Goal: Task Accomplishment & Management: Manage account settings

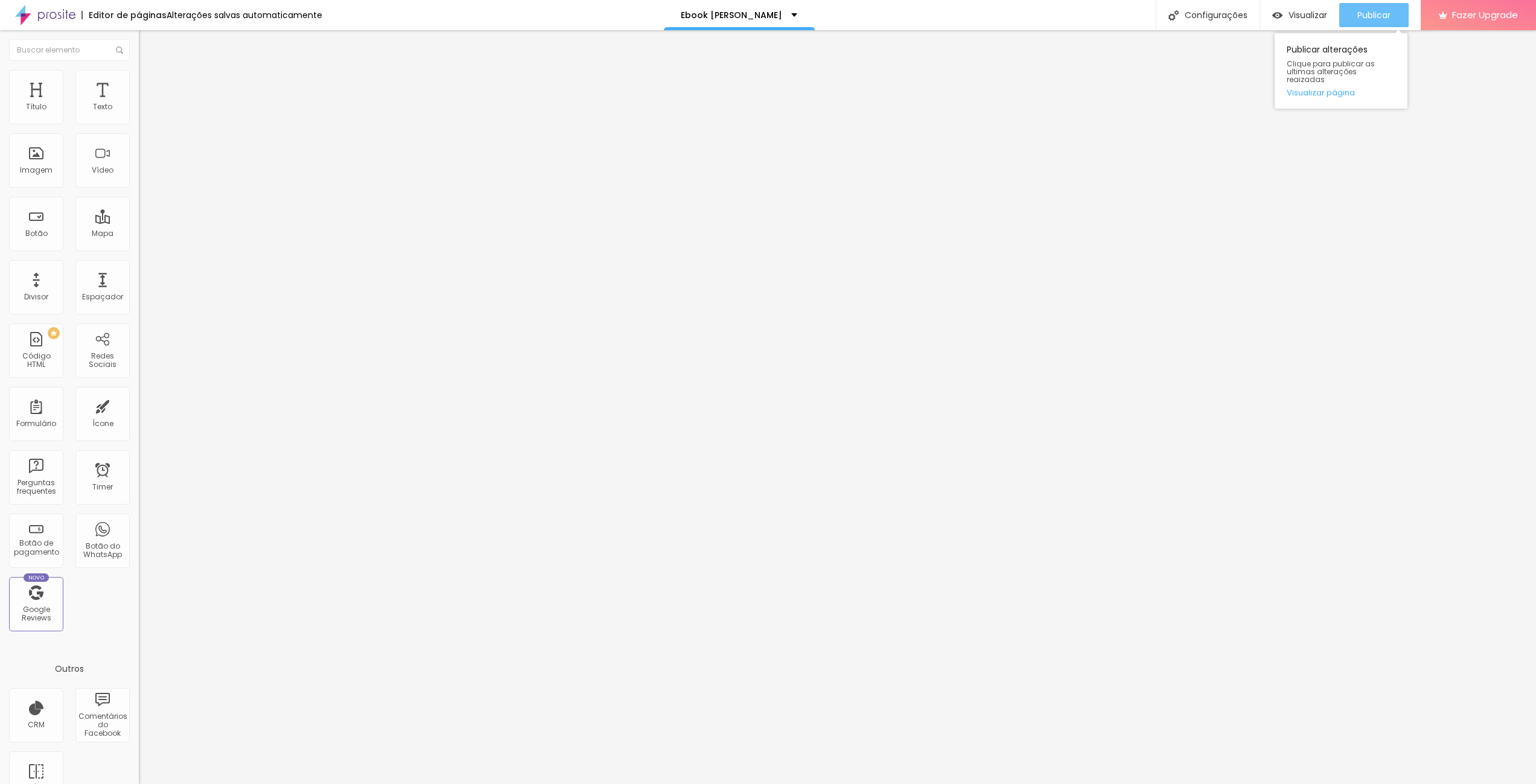
click at [1372, 12] on span "Publicar" at bounding box center [1374, 15] width 33 height 10
click at [1299, 11] on span "Visualizar" at bounding box center [1297, 15] width 39 height 10
click at [1212, 11] on div "Configurações" at bounding box center [1207, 15] width 104 height 30
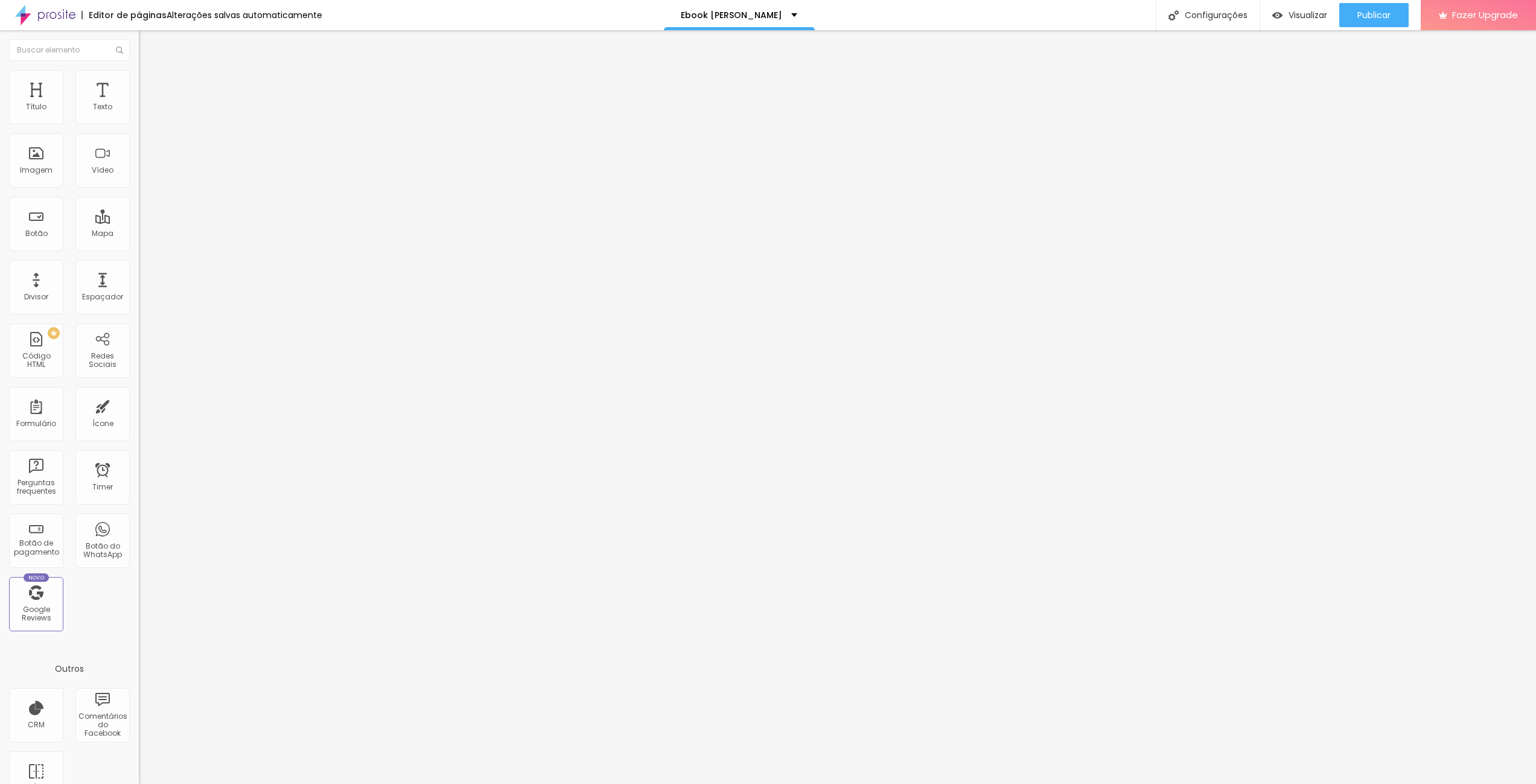
type textarea "kelly fotografia, fotografia pelotas, fotografos pelotas, pelotas, fotografia d…"
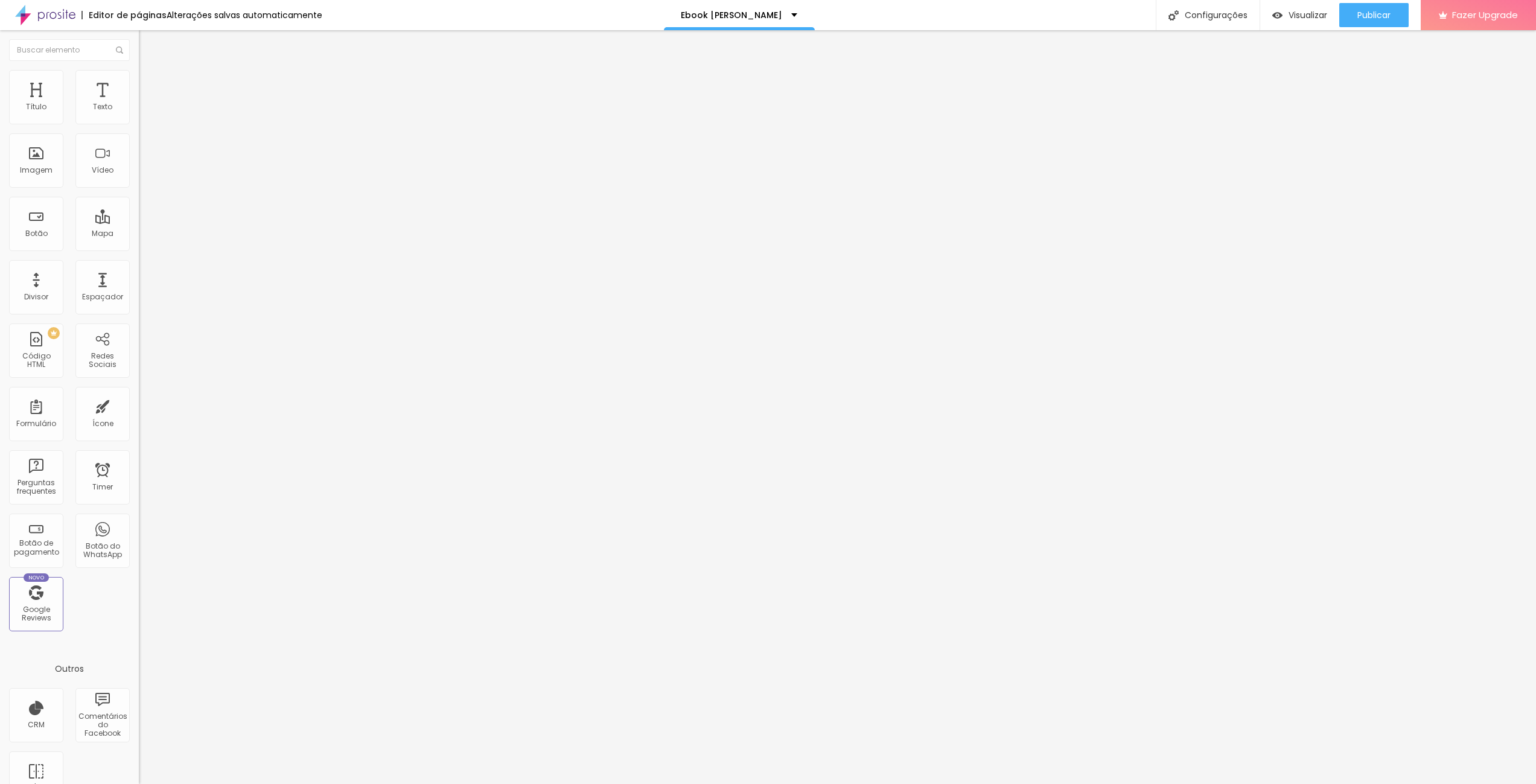
click at [983, 783] on div at bounding box center [768, 796] width 1536 height 11
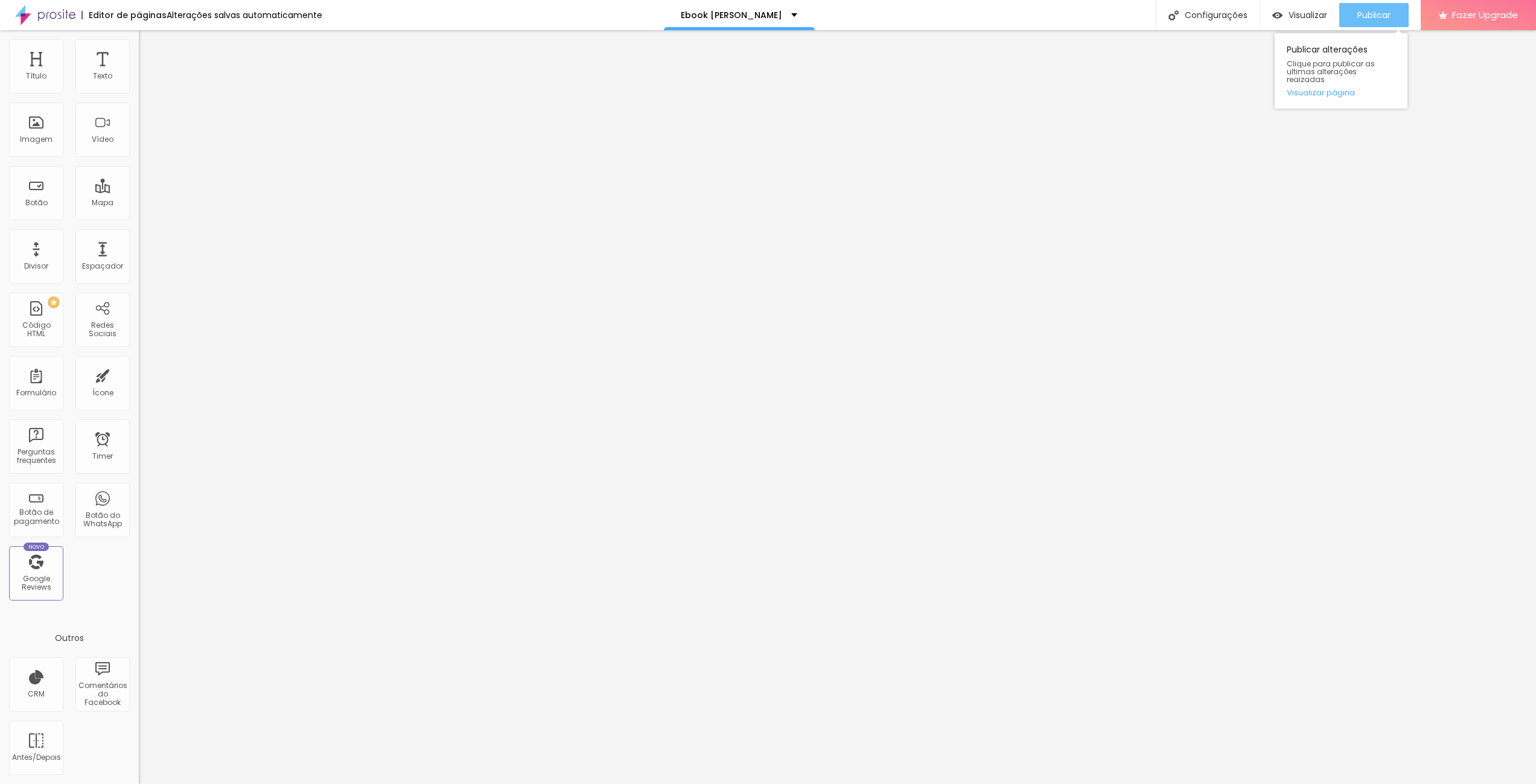
click at [1378, 12] on span "Publicar" at bounding box center [1374, 15] width 33 height 10
click at [1321, 89] on link "Visualizar página" at bounding box center [1341, 93] width 108 height 8
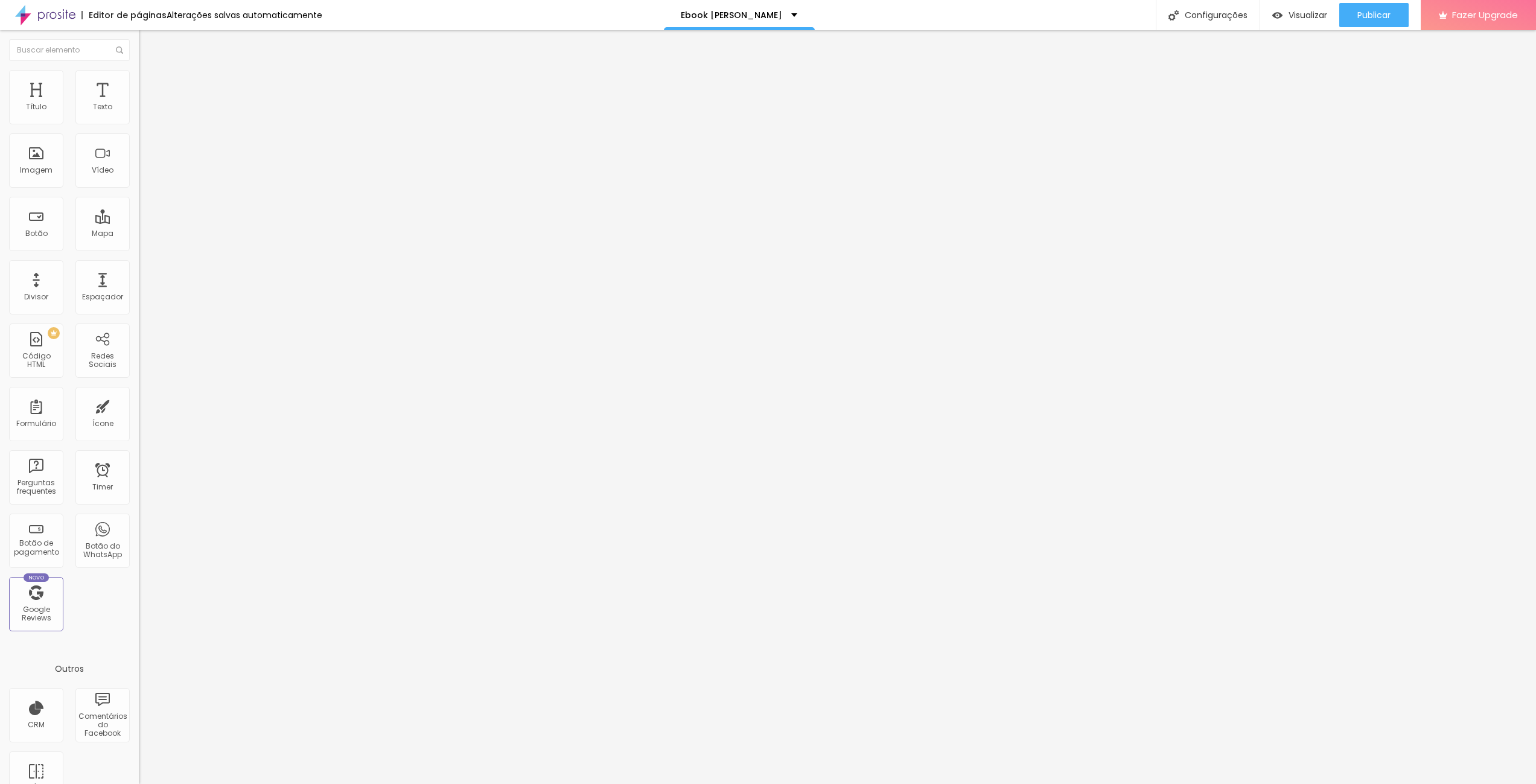
click at [139, 249] on input "http://www.kellyfotografia.com.br/ebook-kelly-schmidt" at bounding box center [211, 242] width 145 height 12
click at [139, 362] on div "Editar Botão Conteúdo Estilo Avançado Texto BAIXE AQUI SEU EBOOK Alinhamento Ta…" at bounding box center [208, 407] width 139 height 754
click at [139, 249] on input "http://www.kellyfotografia.com.br/ebook-kelly-schmidt" at bounding box center [211, 242] width 145 height 12
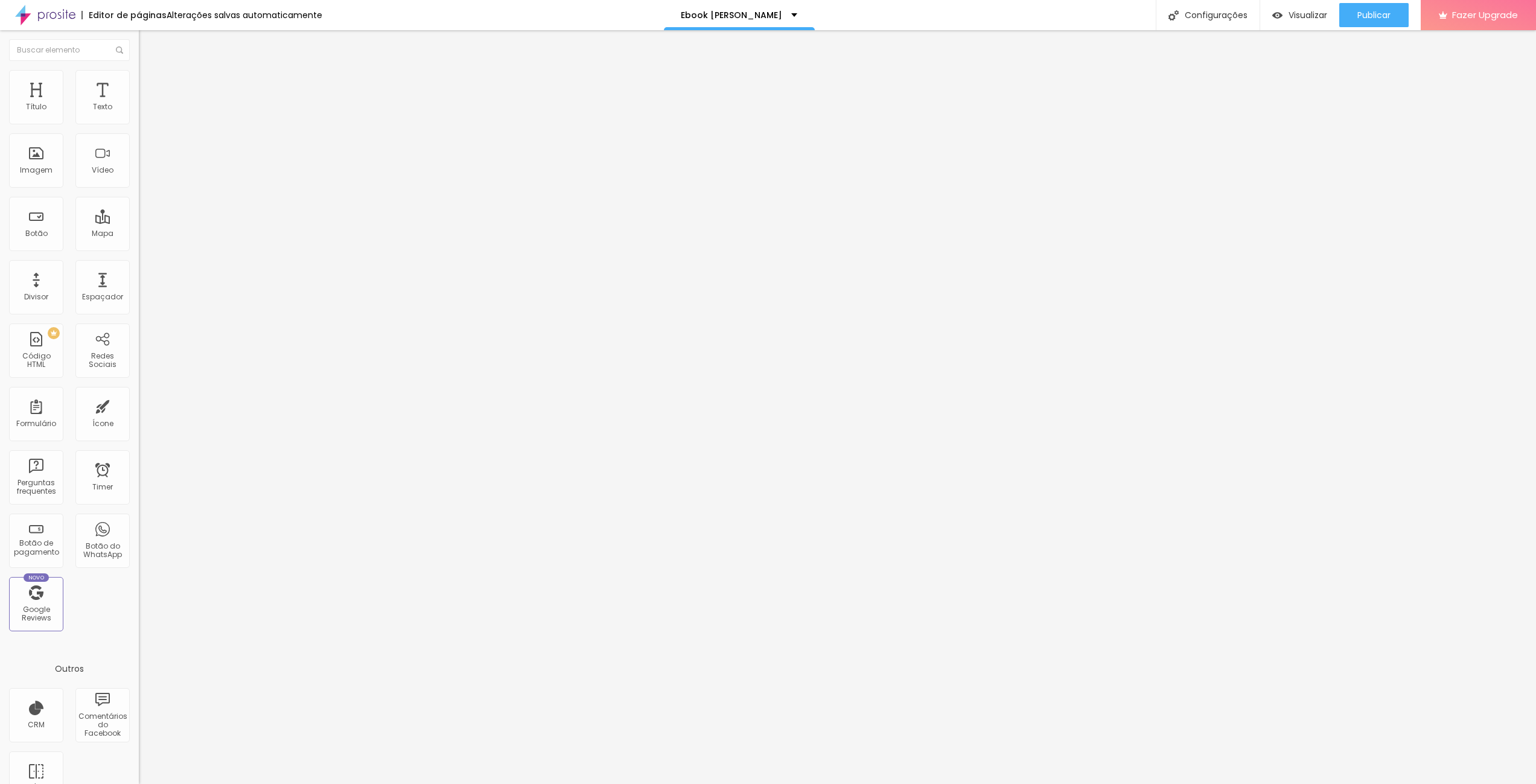
click at [139, 249] on input "http://www.kellyfotografia.com.br/ebook-kelly-schmidt" at bounding box center [211, 242] width 145 height 12
click at [781, 10] on div "Ebook [PERSON_NAME]" at bounding box center [740, 15] width 151 height 30
click at [930, 20] on div "Editor de páginas Alterações salvas automaticamente Ebook Kelly Schmidt Configu…" at bounding box center [768, 15] width 1536 height 30
click at [139, 74] on img at bounding box center [144, 75] width 11 height 11
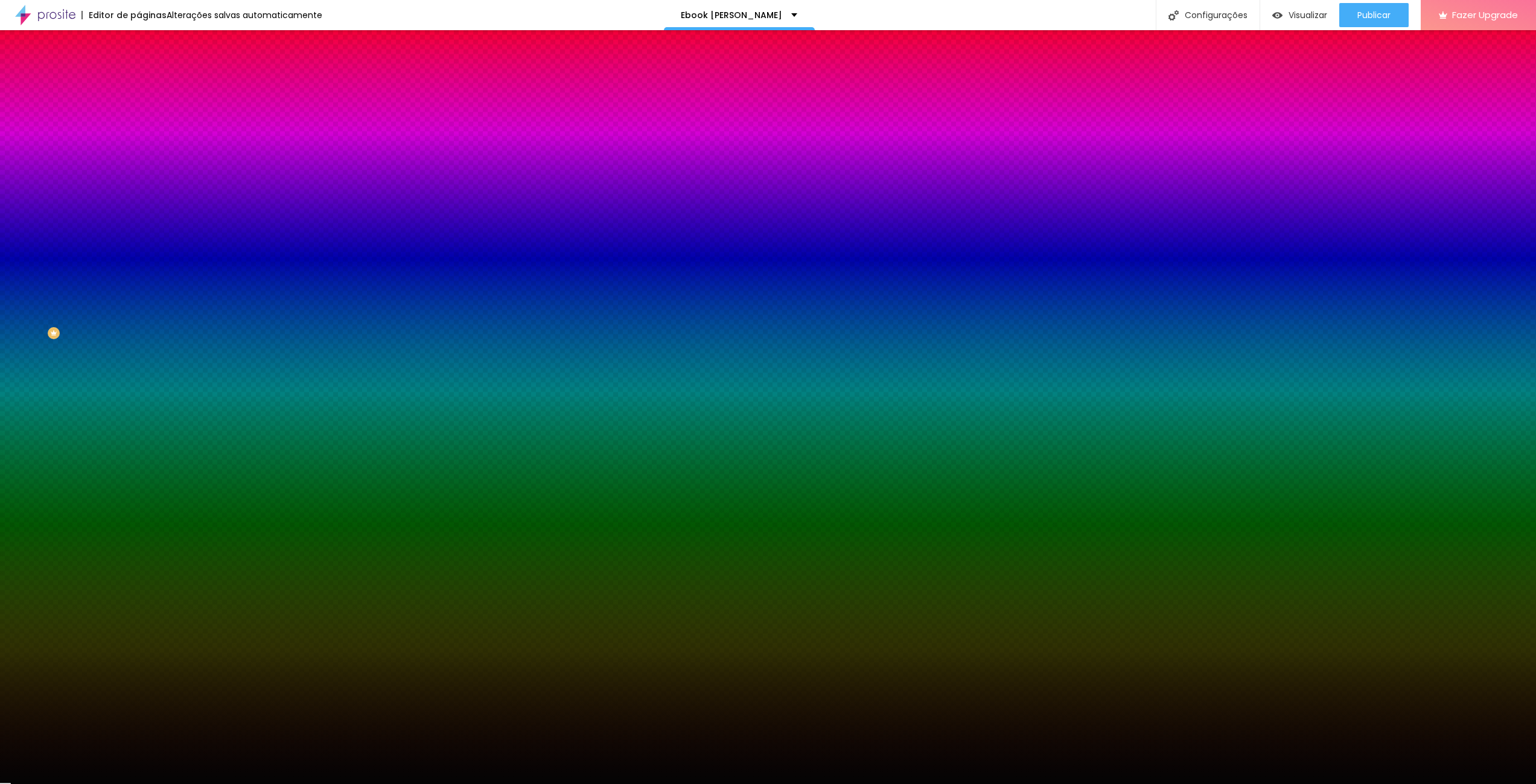
click at [139, 82] on li "Avançado" at bounding box center [208, 88] width 139 height 12
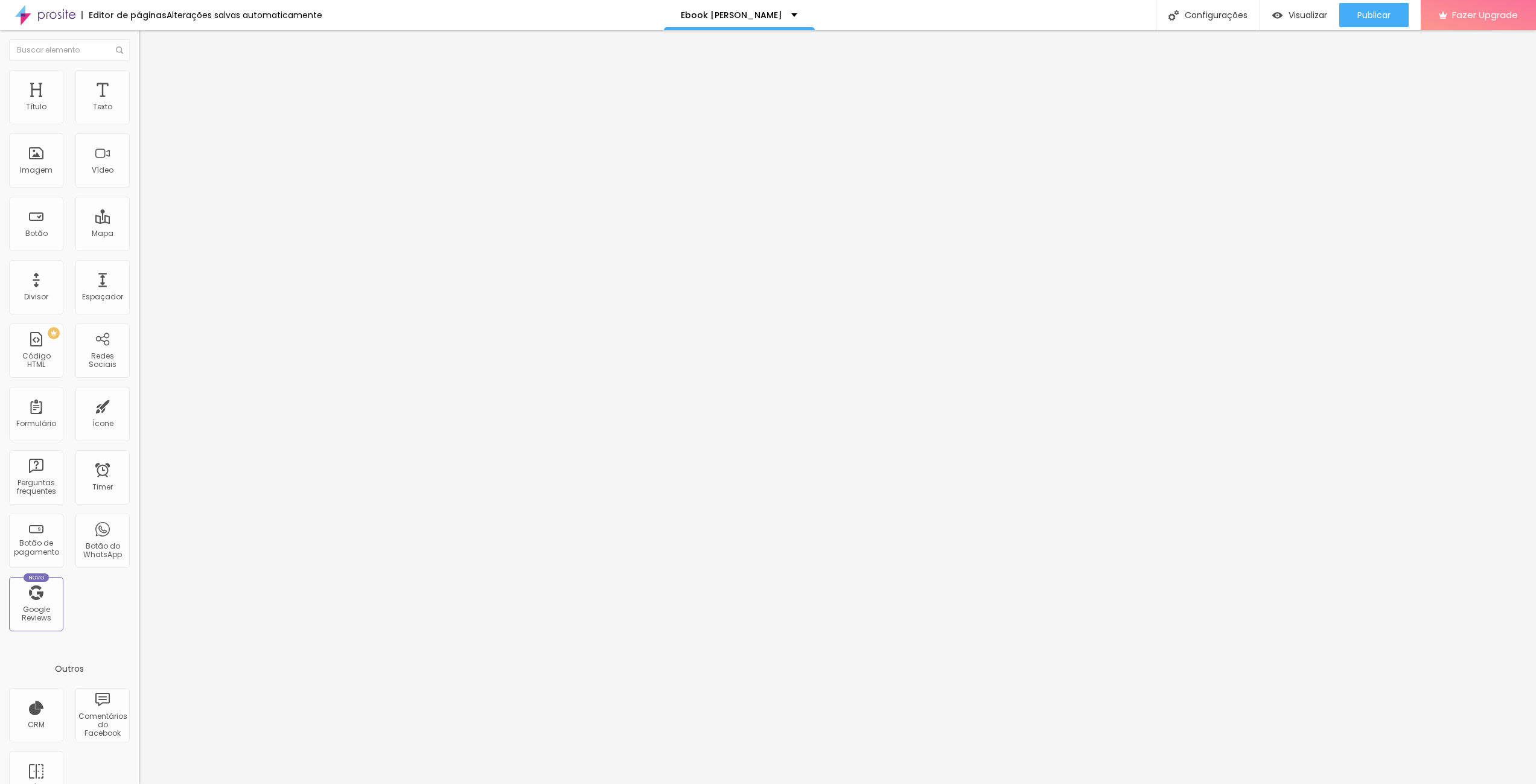
click at [139, 74] on img at bounding box center [144, 75] width 11 height 11
click at [1297, 12] on span "Visualizar" at bounding box center [1308, 15] width 39 height 10
click at [139, 77] on li "Estilo" at bounding box center [208, 76] width 139 height 12
click at [139, 82] on img at bounding box center [144, 87] width 11 height 11
click at [139, 78] on img at bounding box center [144, 75] width 11 height 11
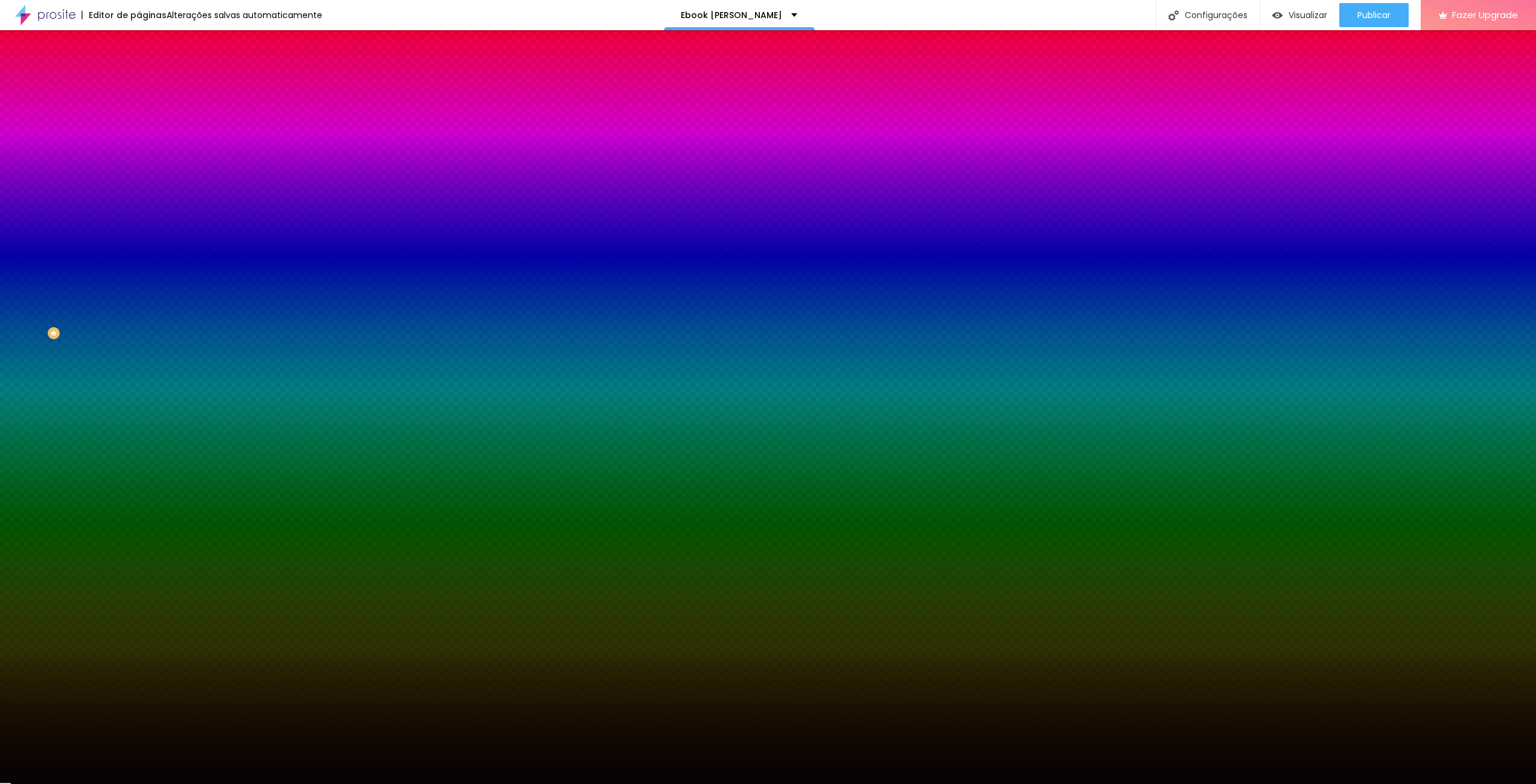
click at [139, 111] on span "Adicionar imagem" at bounding box center [178, 106] width 78 height 10
click at [139, 164] on div at bounding box center [208, 164] width 139 height 0
click at [29, 251] on div at bounding box center [768, 392] width 1536 height 784
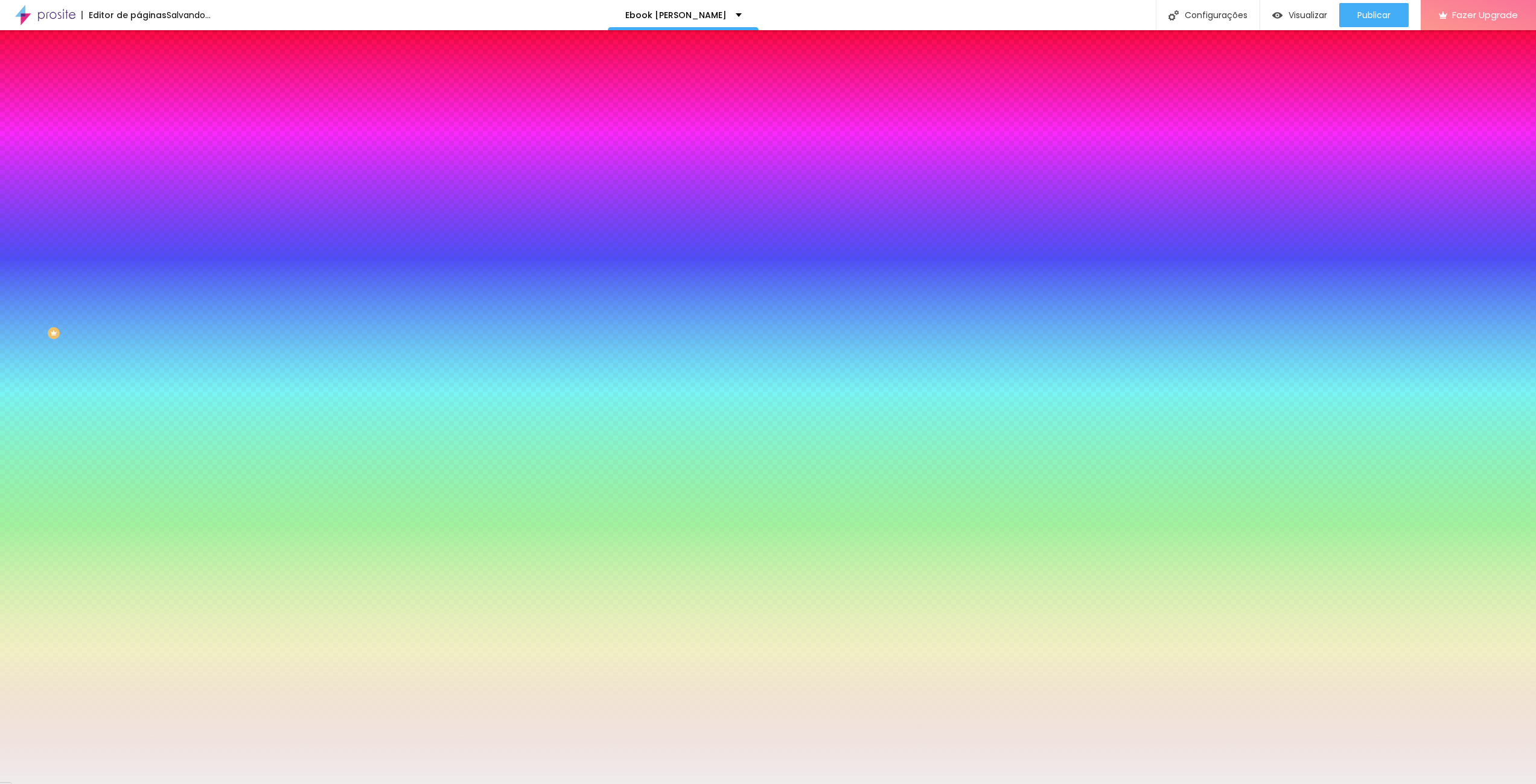
drag, startPoint x: 29, startPoint y: 251, endPoint x: 20, endPoint y: 240, distance: 14.2
click at [24, 47] on div at bounding box center [25, 45] width 2 height 2
click at [108, 311] on div at bounding box center [768, 392] width 1536 height 784
drag, startPoint x: 108, startPoint y: 311, endPoint x: 96, endPoint y: 315, distance: 12.6
click at [100, 315] on div at bounding box center [768, 392] width 1536 height 784
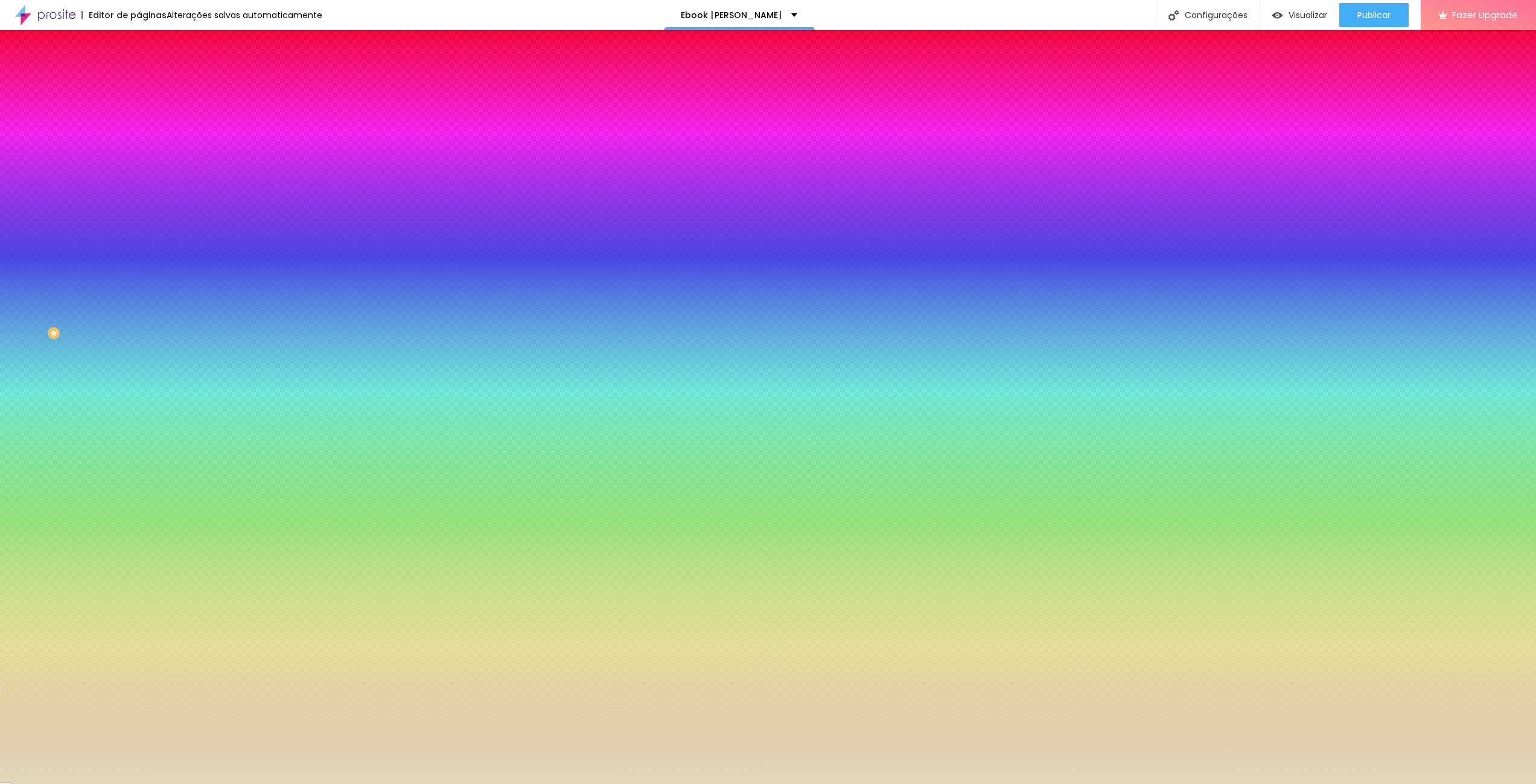
click at [33, 245] on div at bounding box center [768, 392] width 1536 height 784
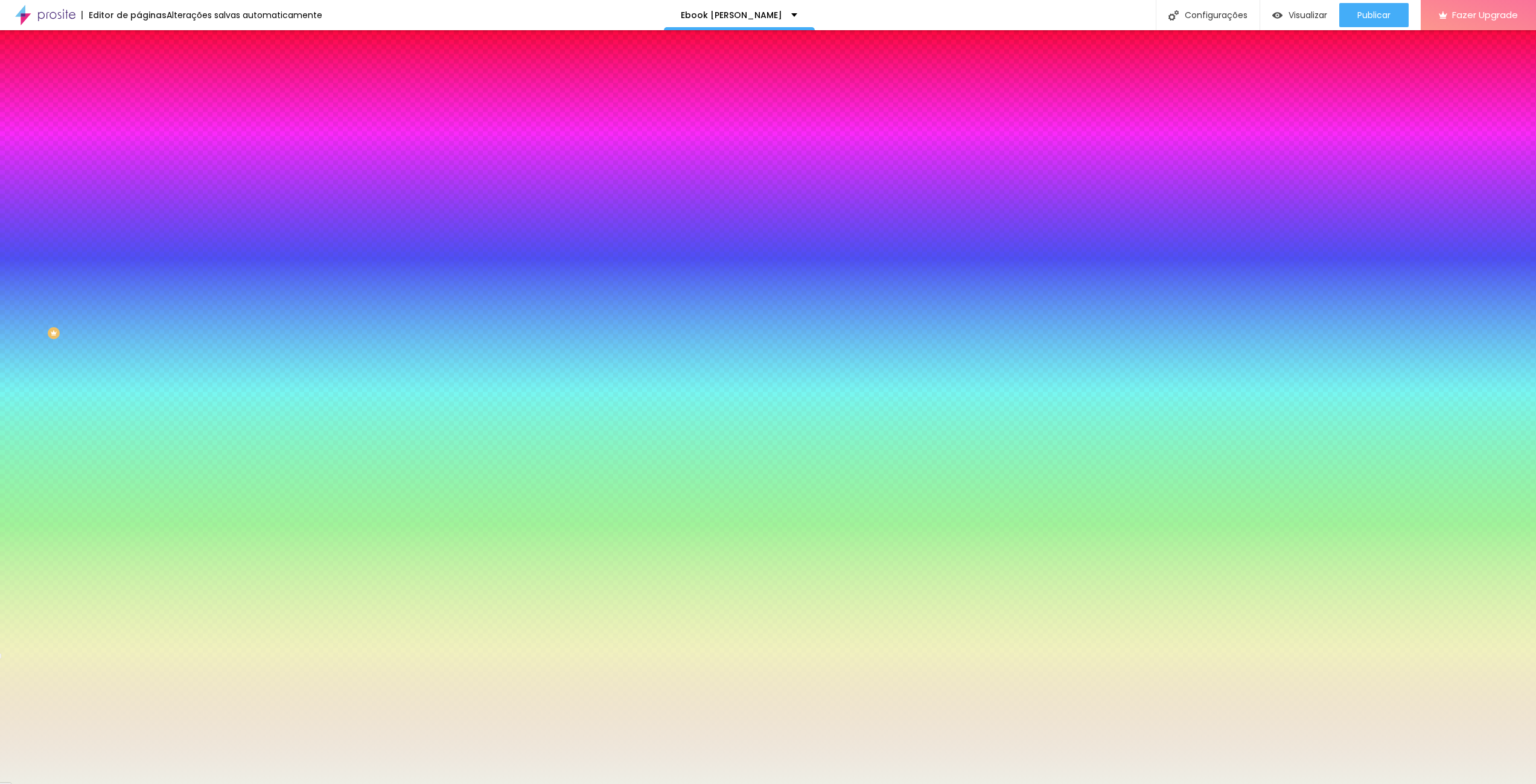
type input "#EEEEE3"
drag, startPoint x: 30, startPoint y: 245, endPoint x: 23, endPoint y: 240, distance: 8.6
click at [23, 240] on div at bounding box center [768, 392] width 1536 height 784
click at [144, 160] on icon "button" at bounding box center [148, 156] width 8 height 8
click at [146, 160] on icon "button" at bounding box center [149, 156] width 5 height 8
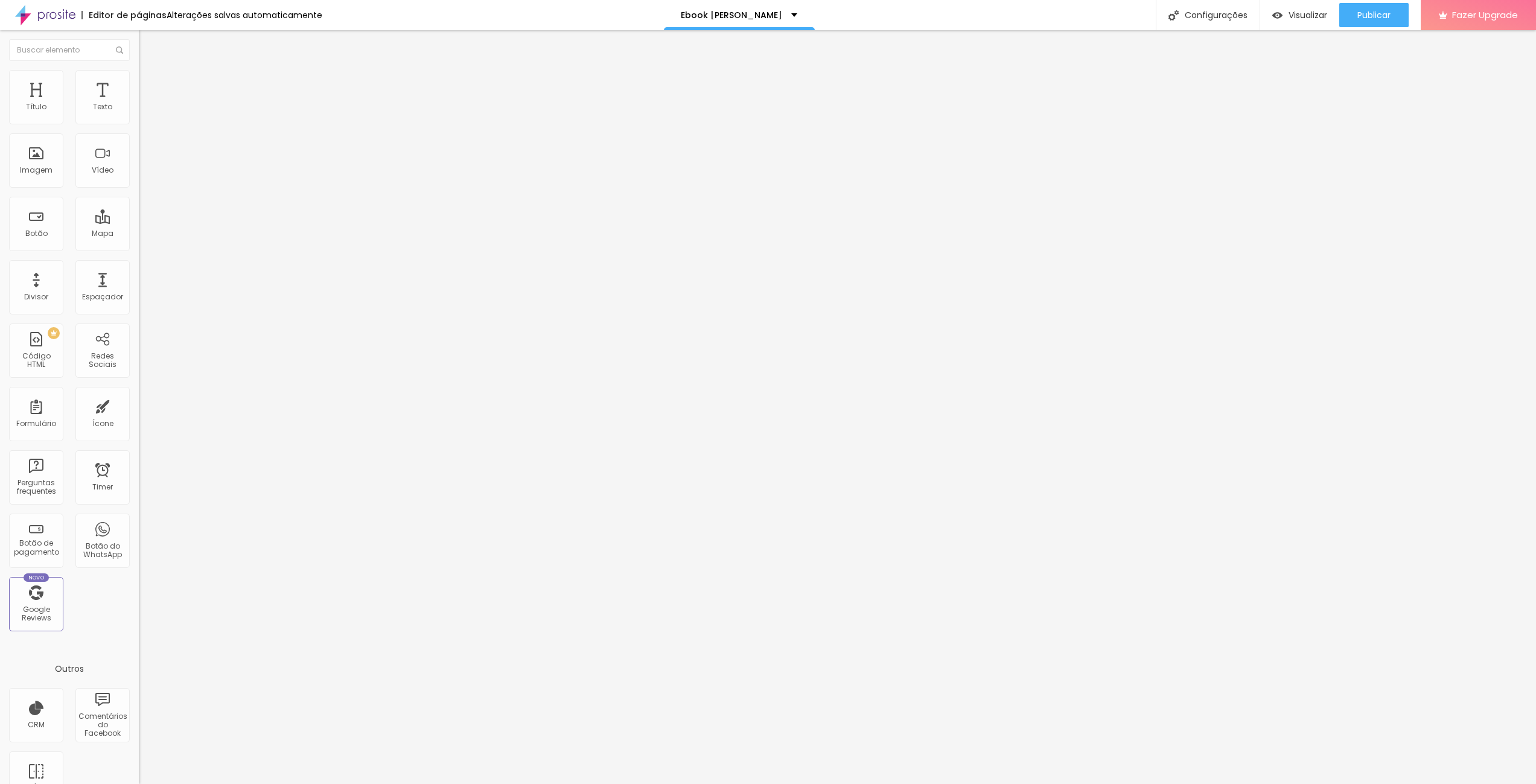
click at [150, 82] on span "Avançado" at bounding box center [169, 78] width 39 height 10
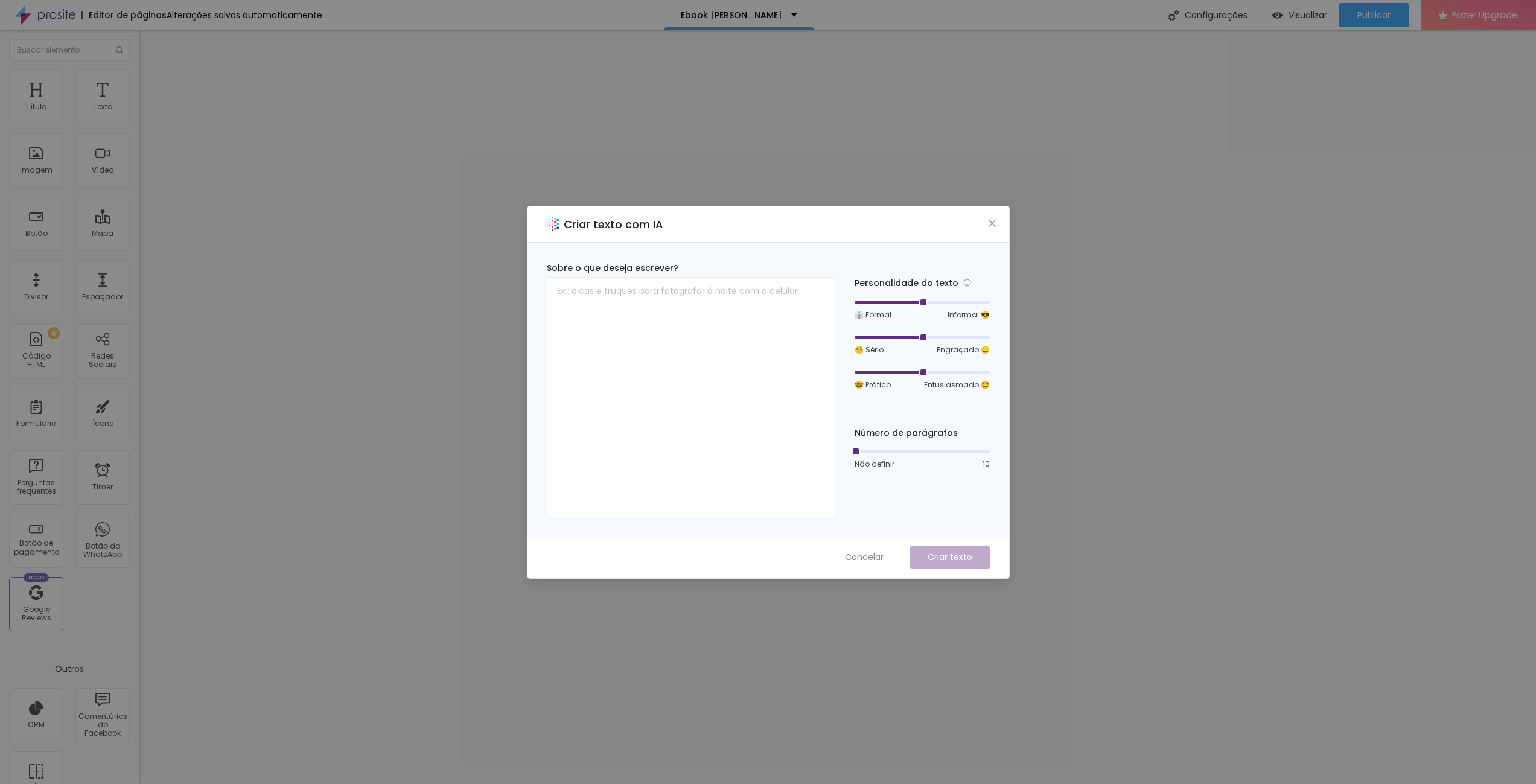
click at [1366, 367] on div "Criar texto com IA Sobre o que deseja escrever? Personalidade do texto 👔 Formal…" at bounding box center [768, 392] width 1536 height 784
click at [860, 557] on span "Cancelar" at bounding box center [864, 556] width 39 height 12
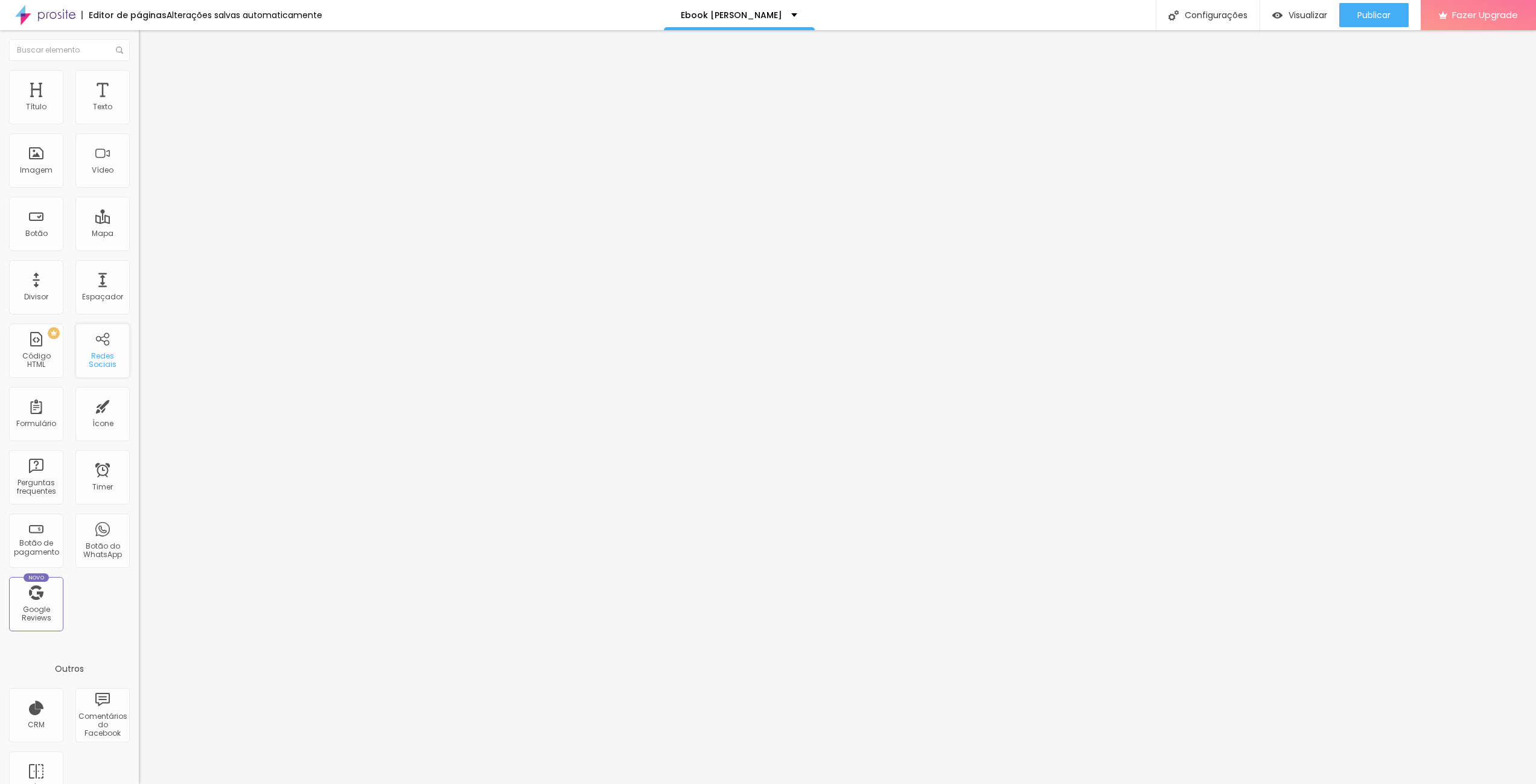
click at [99, 348] on div "Redes Sociais" at bounding box center [103, 351] width 54 height 54
click at [139, 122] on img at bounding box center [143, 126] width 8 height 8
click at [139, 460] on div "Twitter" at bounding box center [208, 543] width 139 height 167
click at [139, 617] on div "Rede social Twitter Endereço URL https:// Abrir em uma nova aba" at bounding box center [208, 717] width 139 height 200
click at [139, 616] on span "Rede social" at bounding box center [160, 620] width 44 height 10
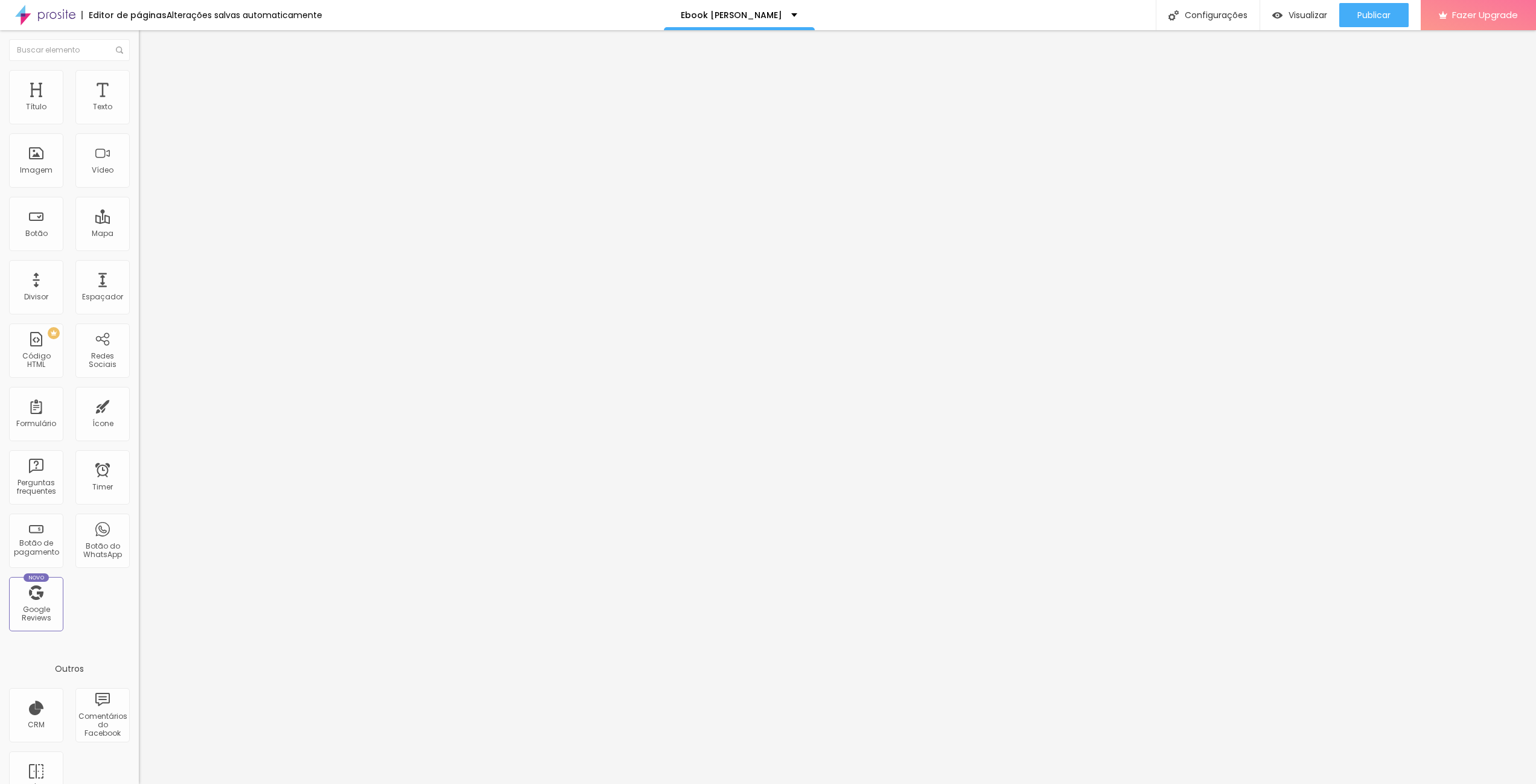
click at [139, 244] on div "Instagram" at bounding box center [208, 247] width 139 height 7
click at [139, 617] on img at bounding box center [143, 621] width 8 height 8
click at [139, 111] on div "Instagram" at bounding box center [208, 178] width 139 height 167
click at [139, 410] on input "https://" at bounding box center [211, 416] width 145 height 12
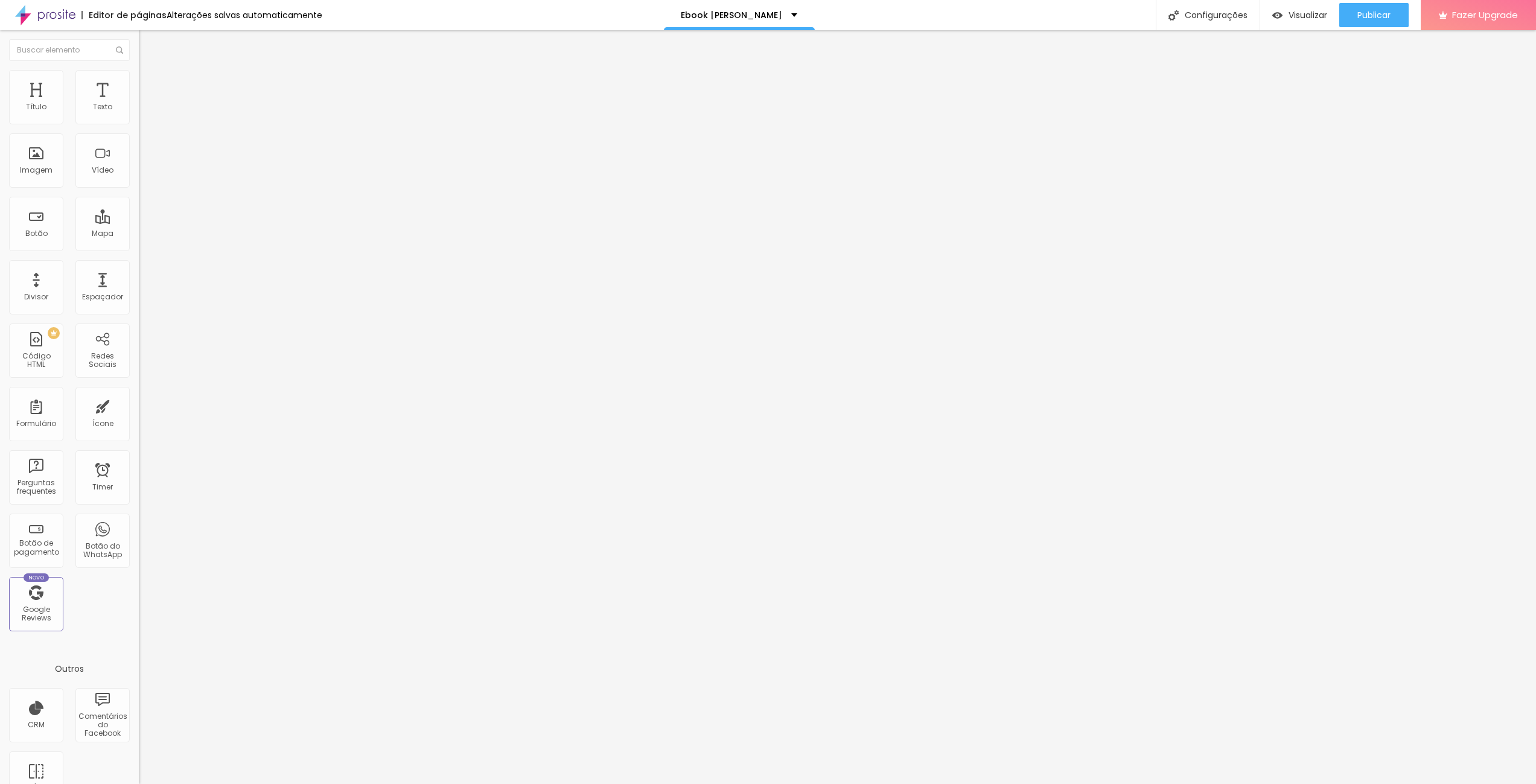
click at [139, 410] on input "https://" at bounding box center [211, 416] width 145 height 12
paste input "[DOMAIN_NAME][URL]"
drag, startPoint x: 82, startPoint y: 192, endPoint x: -4, endPoint y: 194, distance: 86.0
click at [0, 194] on html "Editor de páginas Alterações [PERSON_NAME] automaticamente Ebook [PERSON_NAME] …" at bounding box center [768, 392] width 1536 height 784
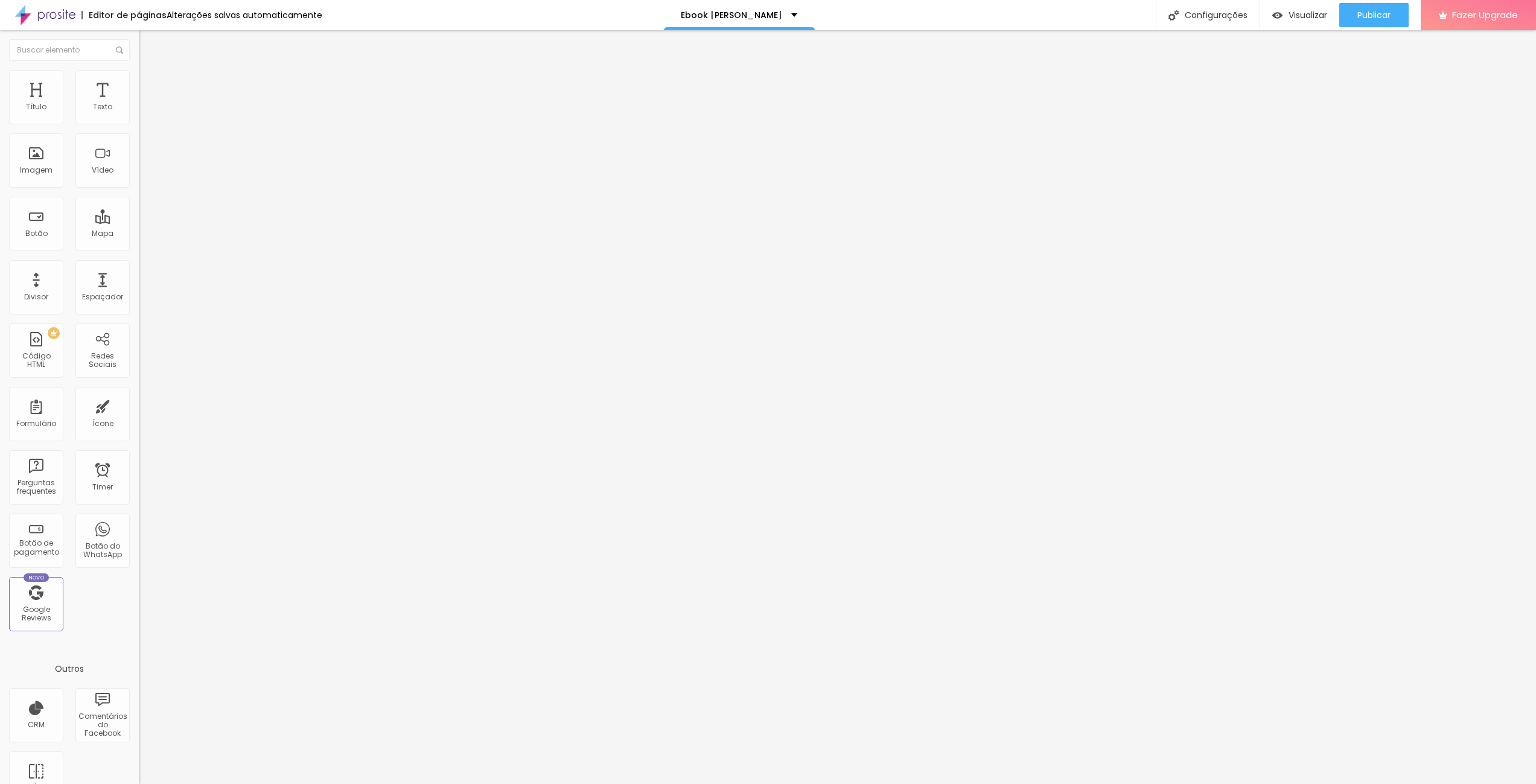
type input "[URL][DOMAIN_NAME]"
click at [139, 293] on div "Editar Redes Sociais Conteúdo Estilo Avançado Instagram Rede social Instagram E…" at bounding box center [208, 407] width 139 height 754
click at [139, 80] on li "Estilo" at bounding box center [208, 76] width 139 height 12
type input "23"
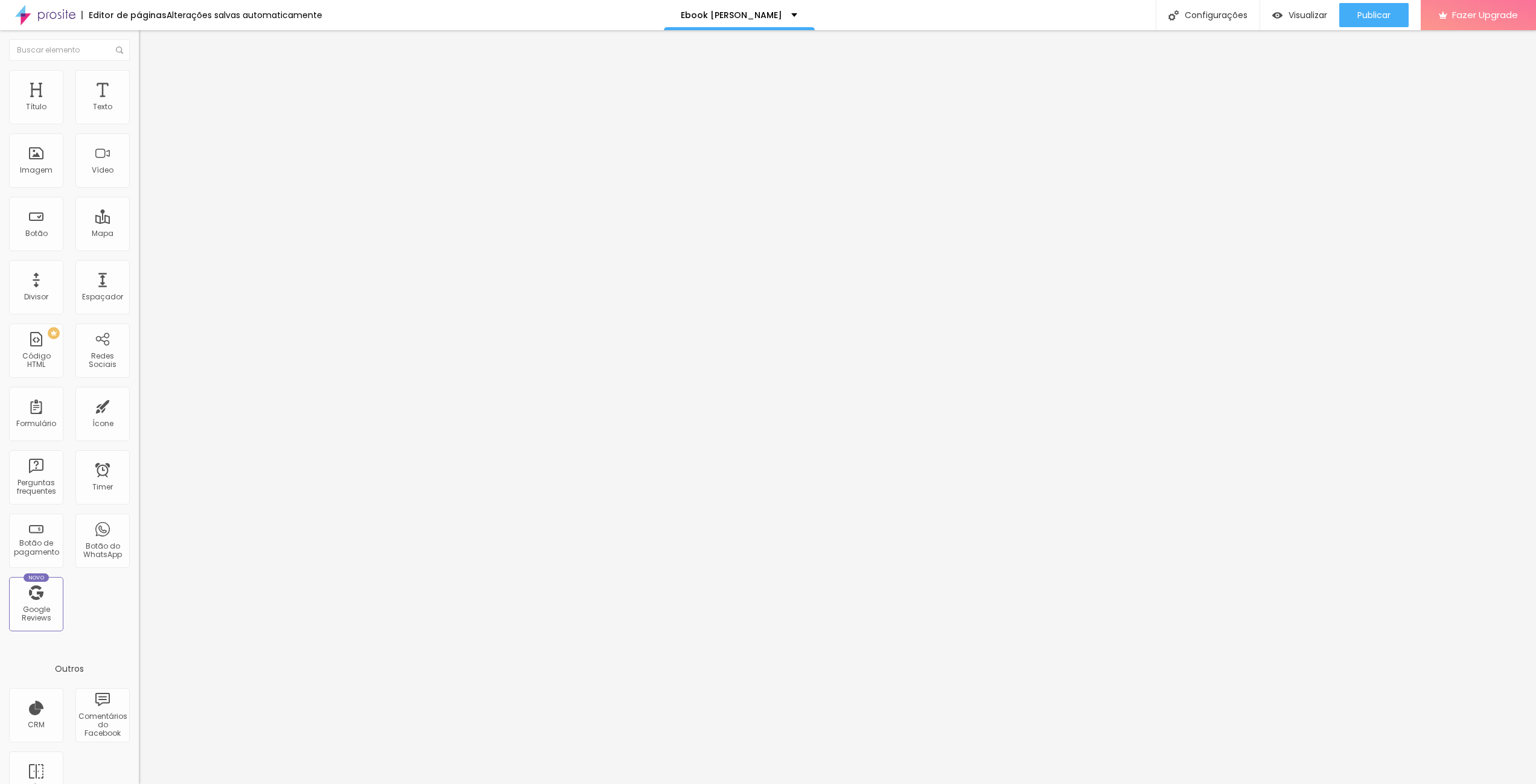
type input "24"
type input "25"
type input "26"
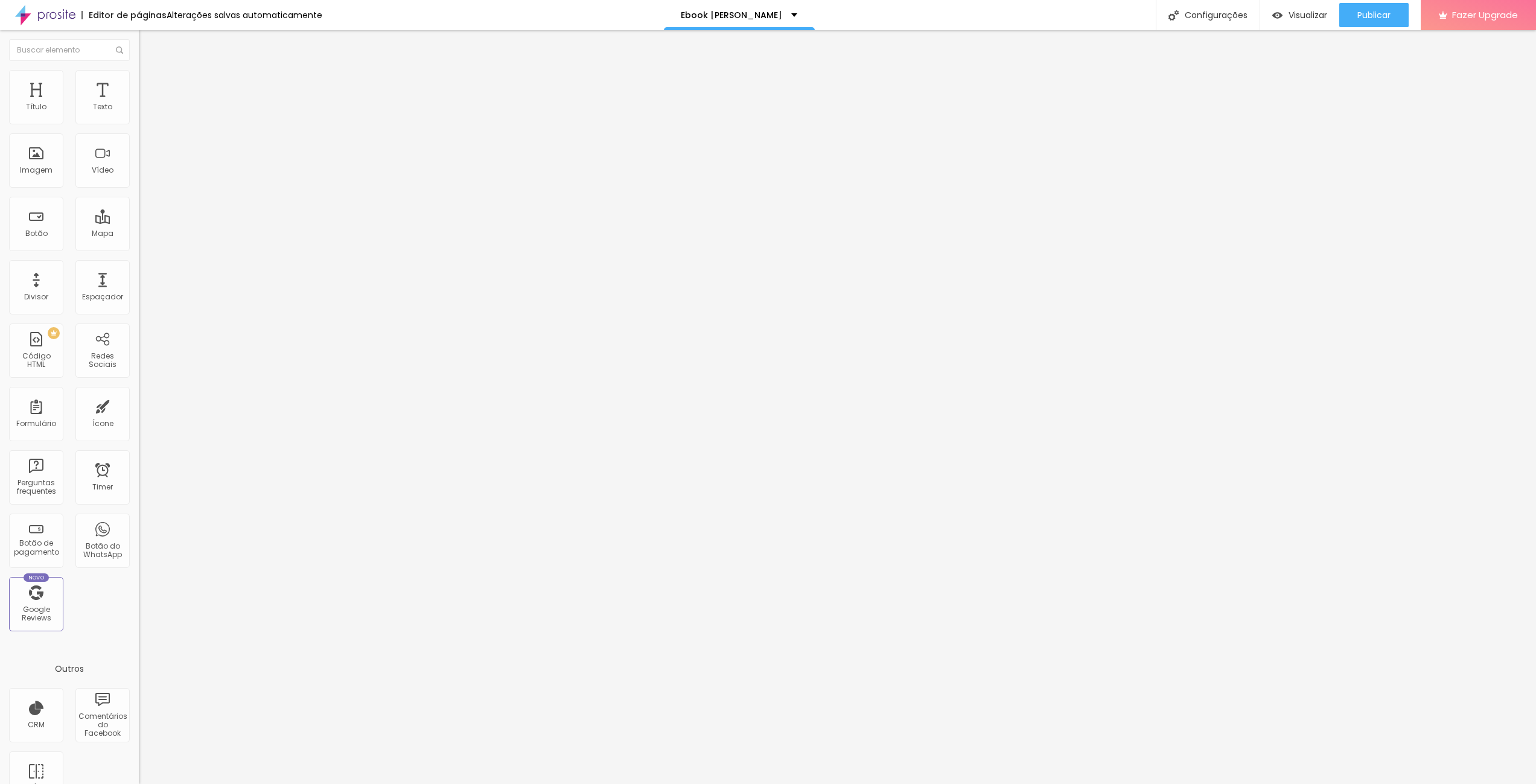
type input "26"
type input "27"
type input "28"
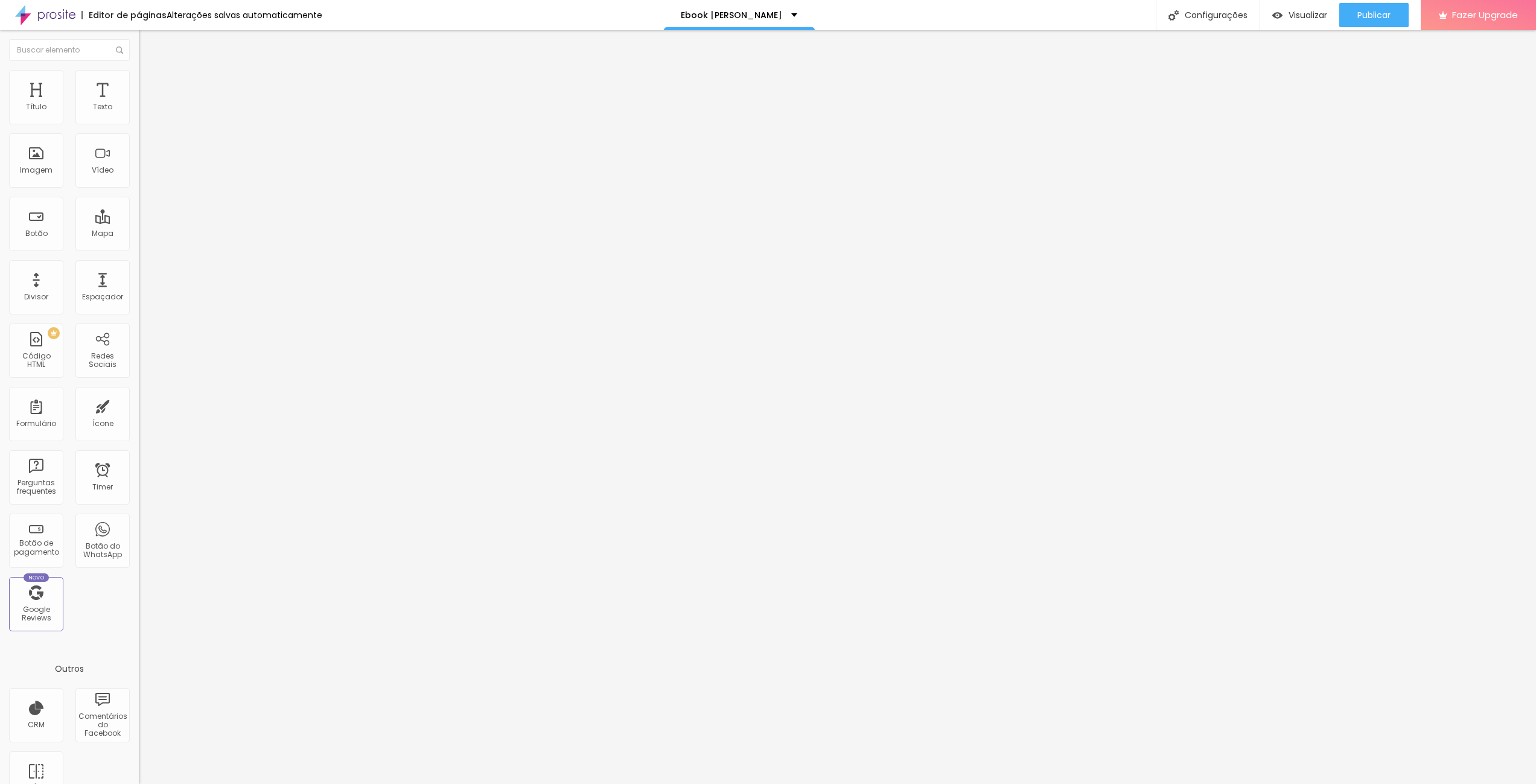
type input "29"
type input "30"
type input "31"
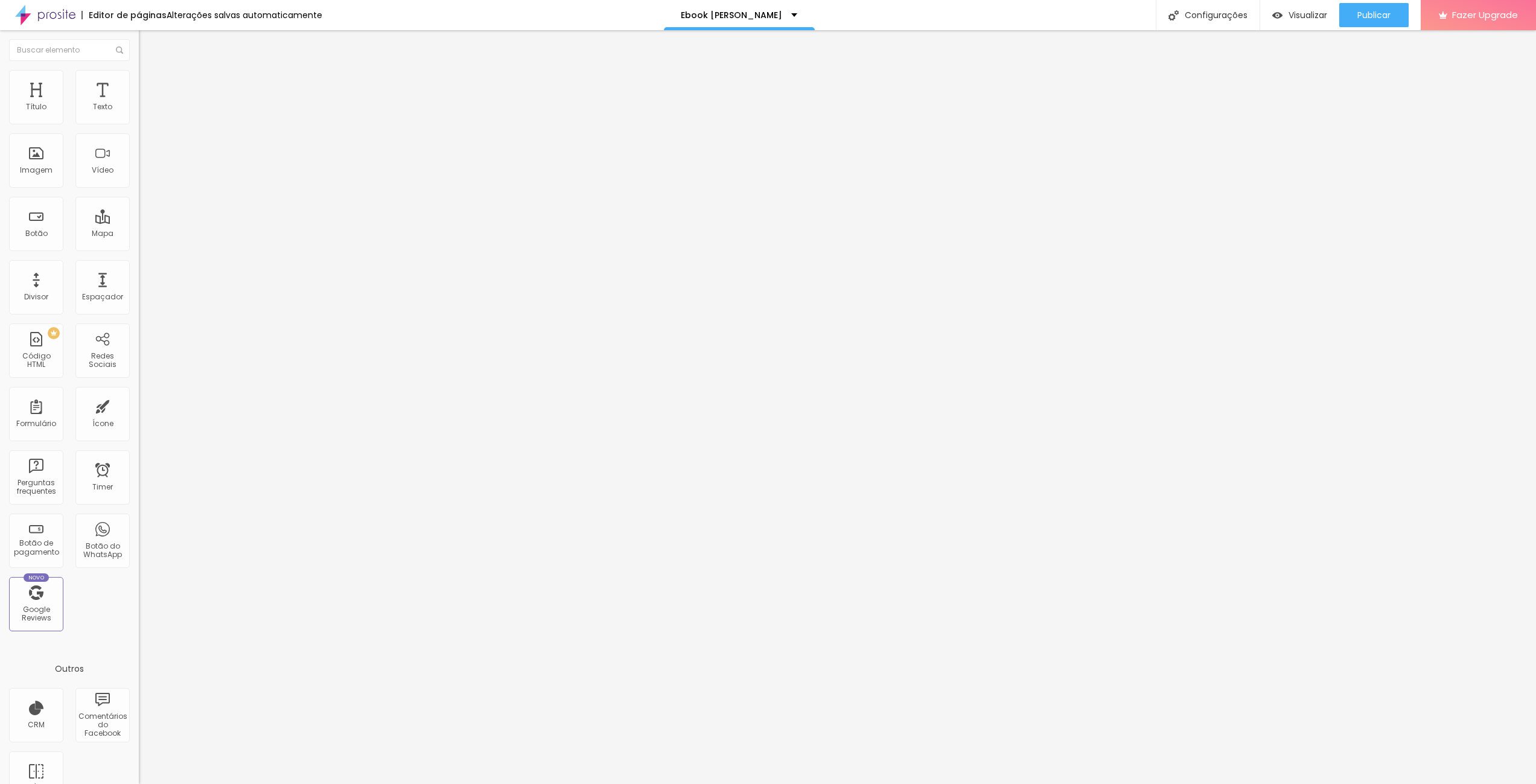
type input "31"
type input "32"
type input "33"
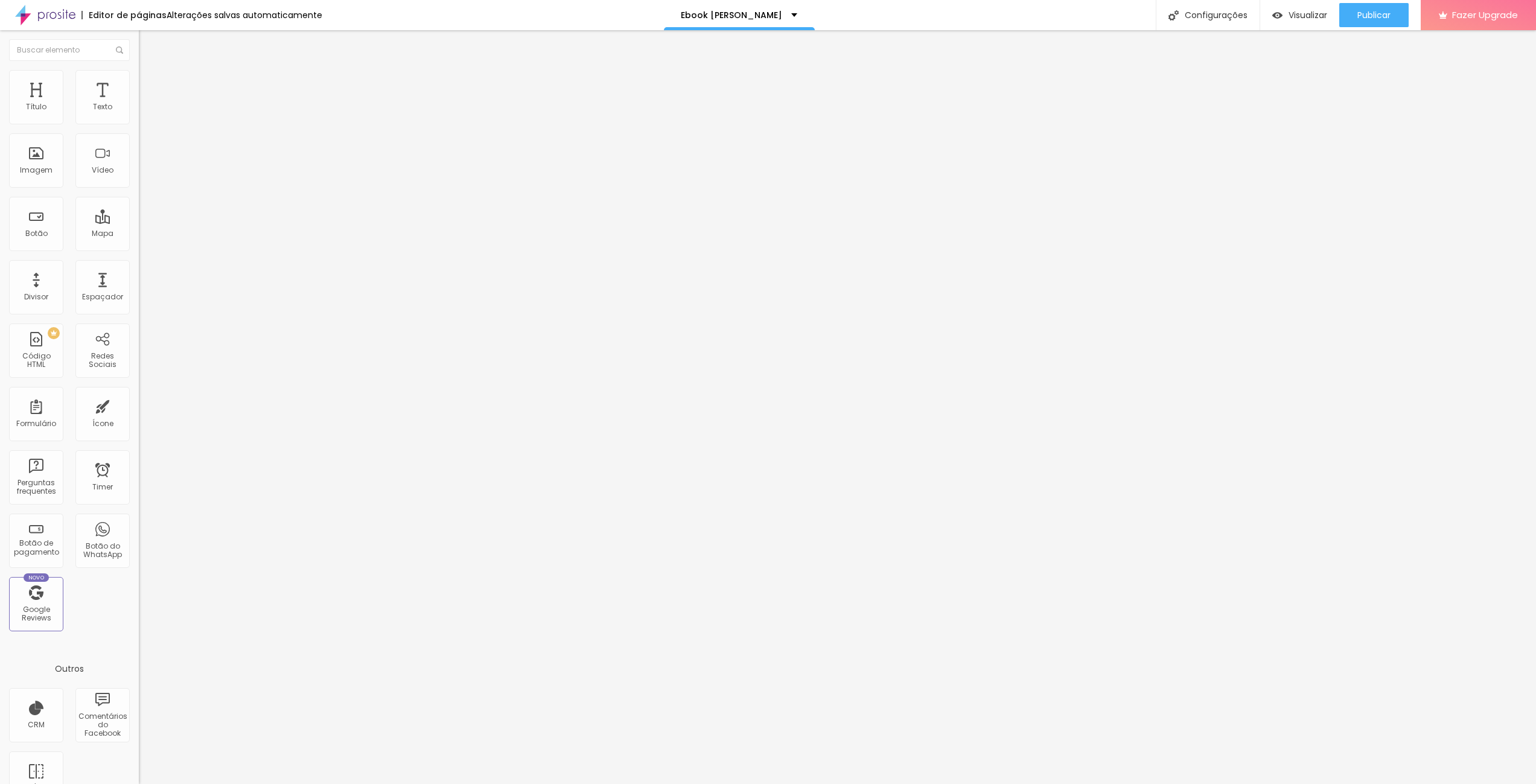
type input "35"
type input "38"
type input "40"
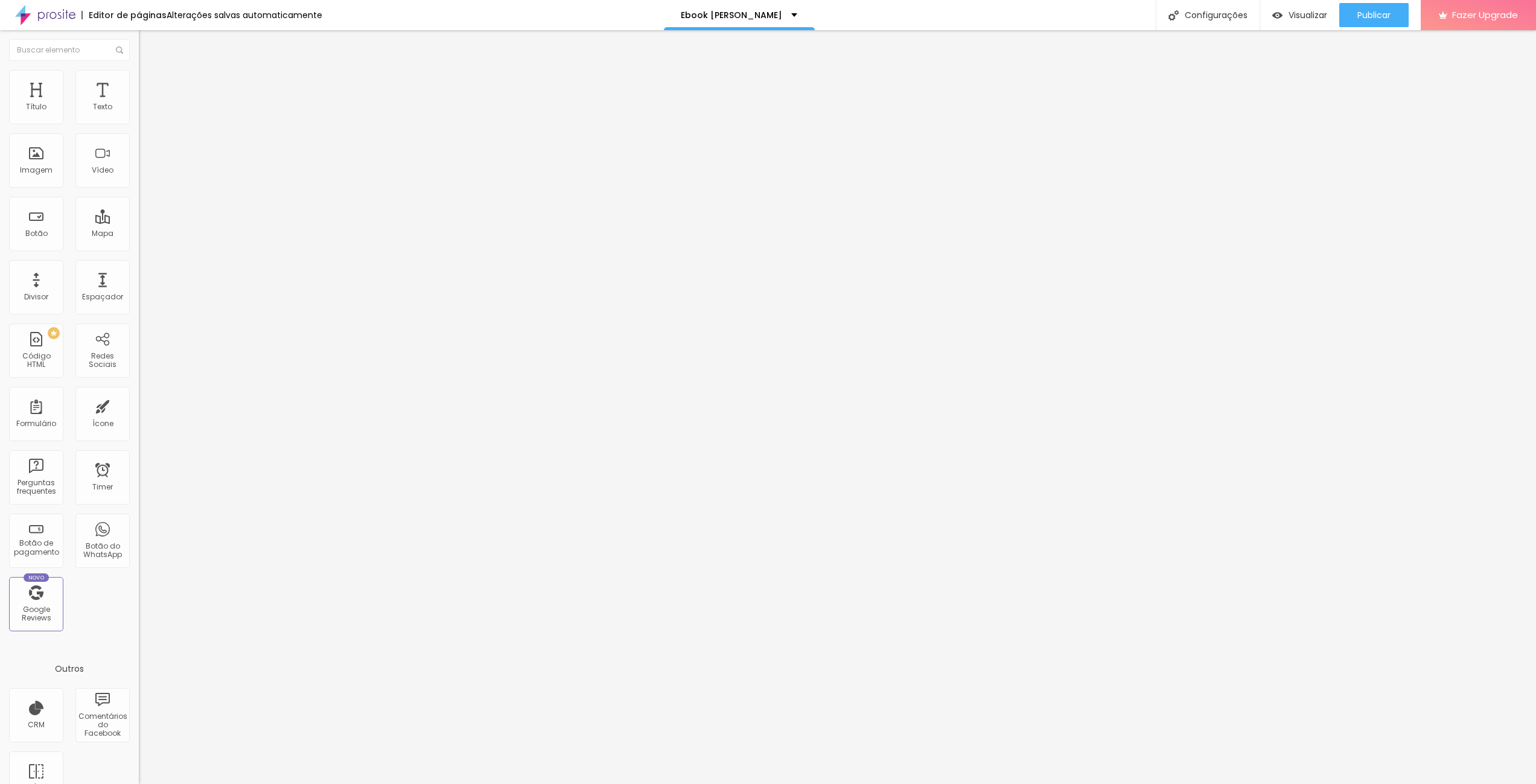
drag, startPoint x: 45, startPoint y: 130, endPoint x: 196, endPoint y: 135, distance: 151.1
type input "40"
click at [196, 124] on input "range" at bounding box center [178, 119] width 78 height 10
click at [144, 251] on icon "button" at bounding box center [147, 253] width 7 height 7
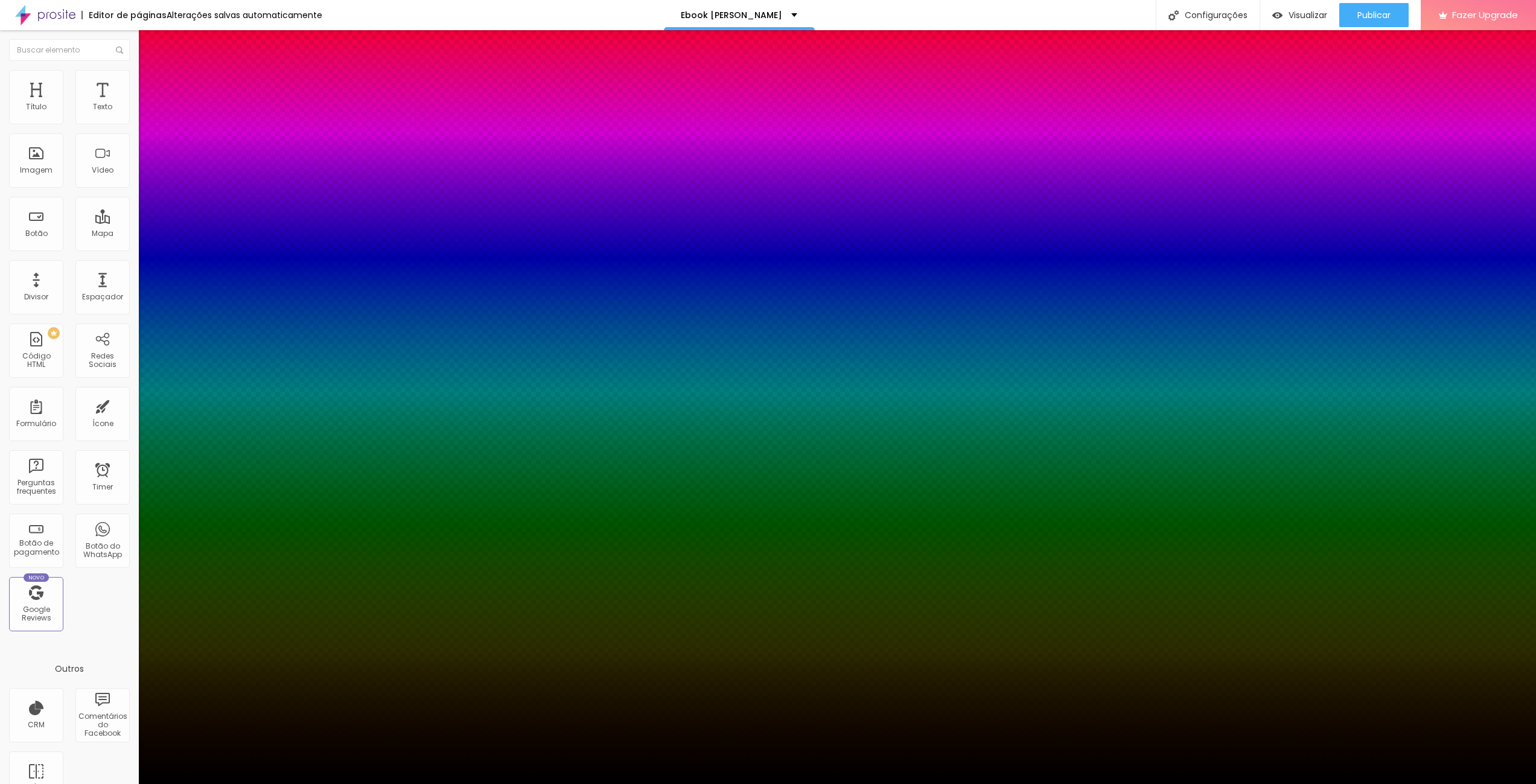
click at [120, 783] on div at bounding box center [768, 784] width 1536 height 0
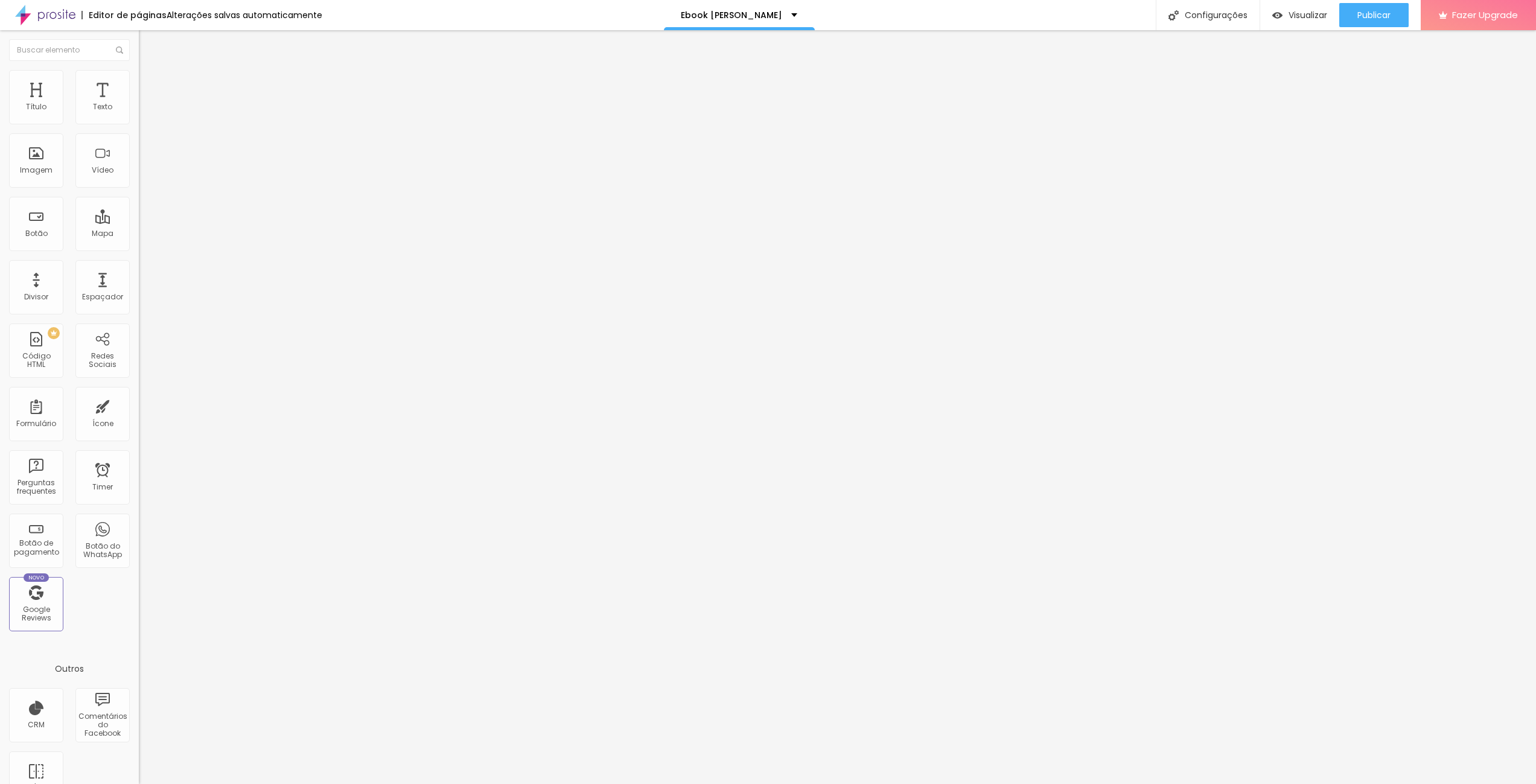
click at [144, 252] on icon "button" at bounding box center [147, 253] width 7 height 7
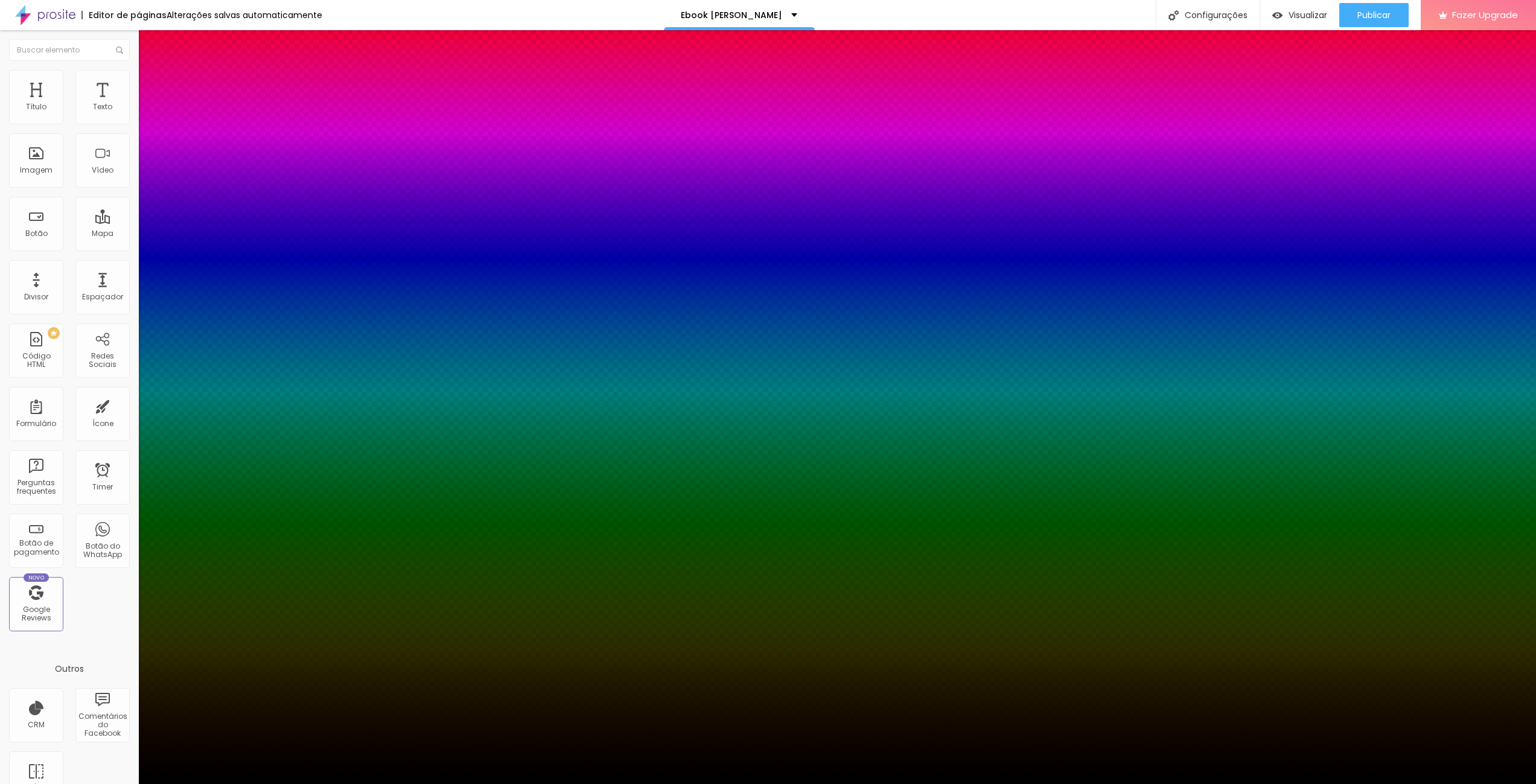
click at [217, 783] on div at bounding box center [768, 791] width 1536 height 0
type input "10"
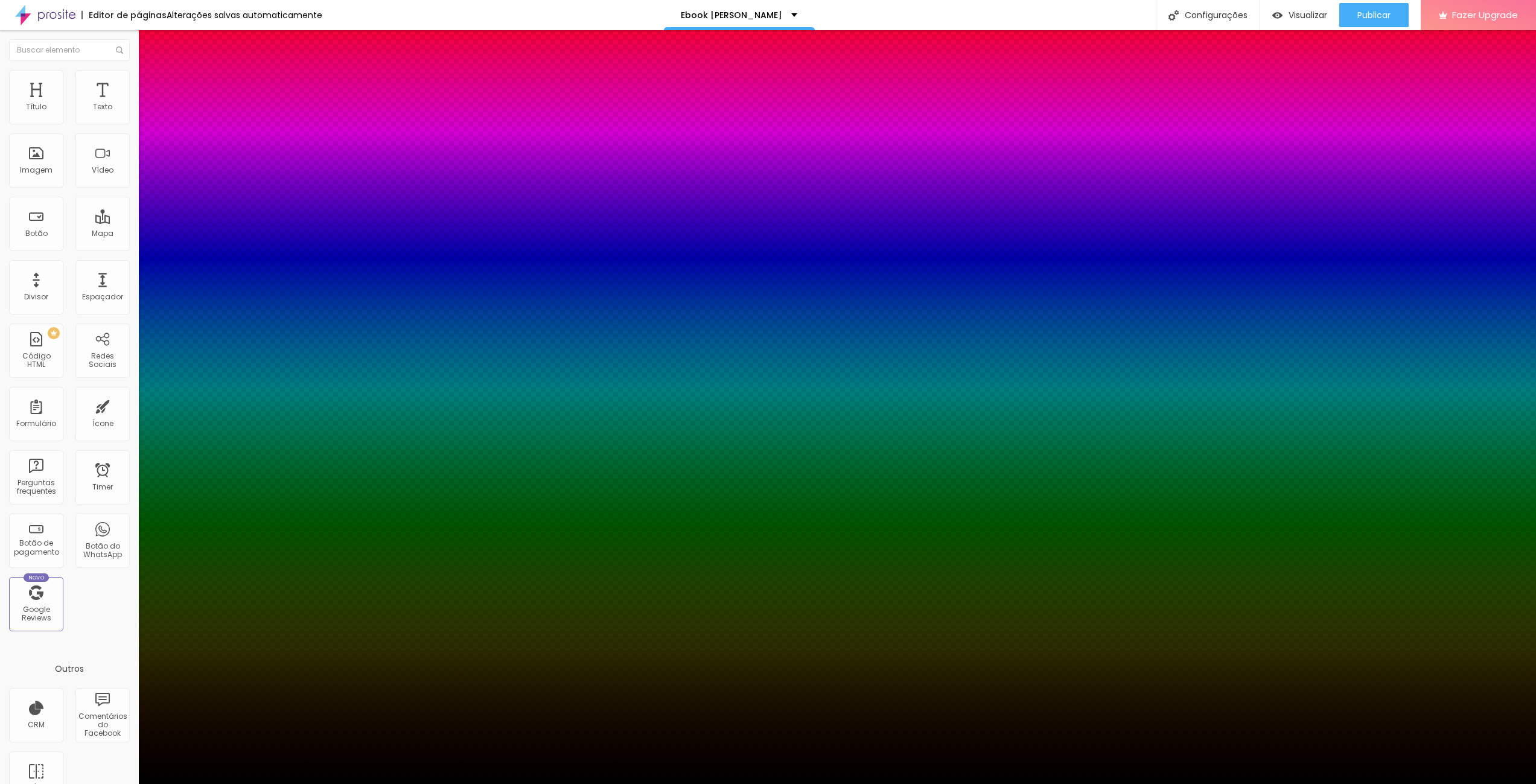
type input "17"
type input "28"
type input "32"
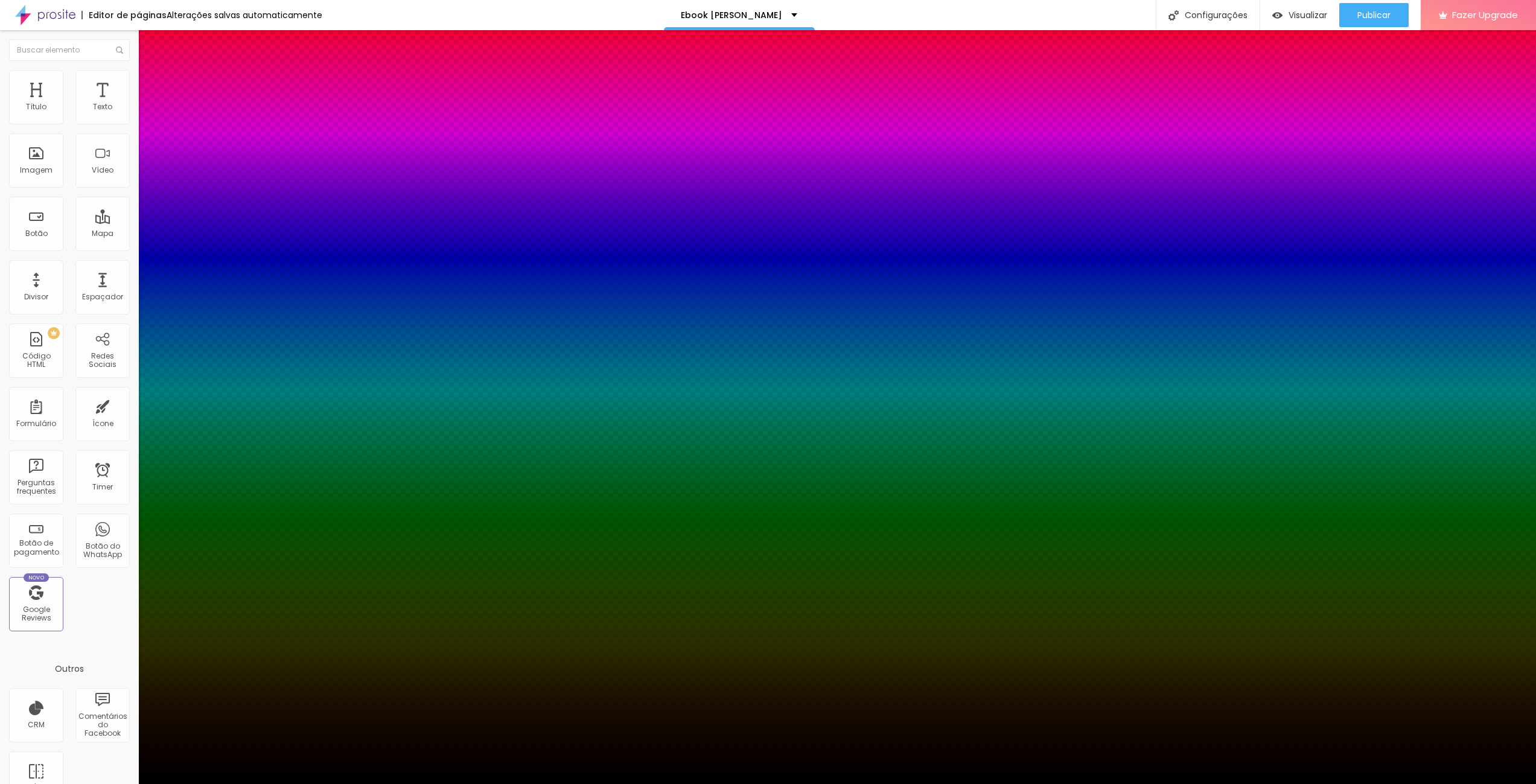
type input "32"
type input "39"
type input "46"
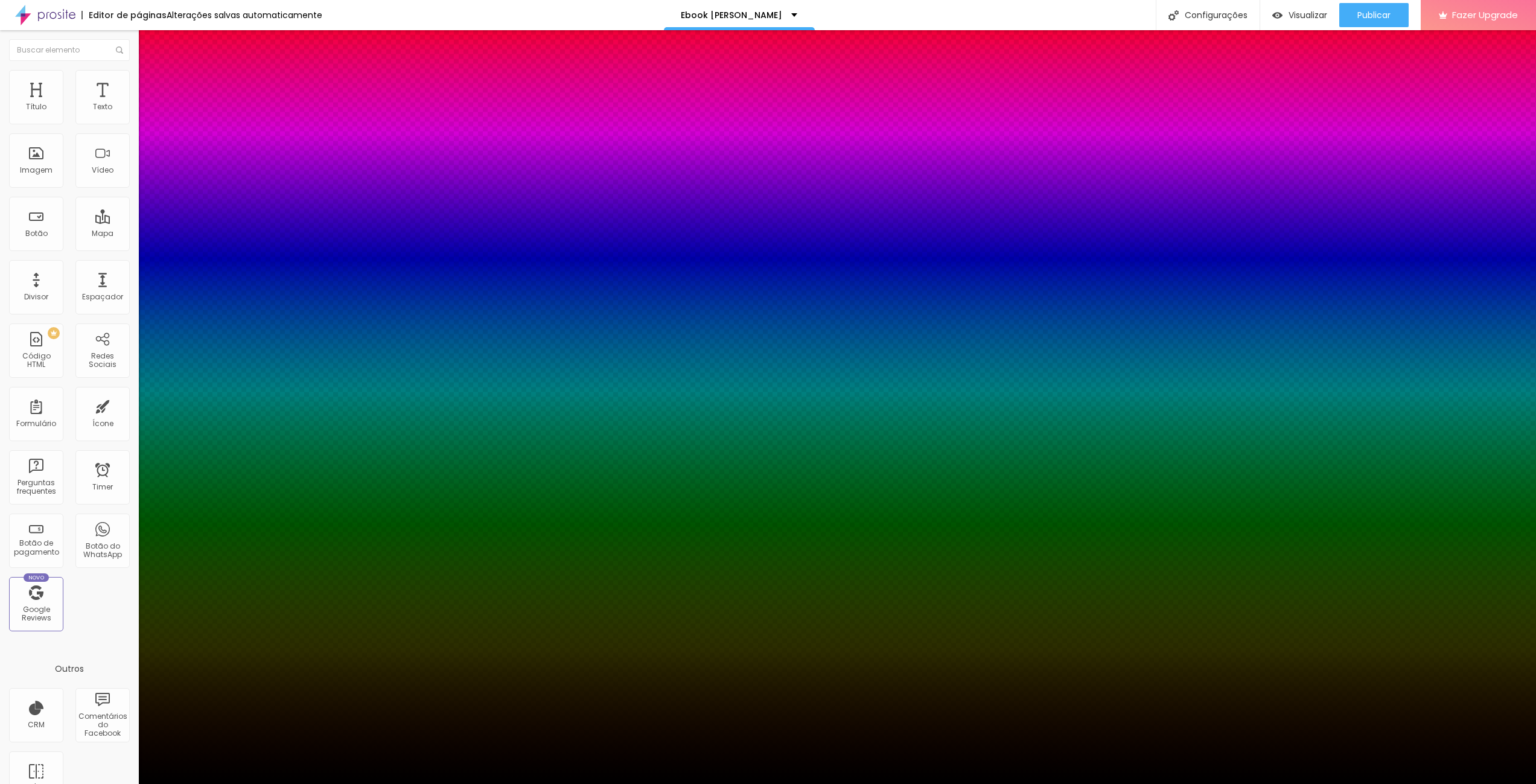
type input "50"
type input "54"
type input "59"
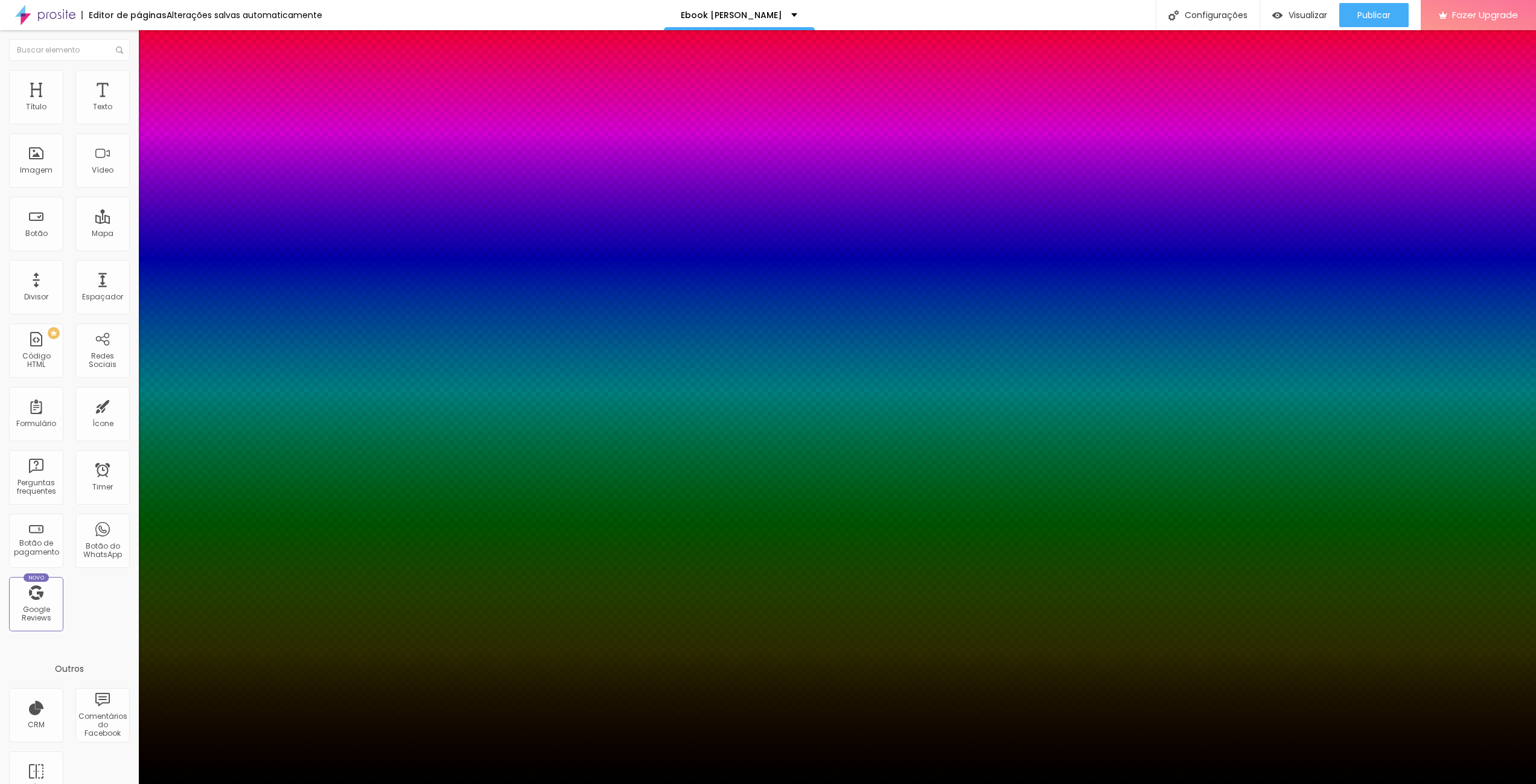
type input "59"
type input "61"
type input "63"
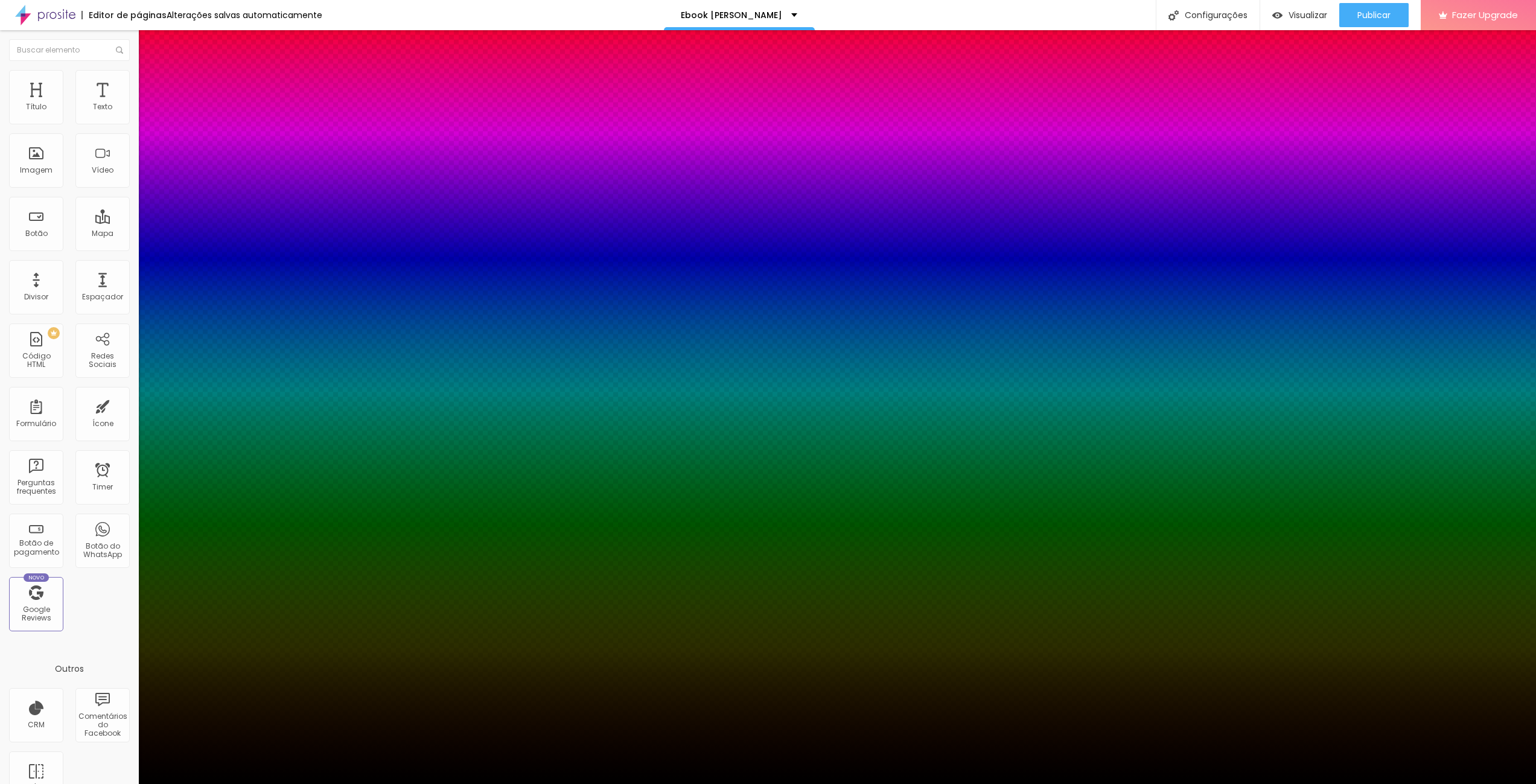
type input "61"
type input "57"
type input "54"
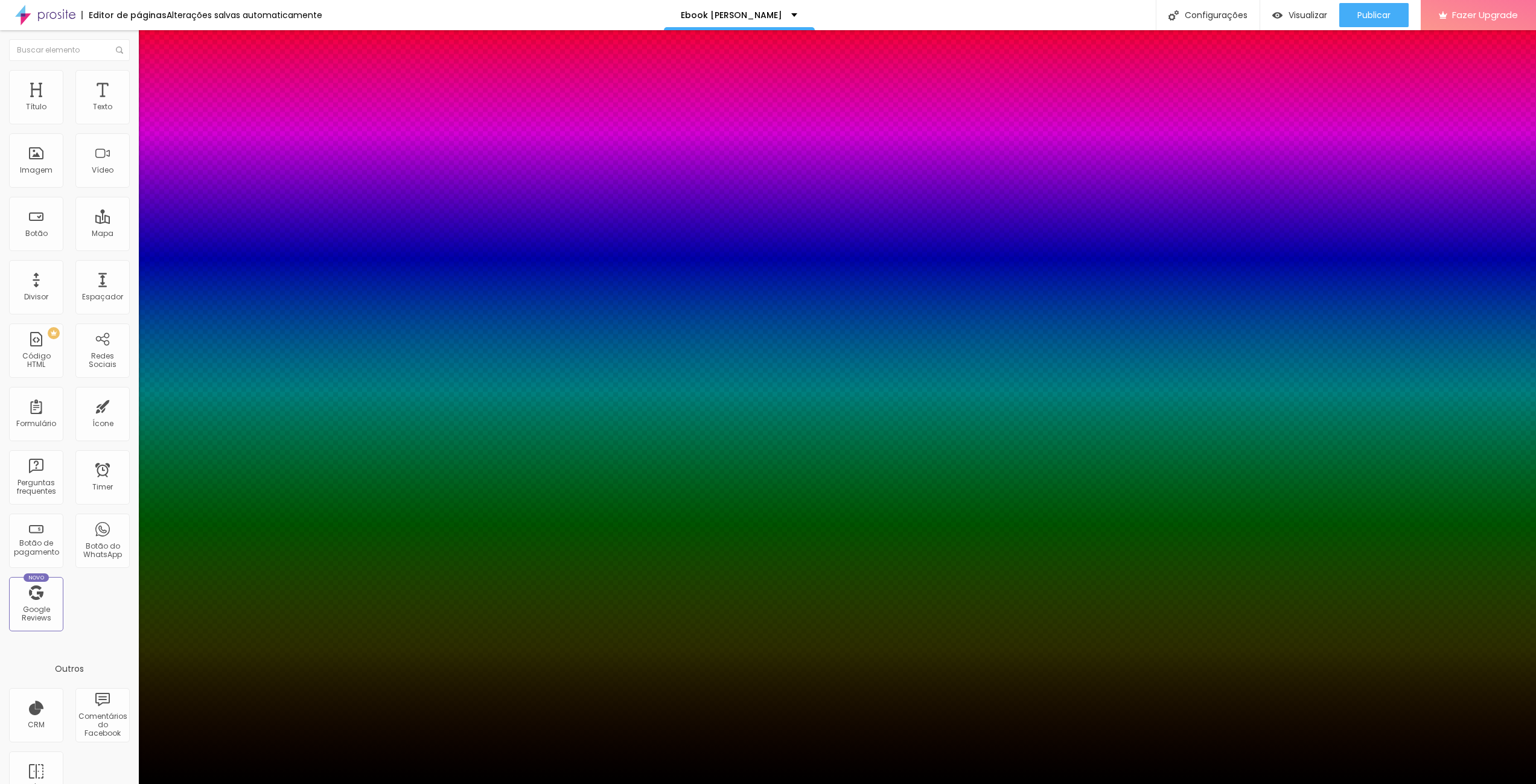
type input "54"
type input "52"
type input "50"
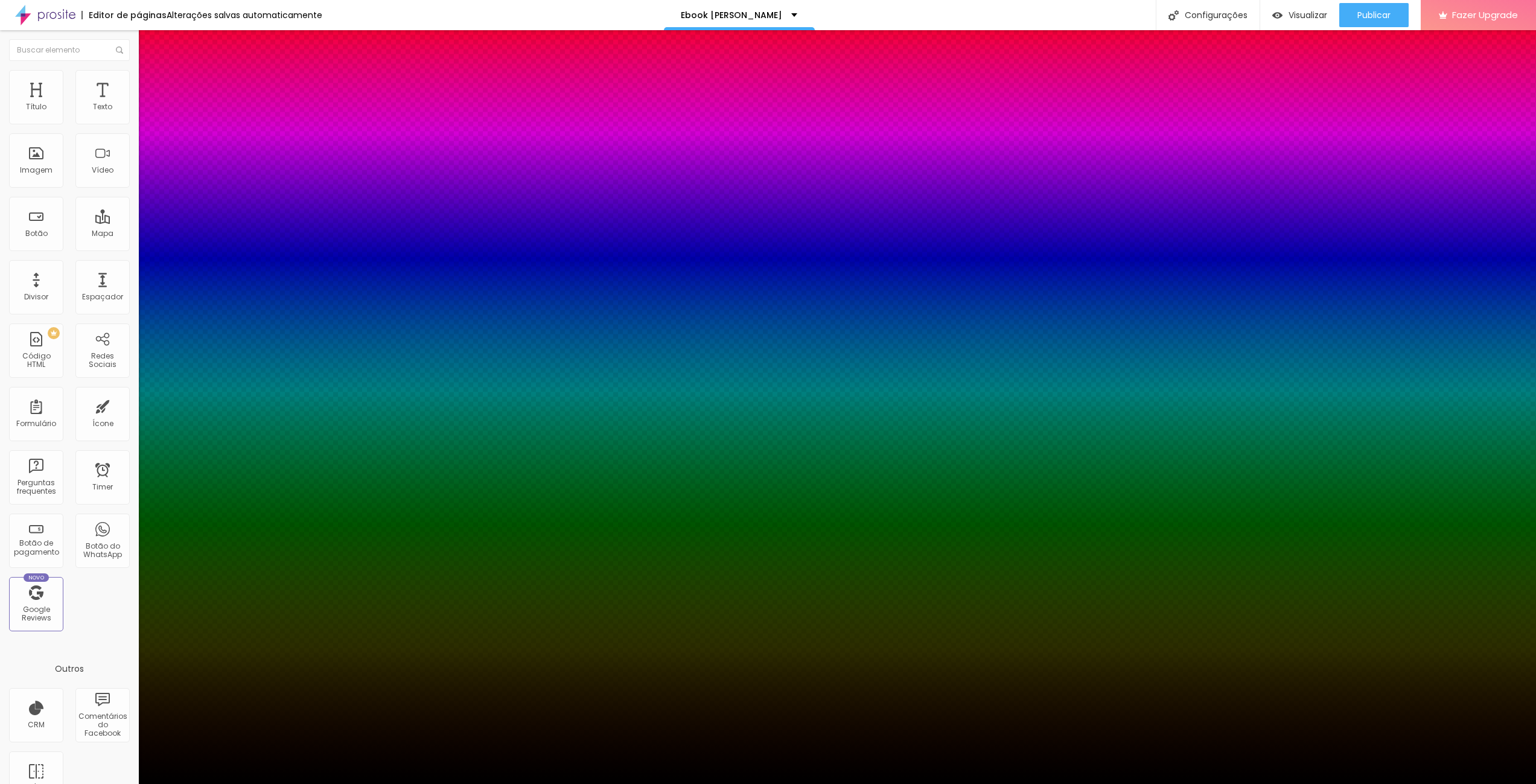
type input "48"
type input "46"
type input "43"
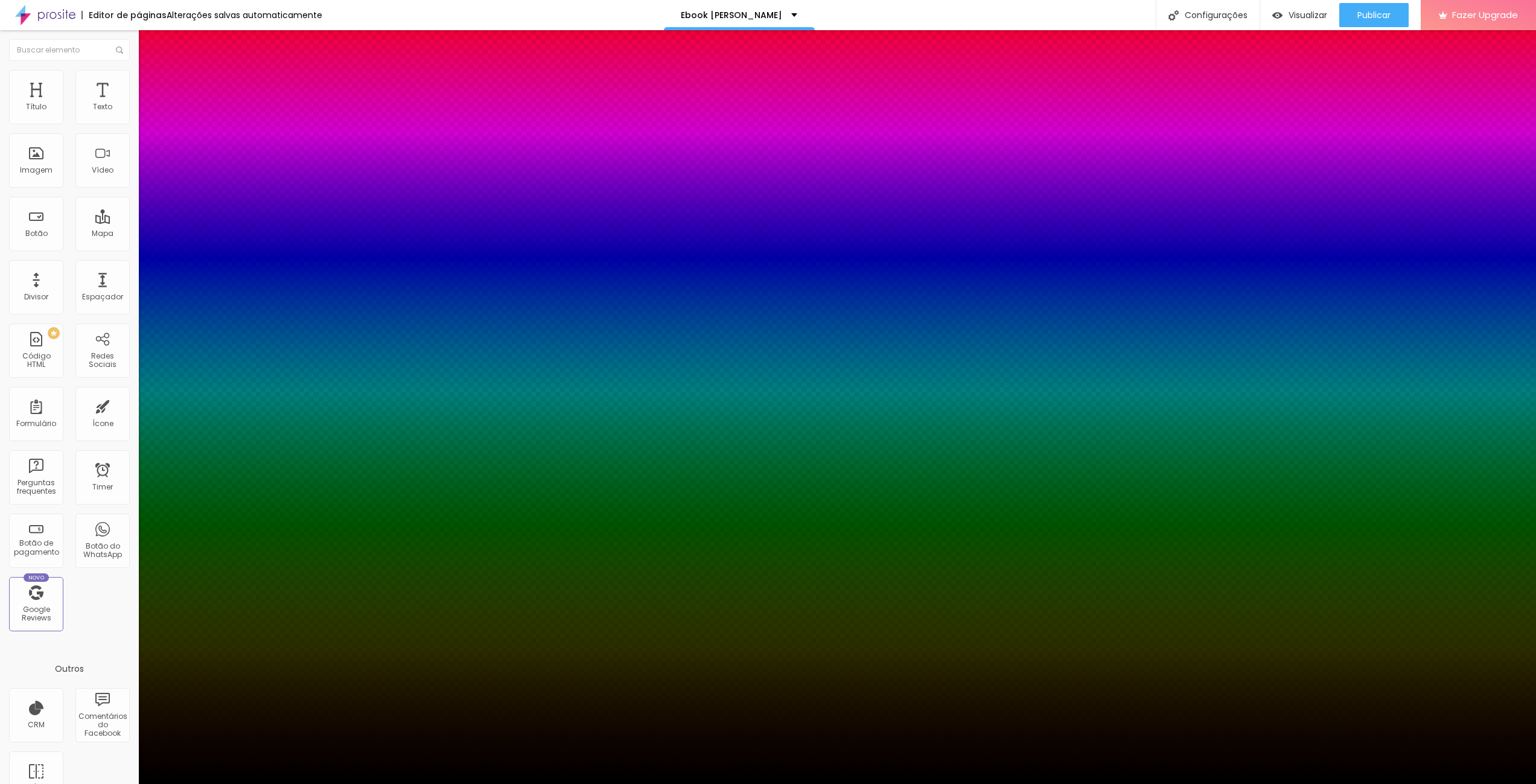
type input "43"
type input "41"
type input "39"
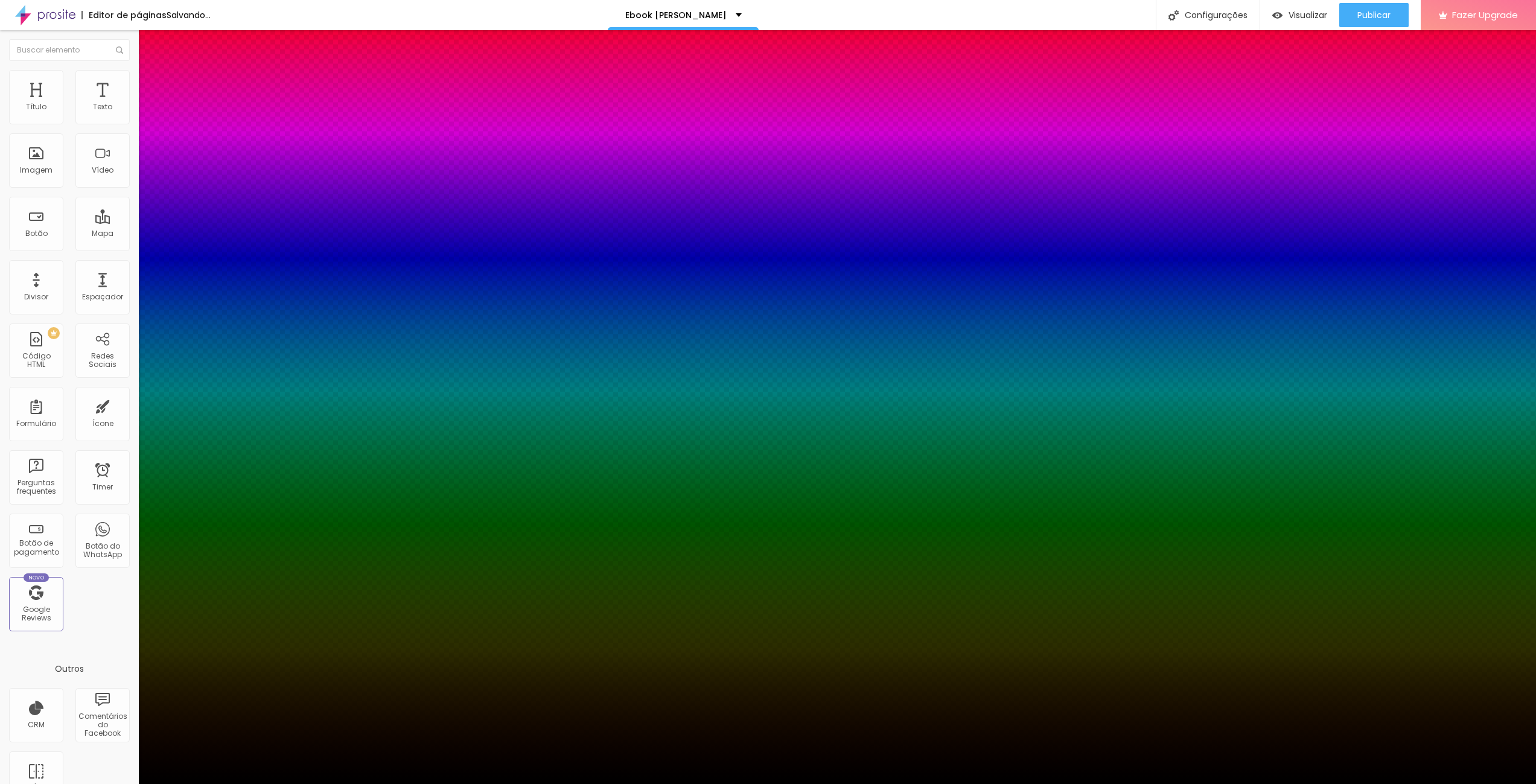
type input "37"
type input "34"
type input "28"
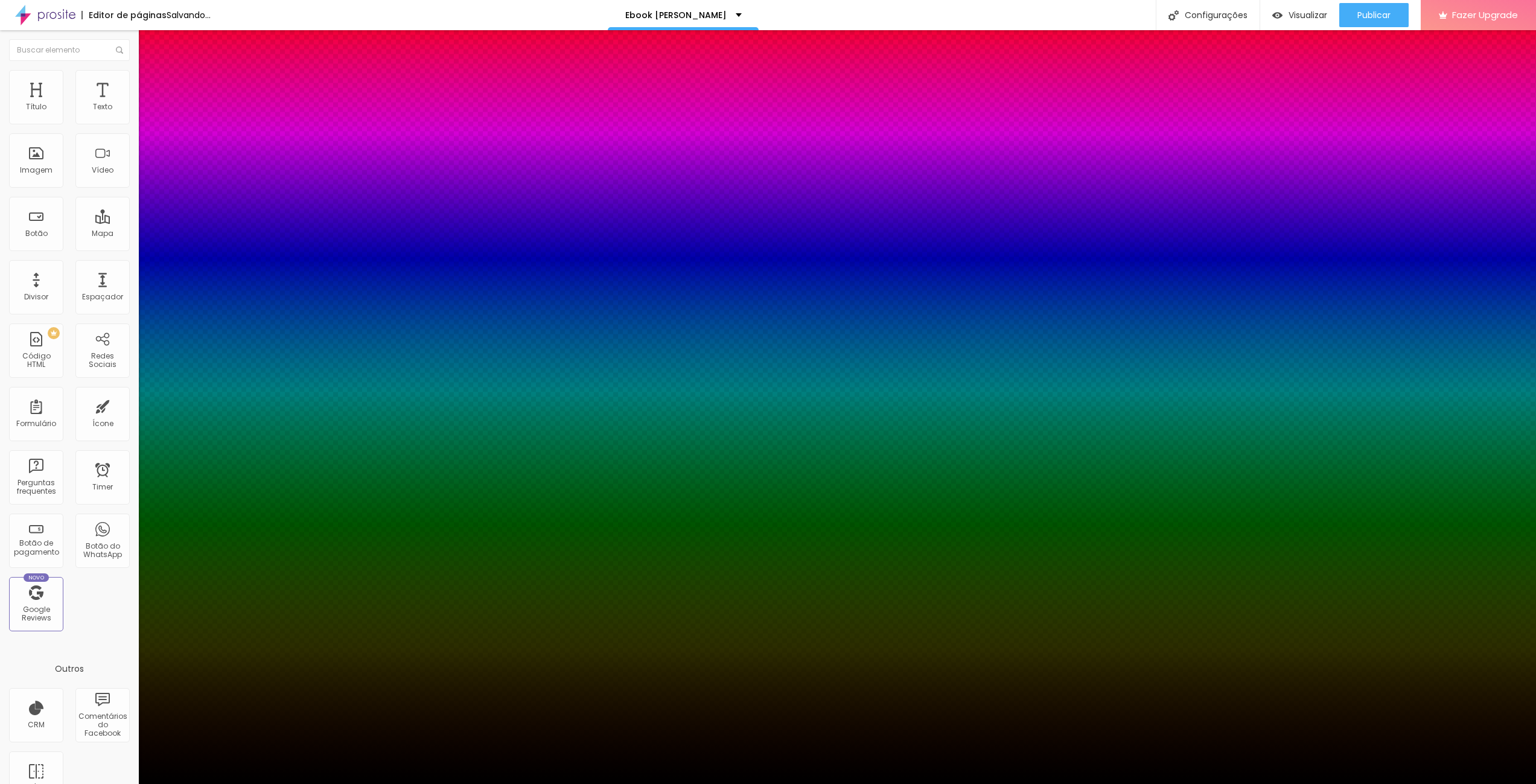
type input "28"
type input "26"
type input "21"
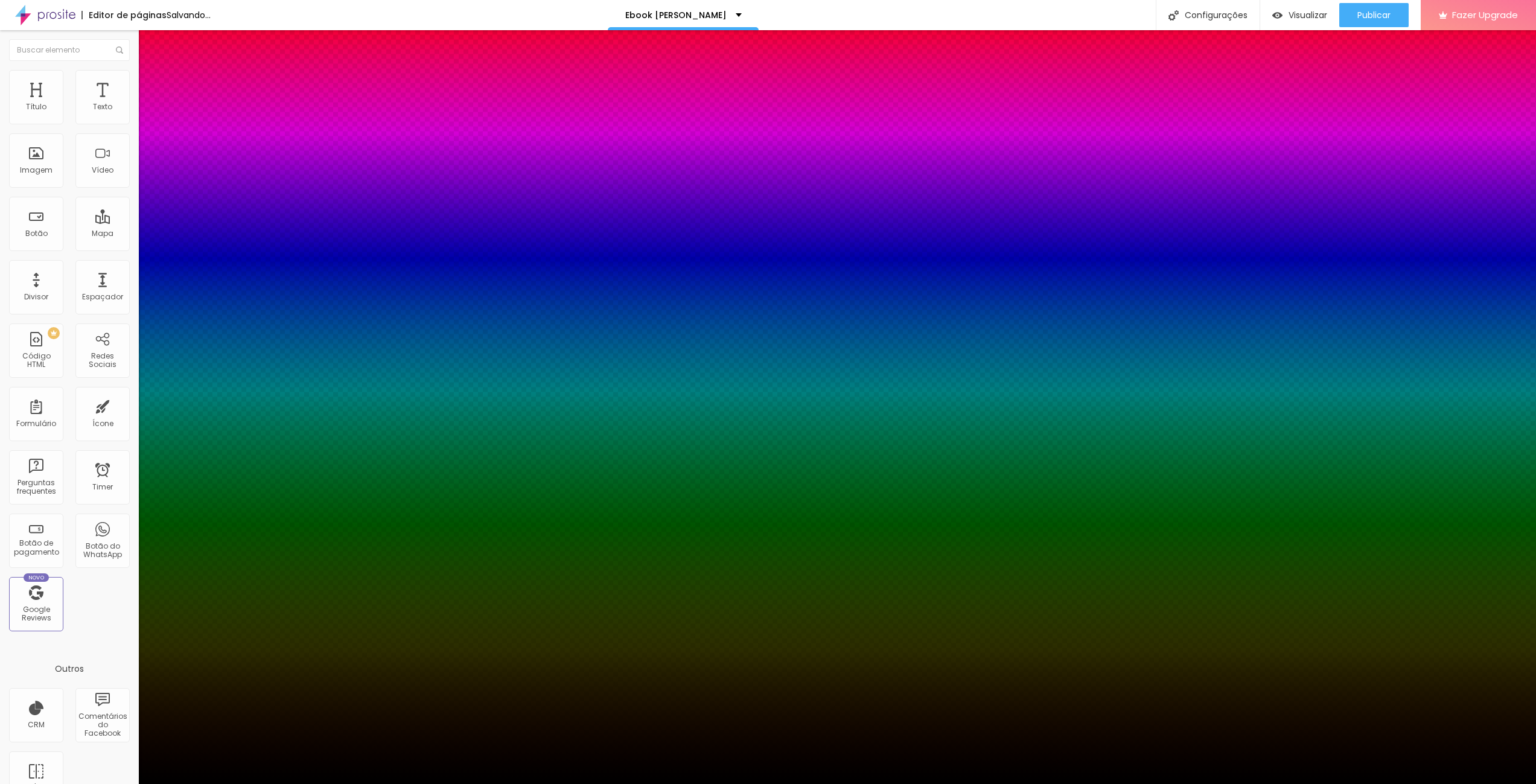
type input "19"
type input "26"
type input "30"
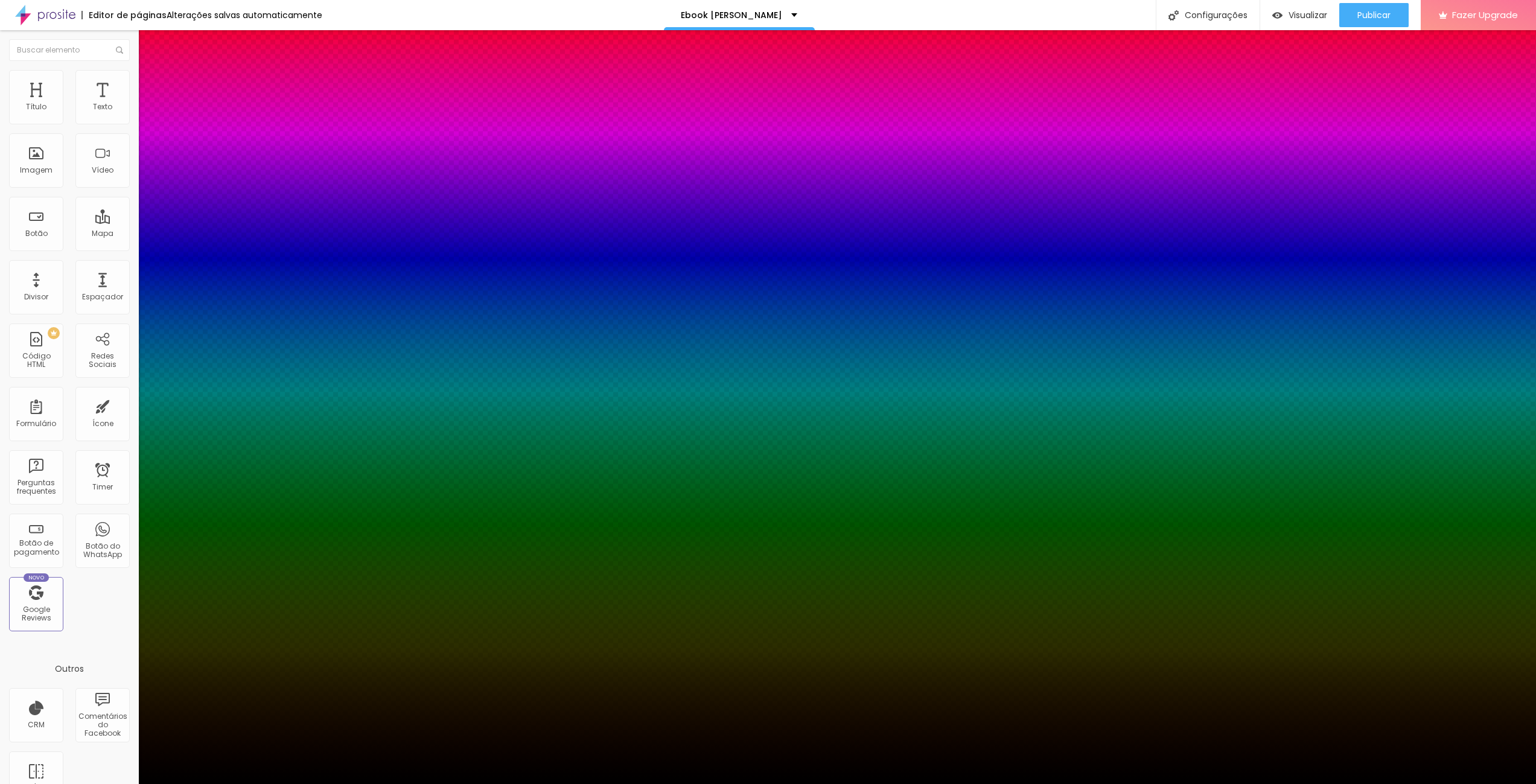
type input "30"
type input "34"
type input "37"
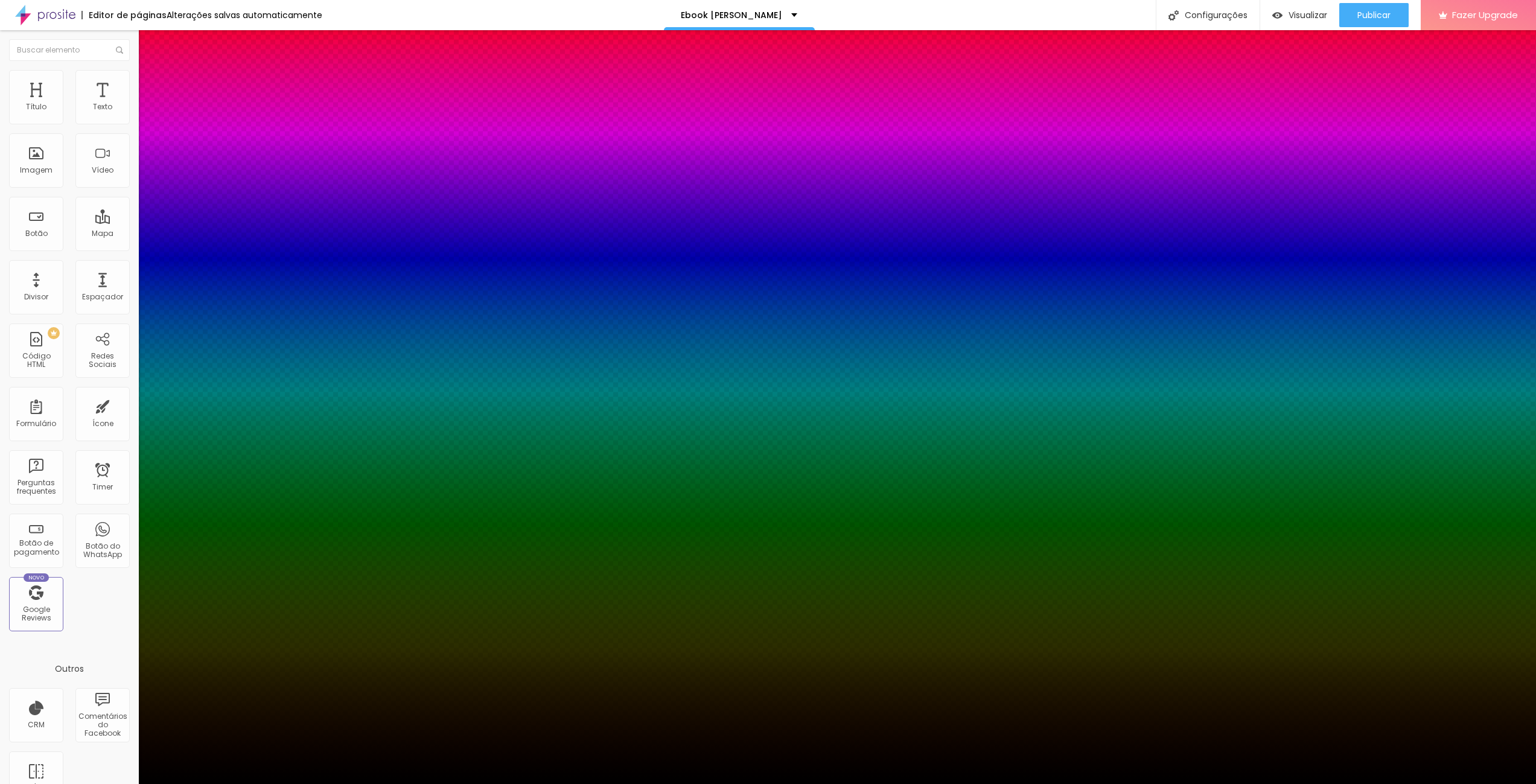
type input "39"
type input "41"
type input "43"
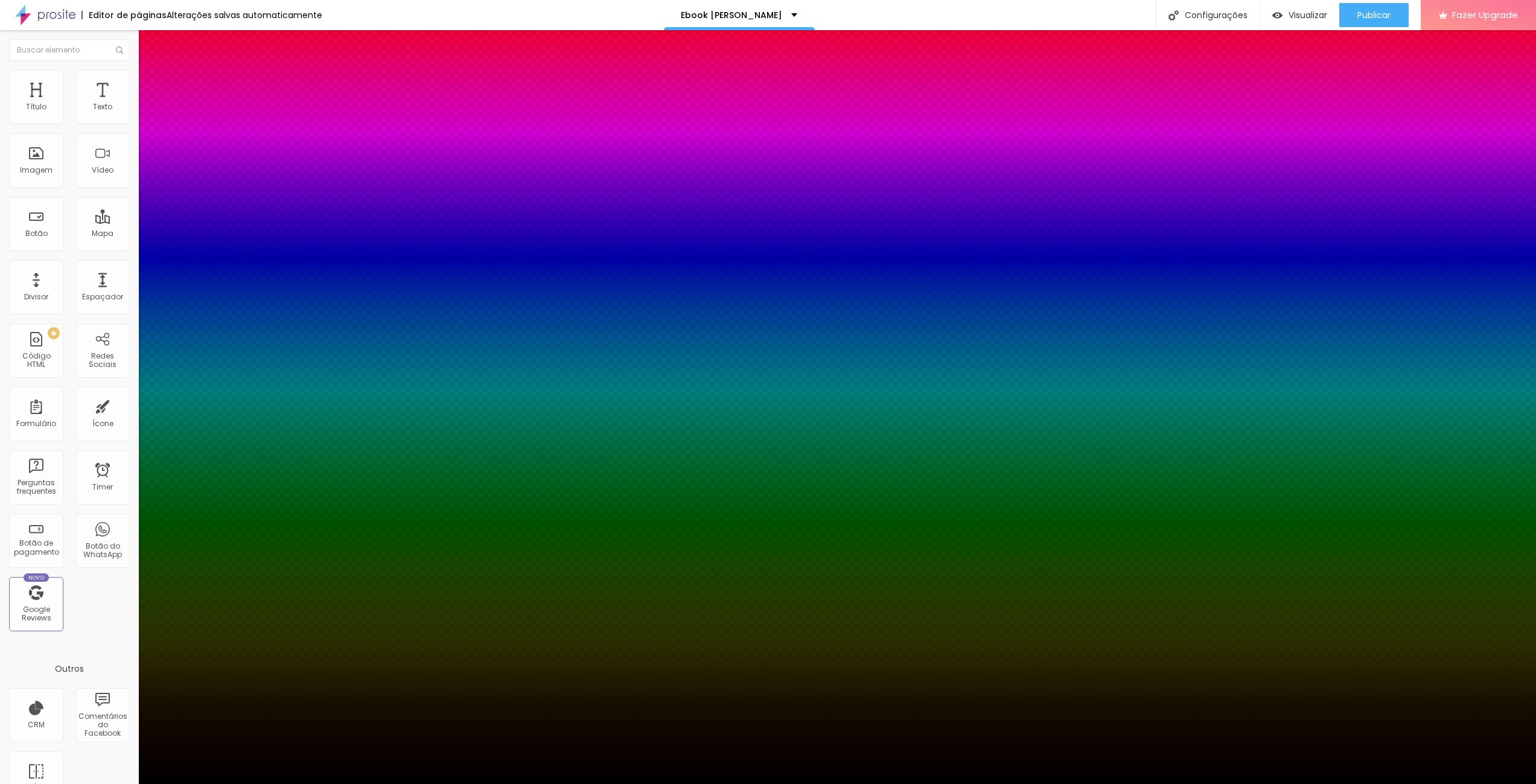
type input "43"
type input "41"
type input "37"
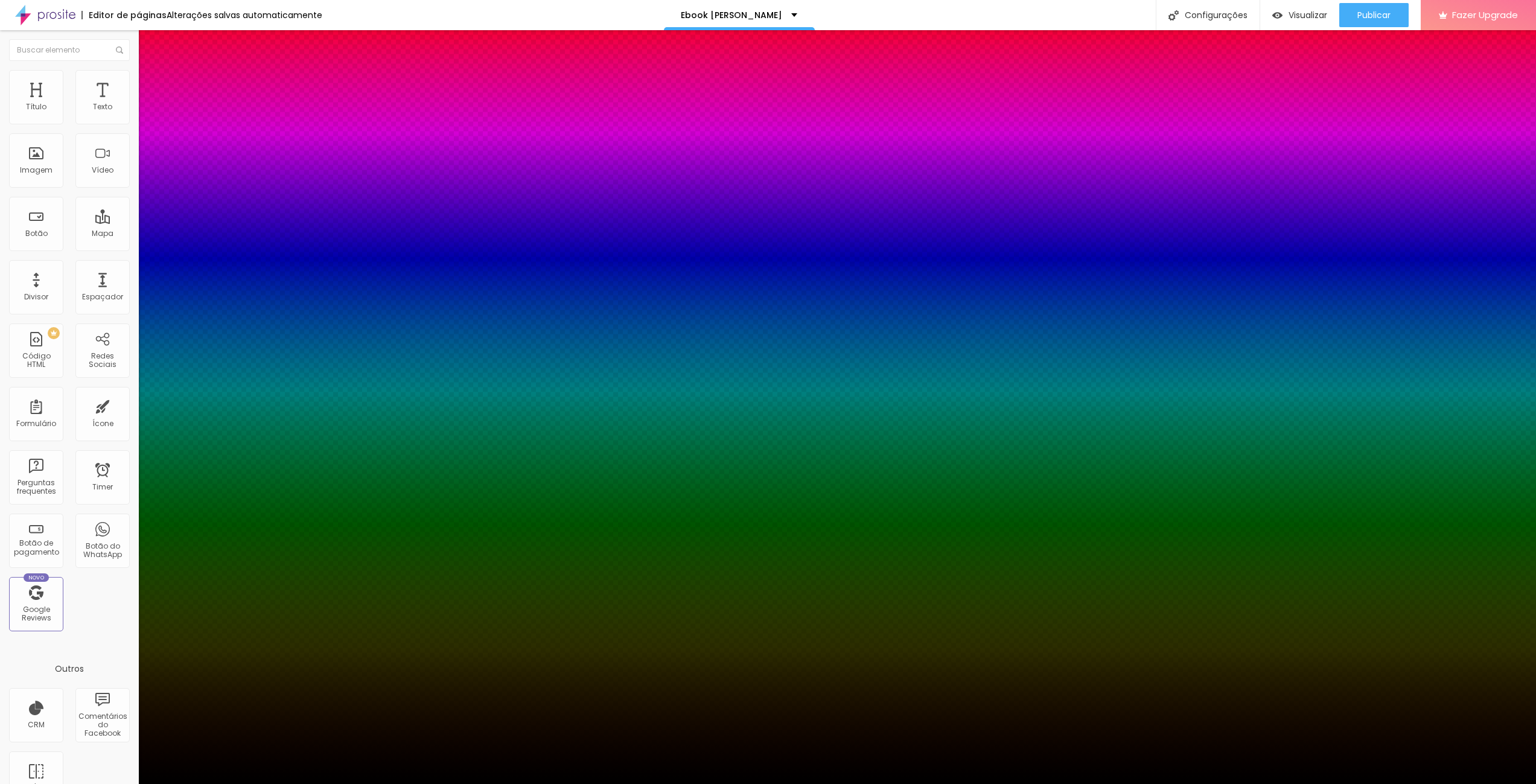
type input "32"
type input "30"
type input "28"
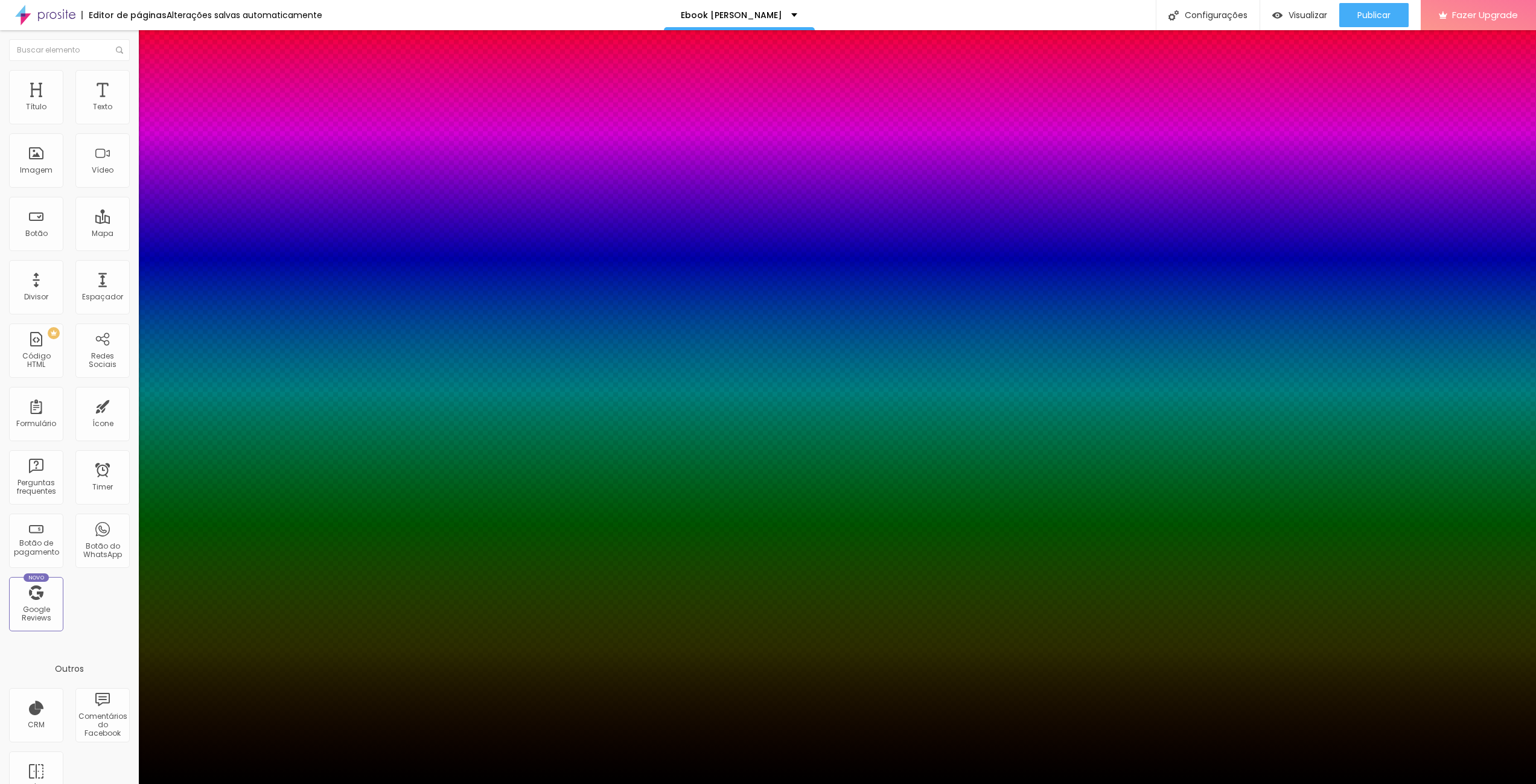
type input "28"
type input "26"
type input "23"
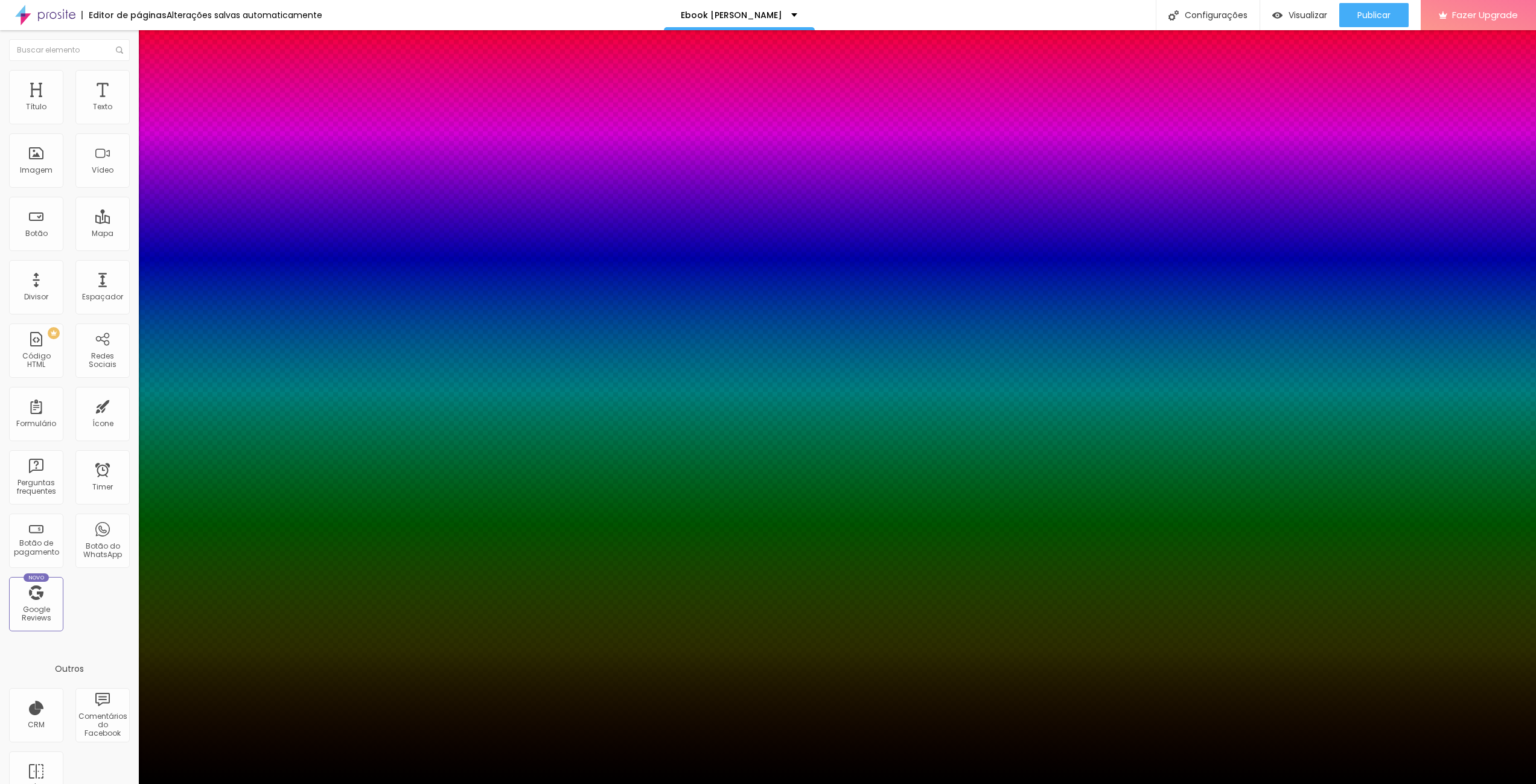
type input "26"
type input "28"
type input "30"
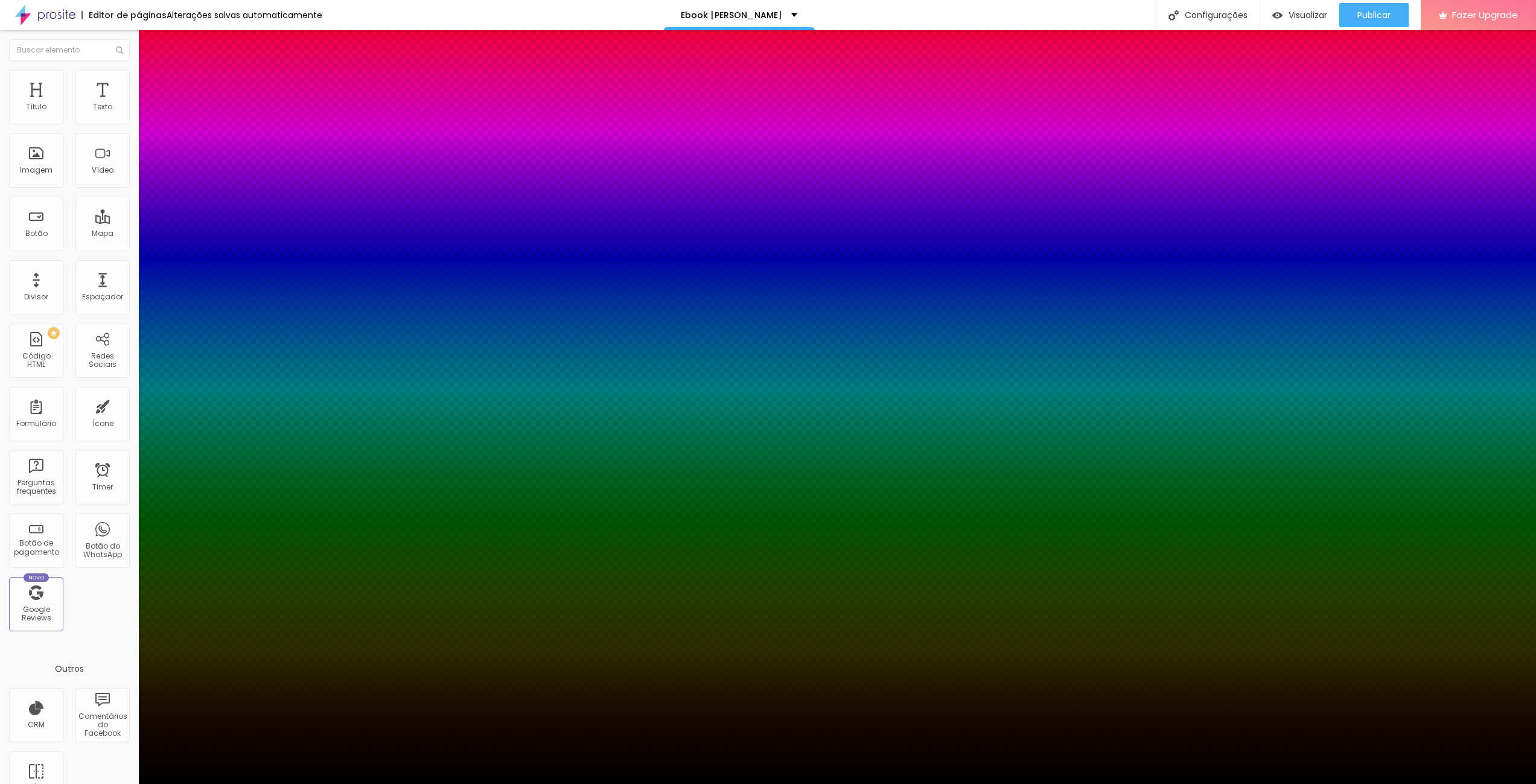
type input "30"
type input "32"
type input "34"
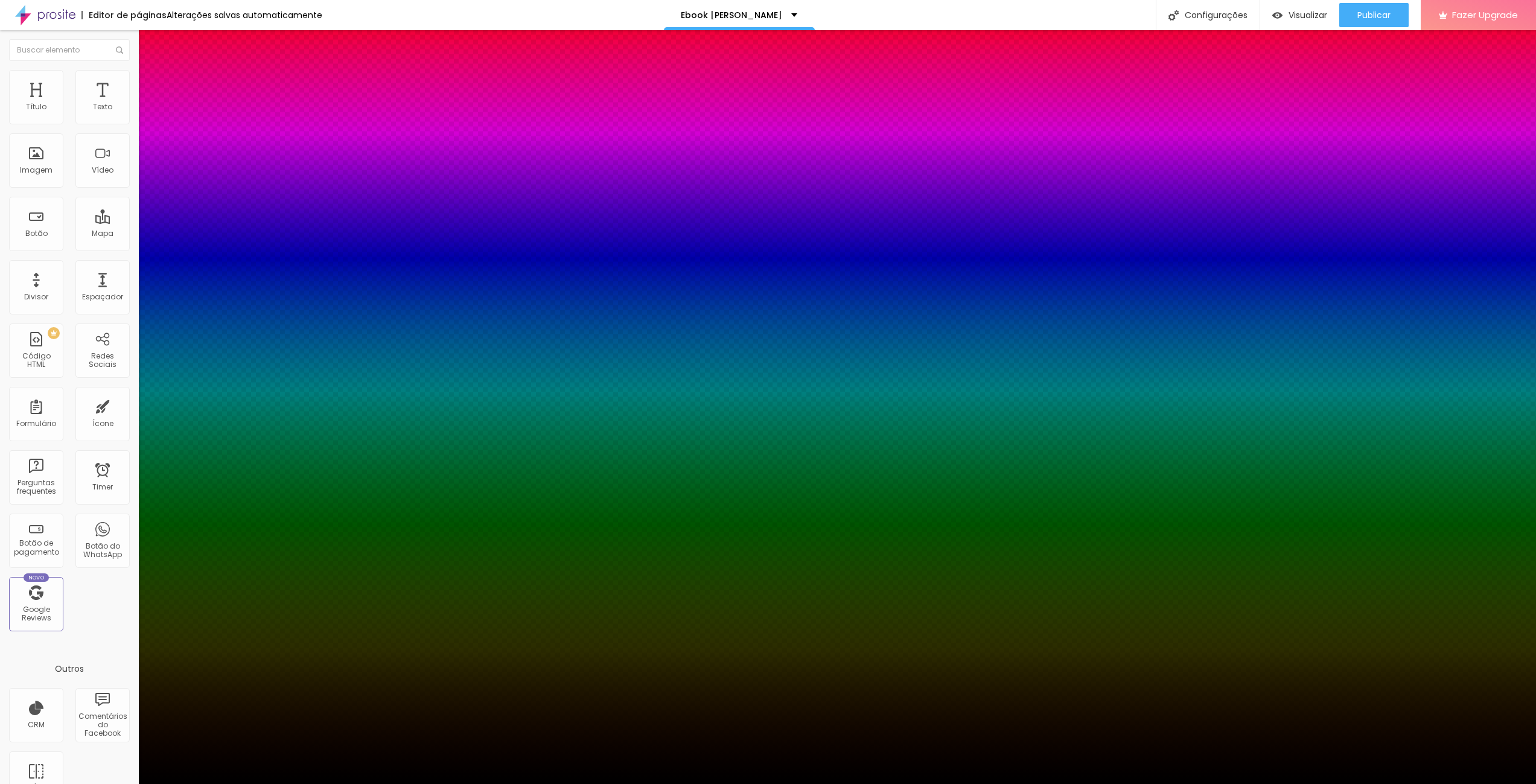
type input "37"
type input "41"
type input "46"
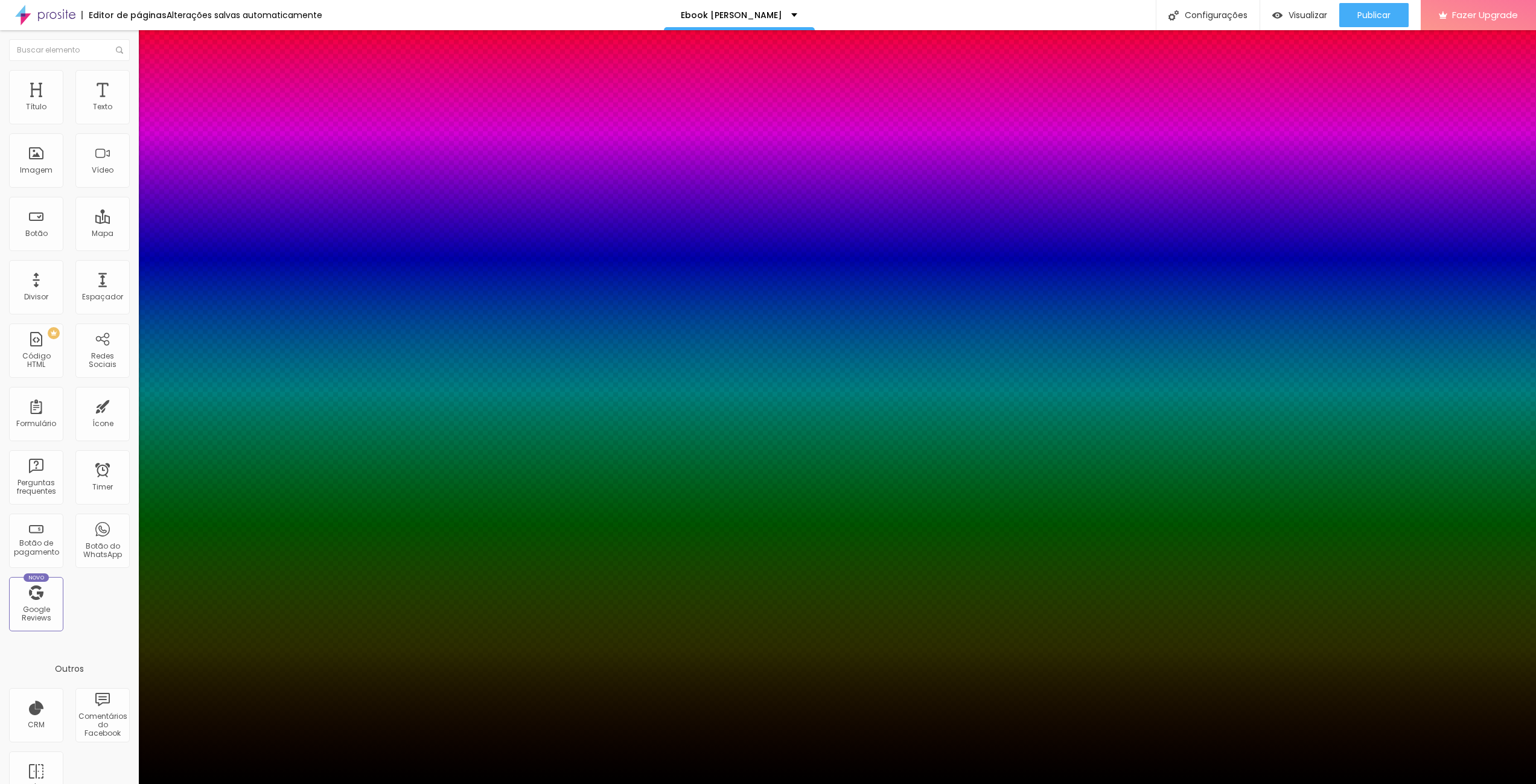
type input "46"
type input "43"
type input "41"
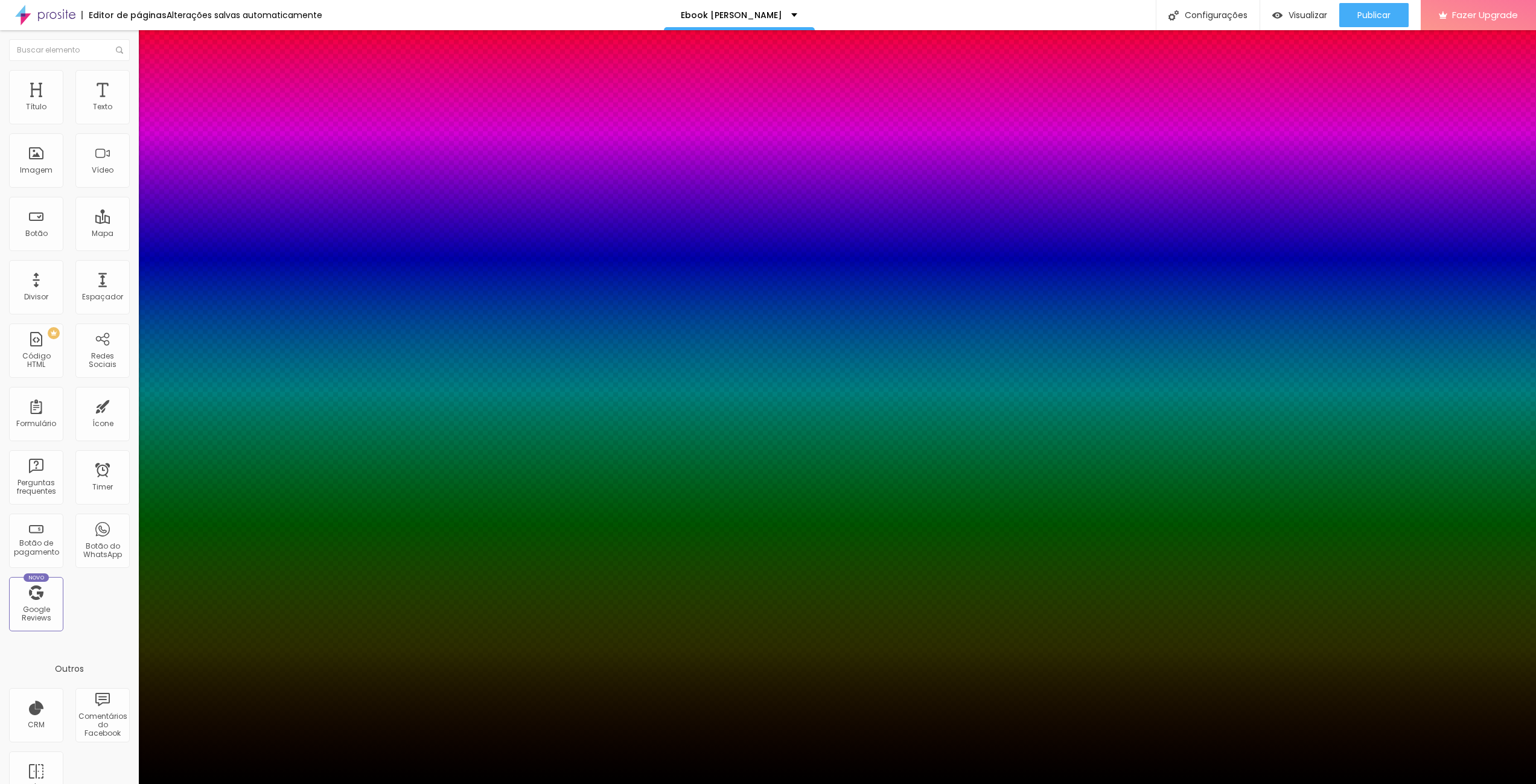
type input "39"
type input "37"
type input "34"
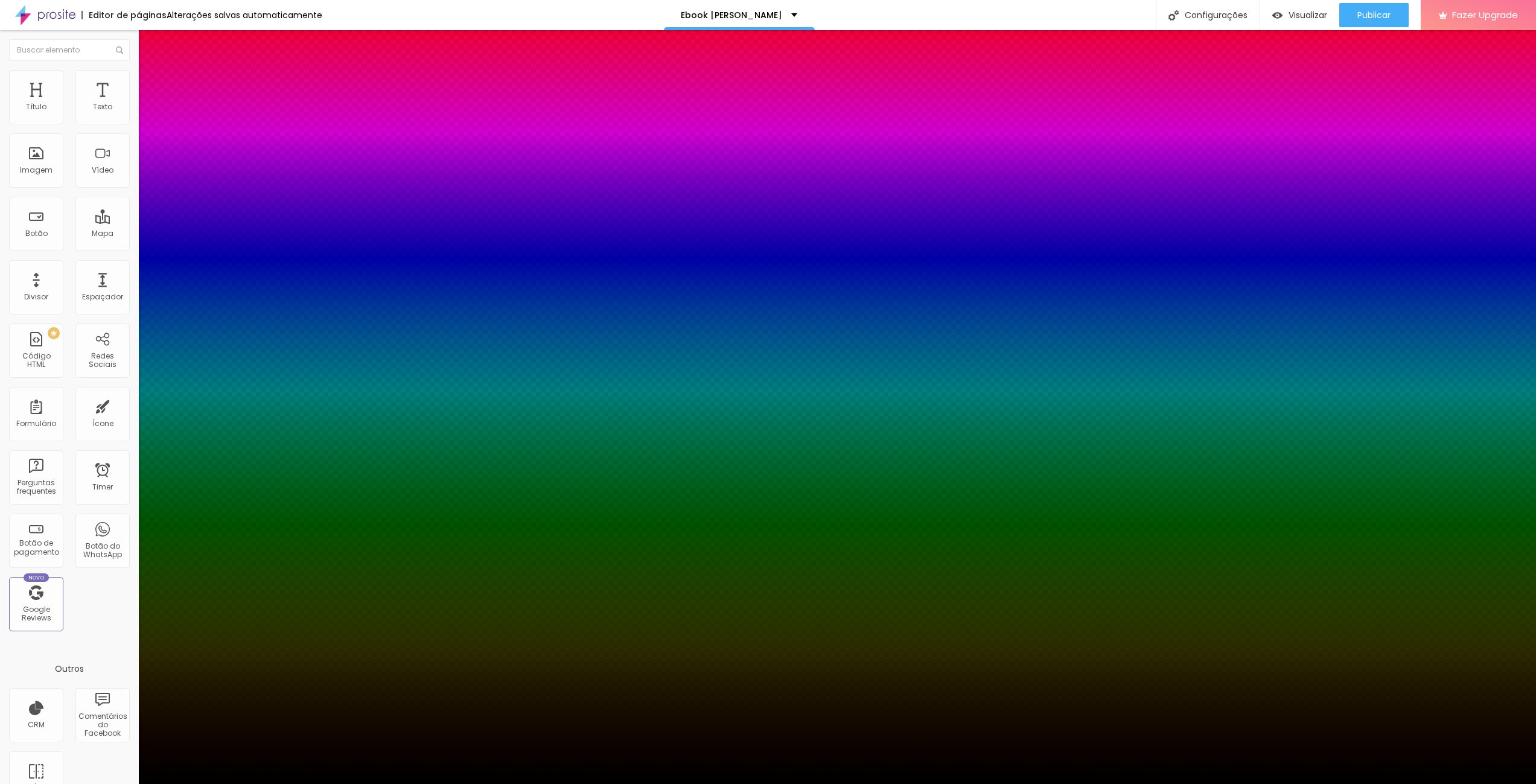
type input "34"
type input "32"
type input "30"
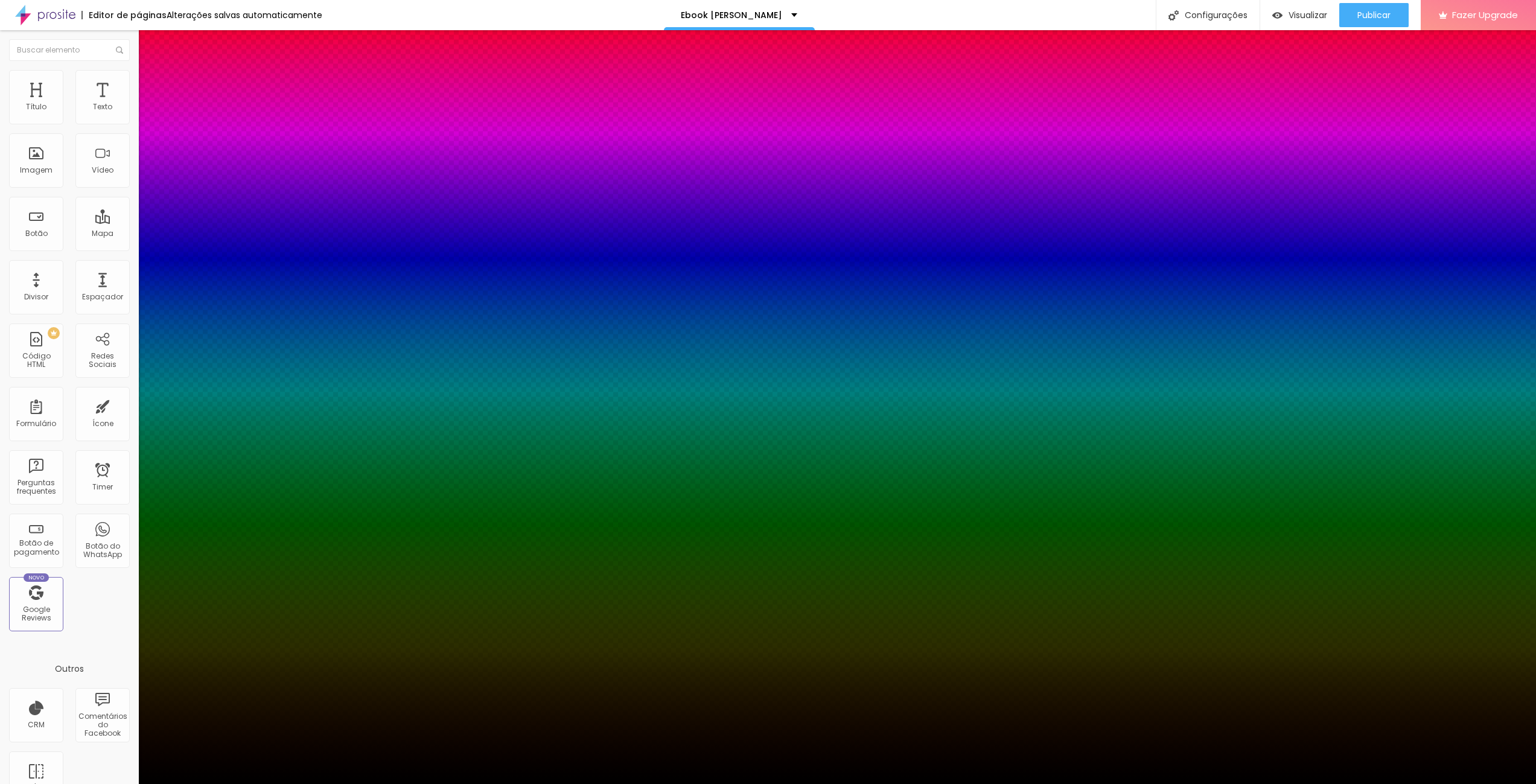
type input "26"
type input "23"
type input "21"
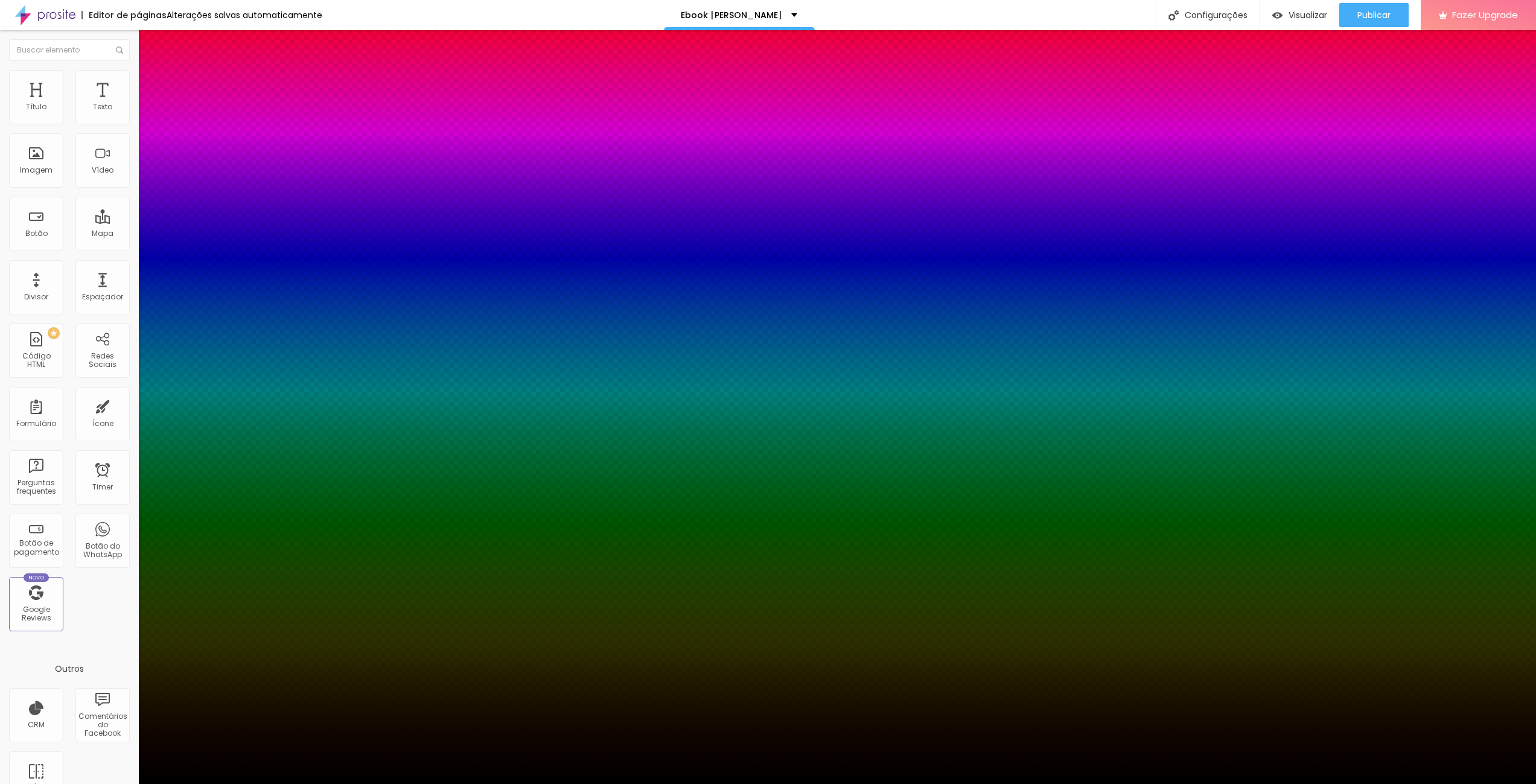
type input "21"
type input "19"
type input "17"
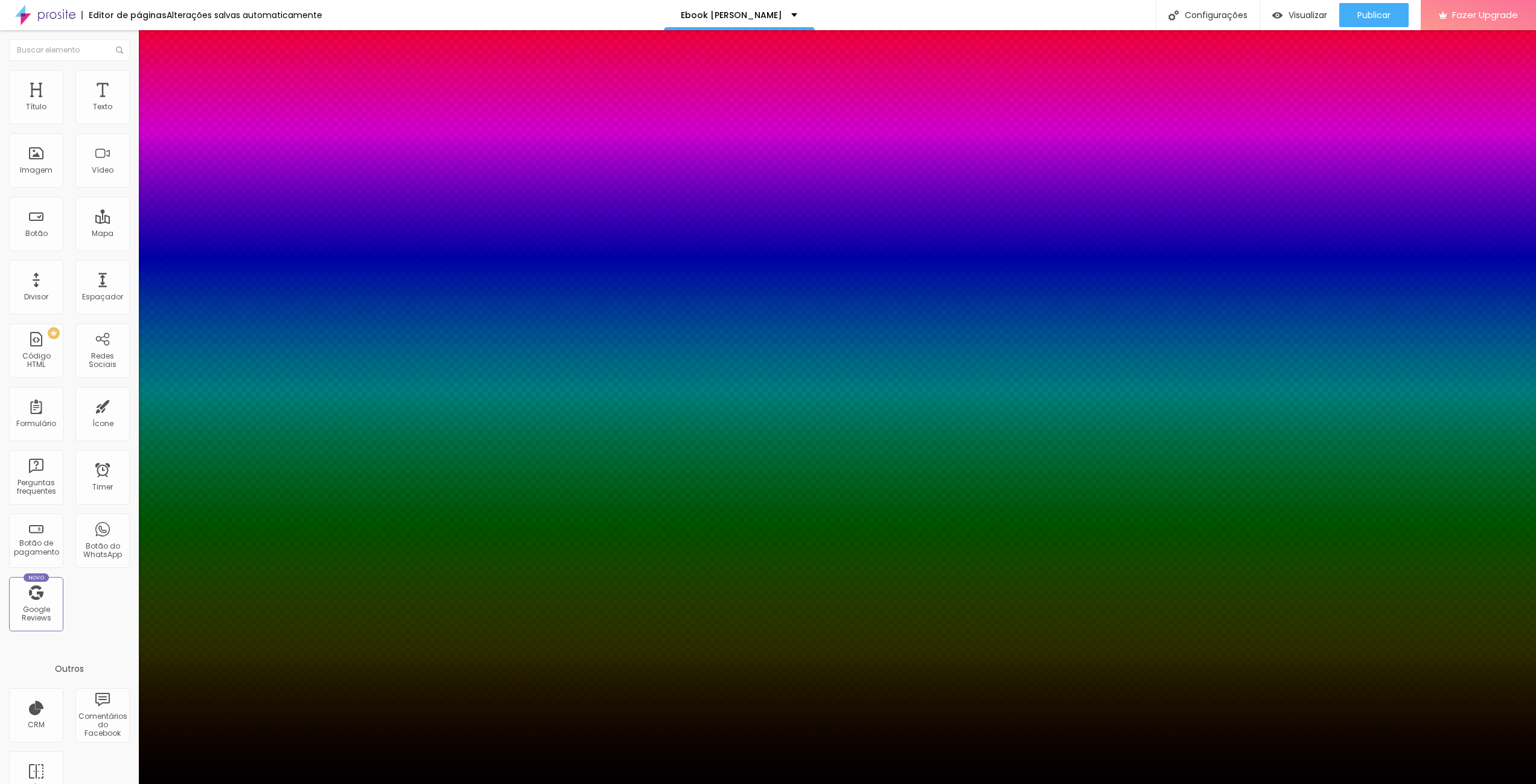
click at [16, 783] on span "Tipo" at bounding box center [7, 795] width 16 height 10
click at [78, 783] on div at bounding box center [768, 784] width 1536 height 0
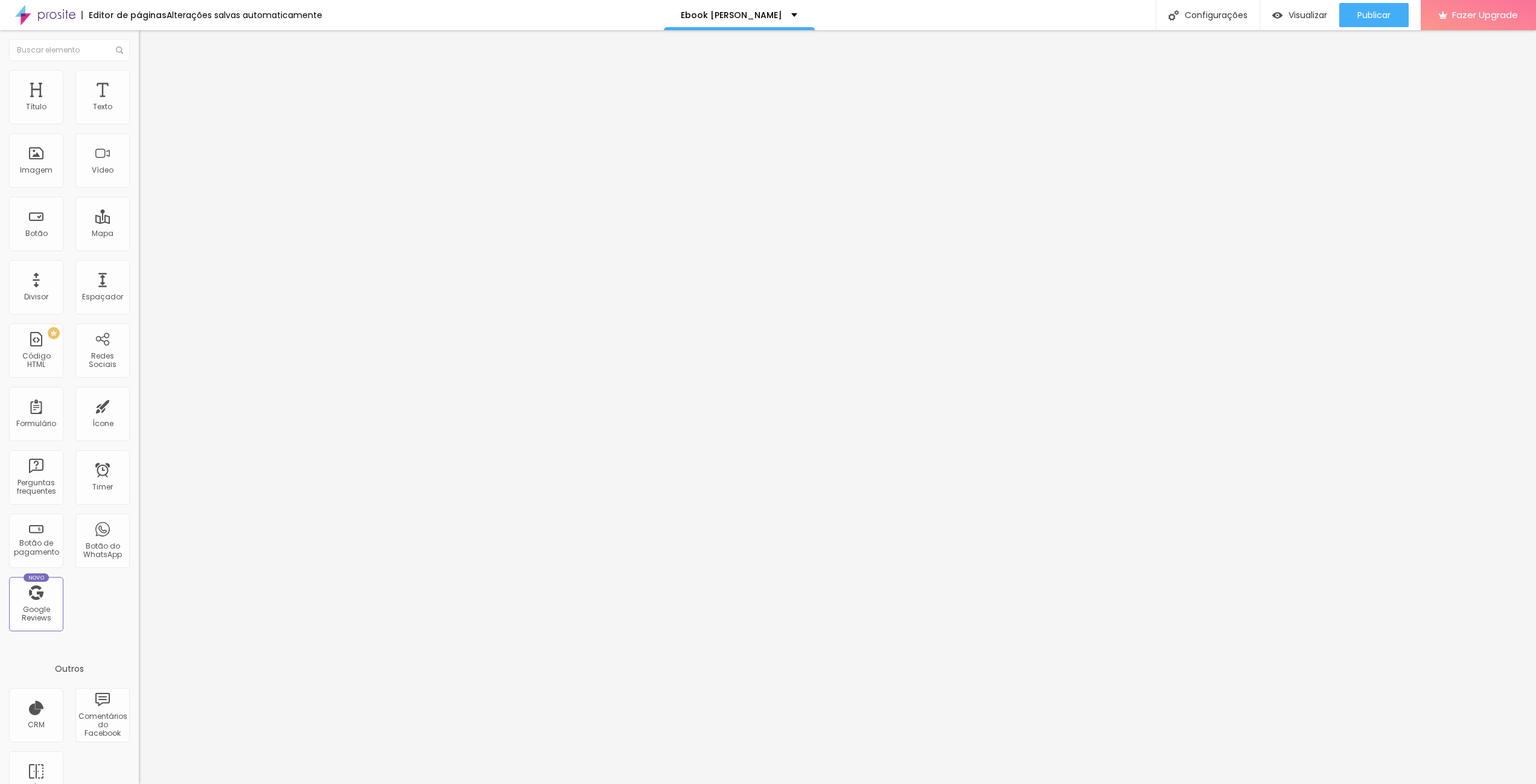
click at [139, 82] on img at bounding box center [144, 87] width 11 height 11
type input "4"
type input "5"
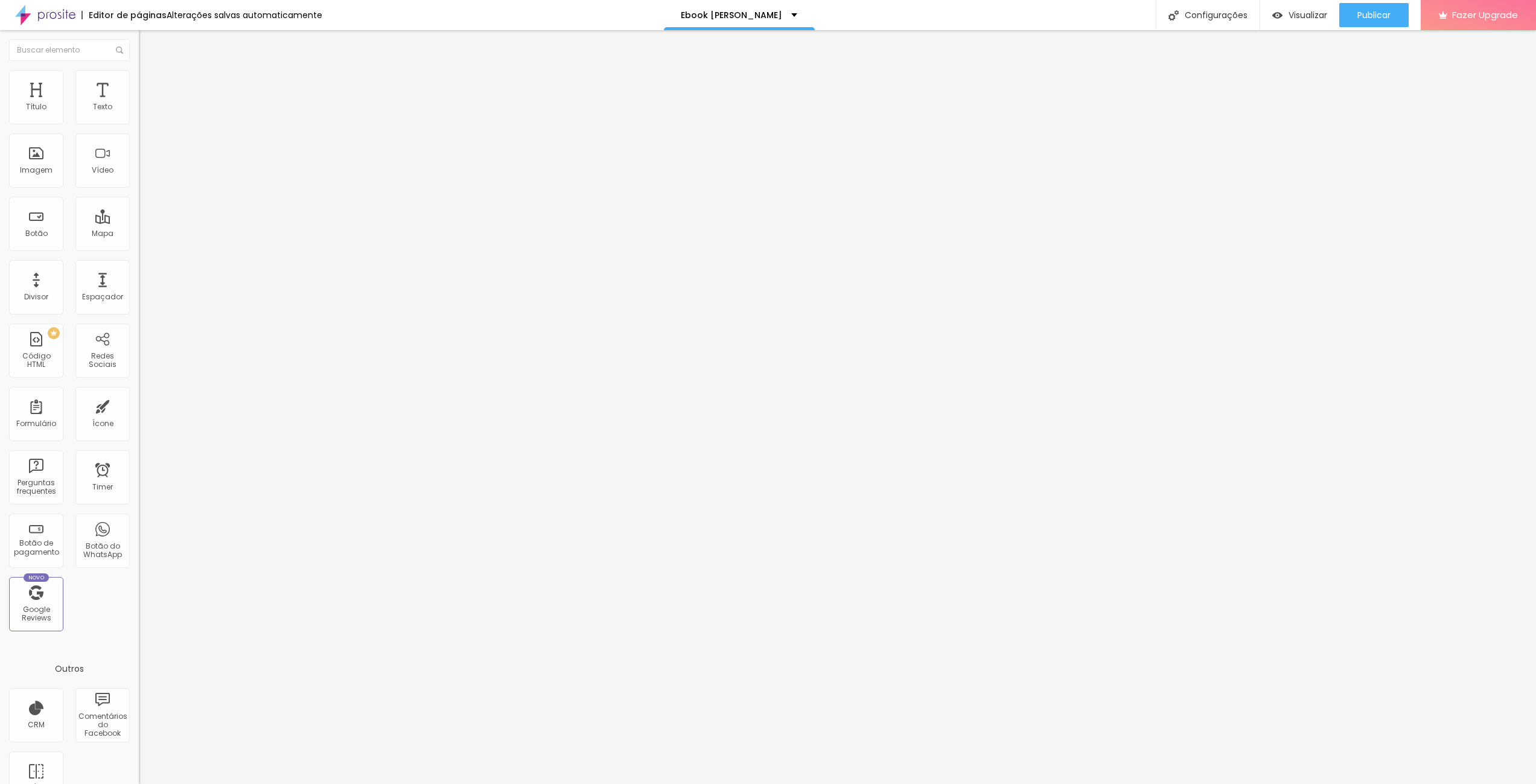
type input "6"
type input "7"
type input "9"
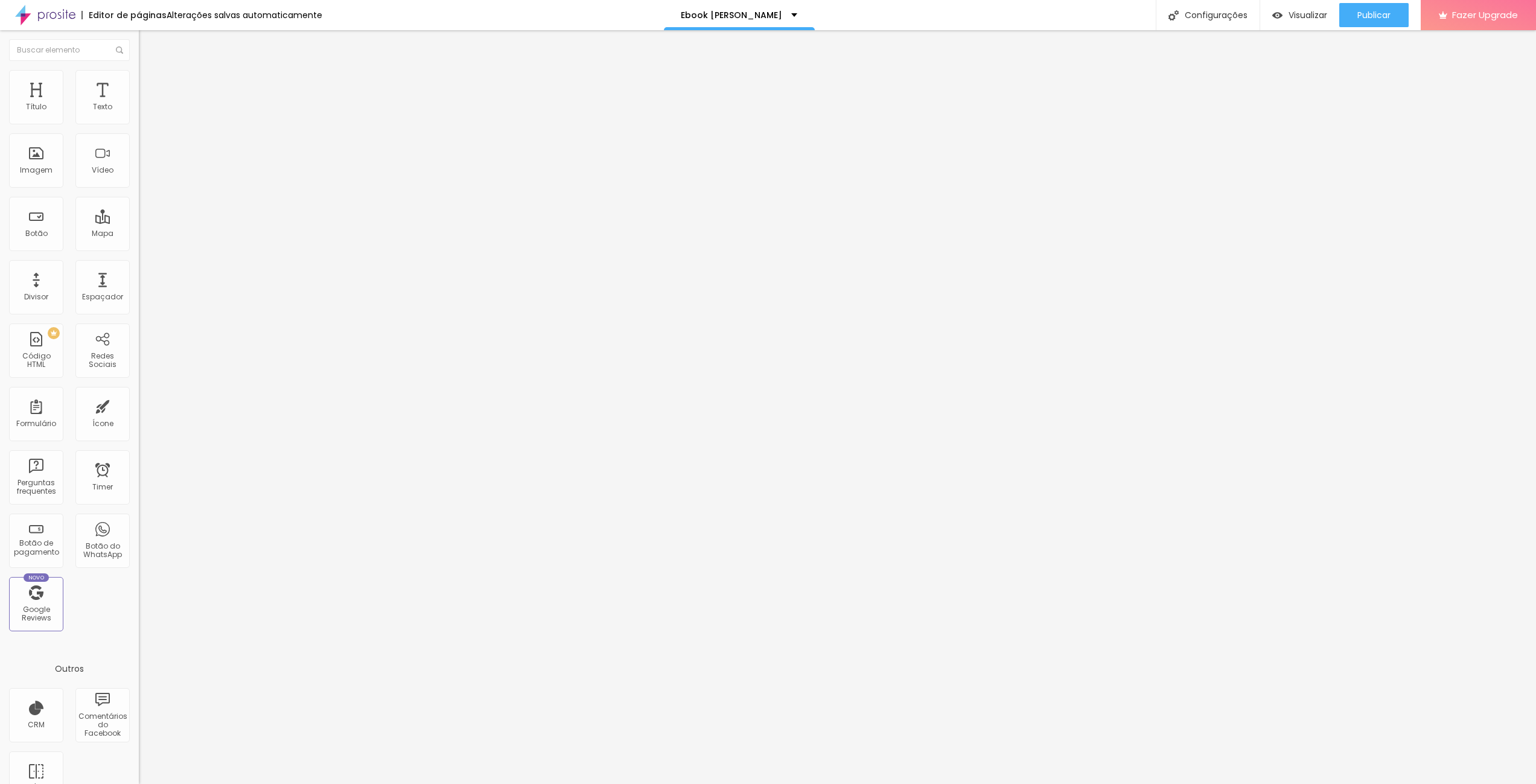
type input "9"
type input "10"
type input "12"
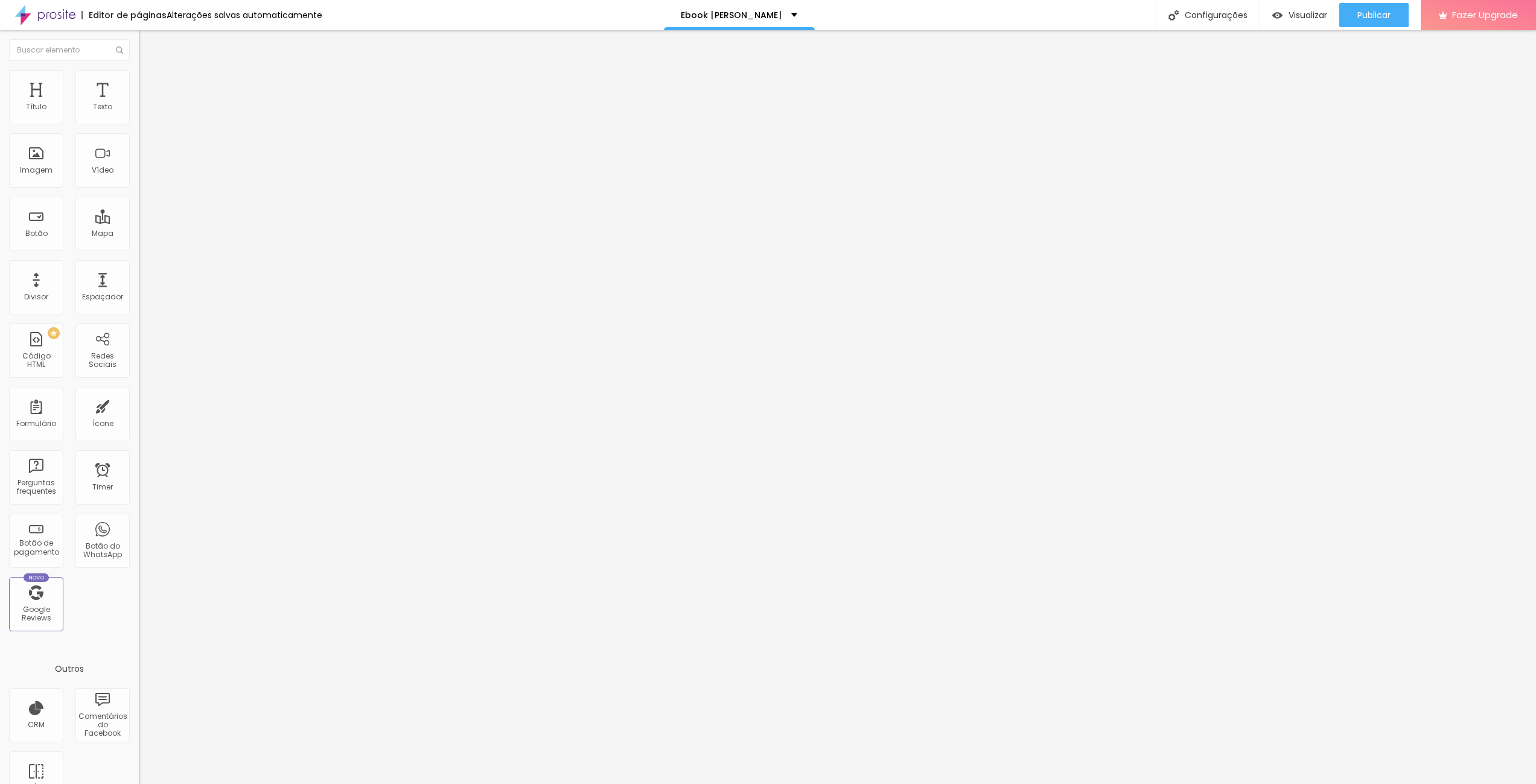
type input "16"
type input "24"
type input "30"
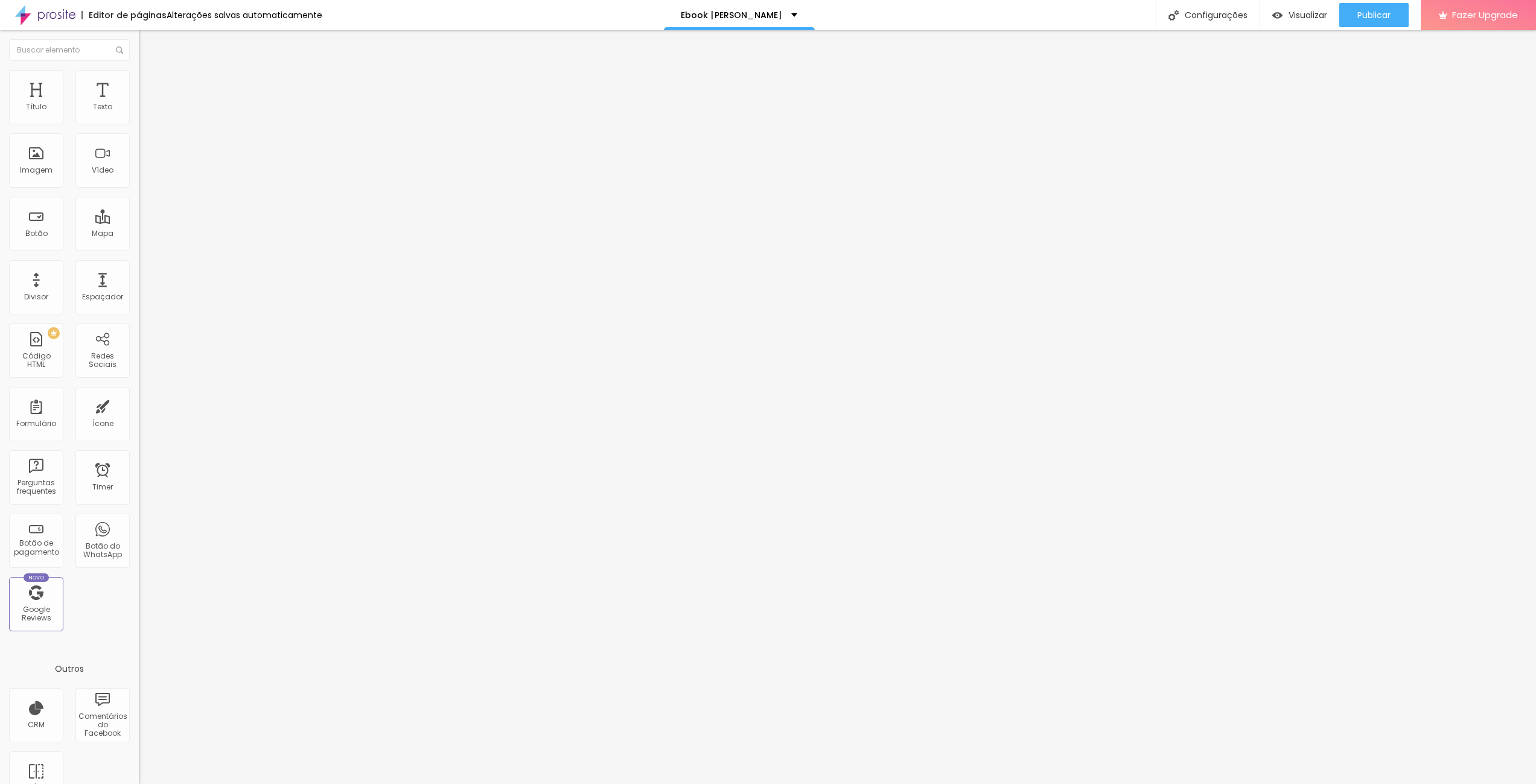
type input "30"
type input "46"
type input "58"
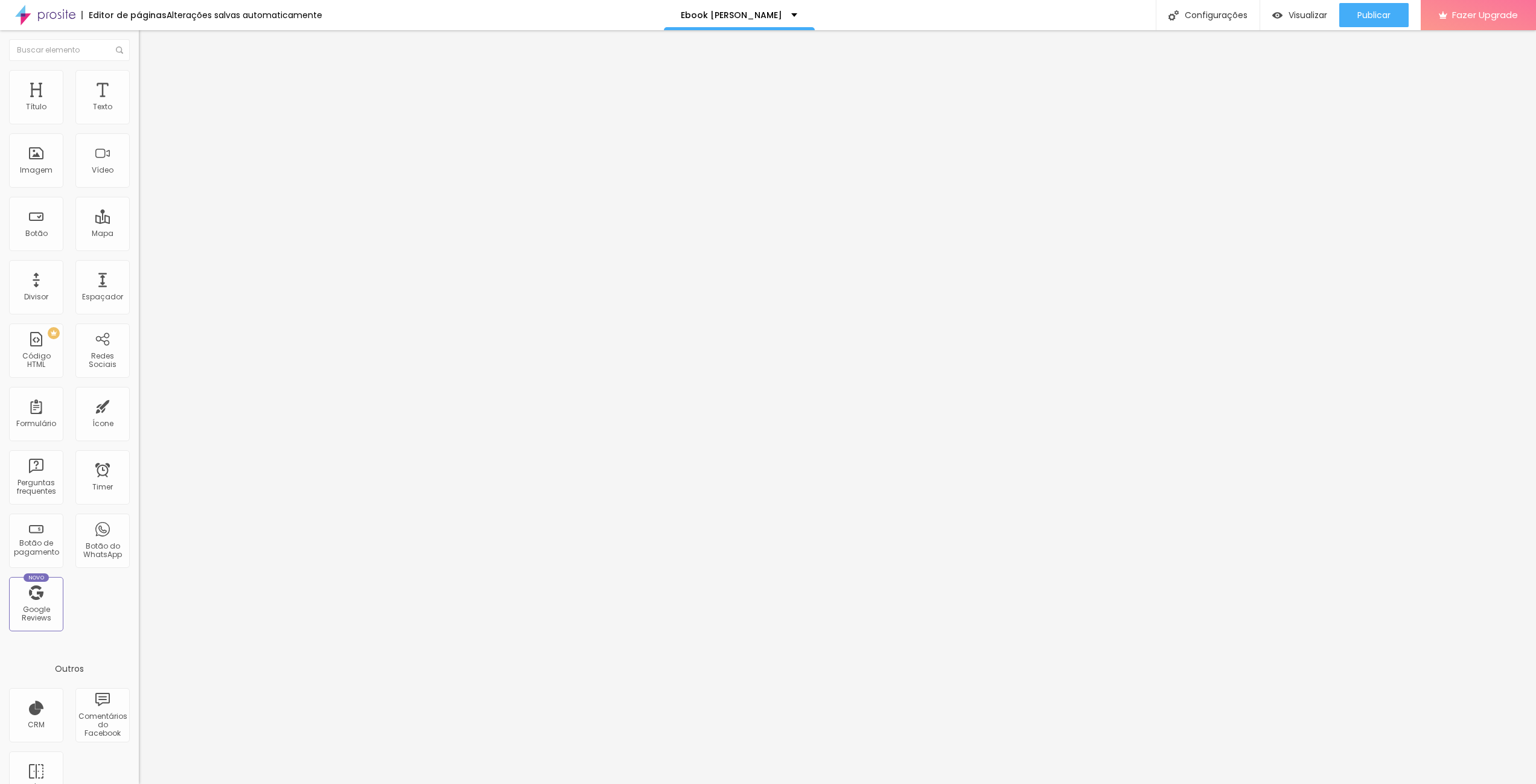
type input "68"
type input "72"
type input "73"
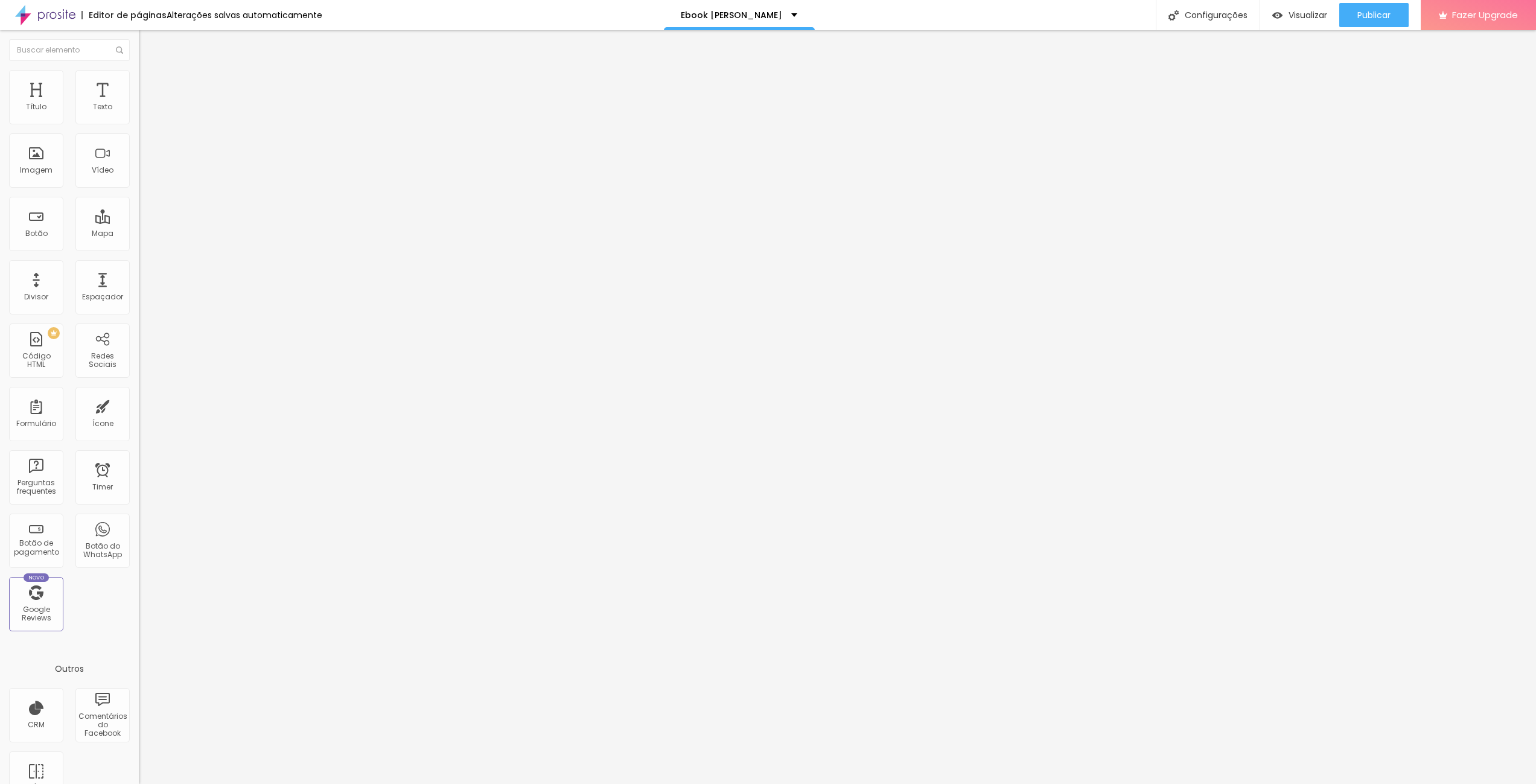
type input "73"
type input "75"
type input "77"
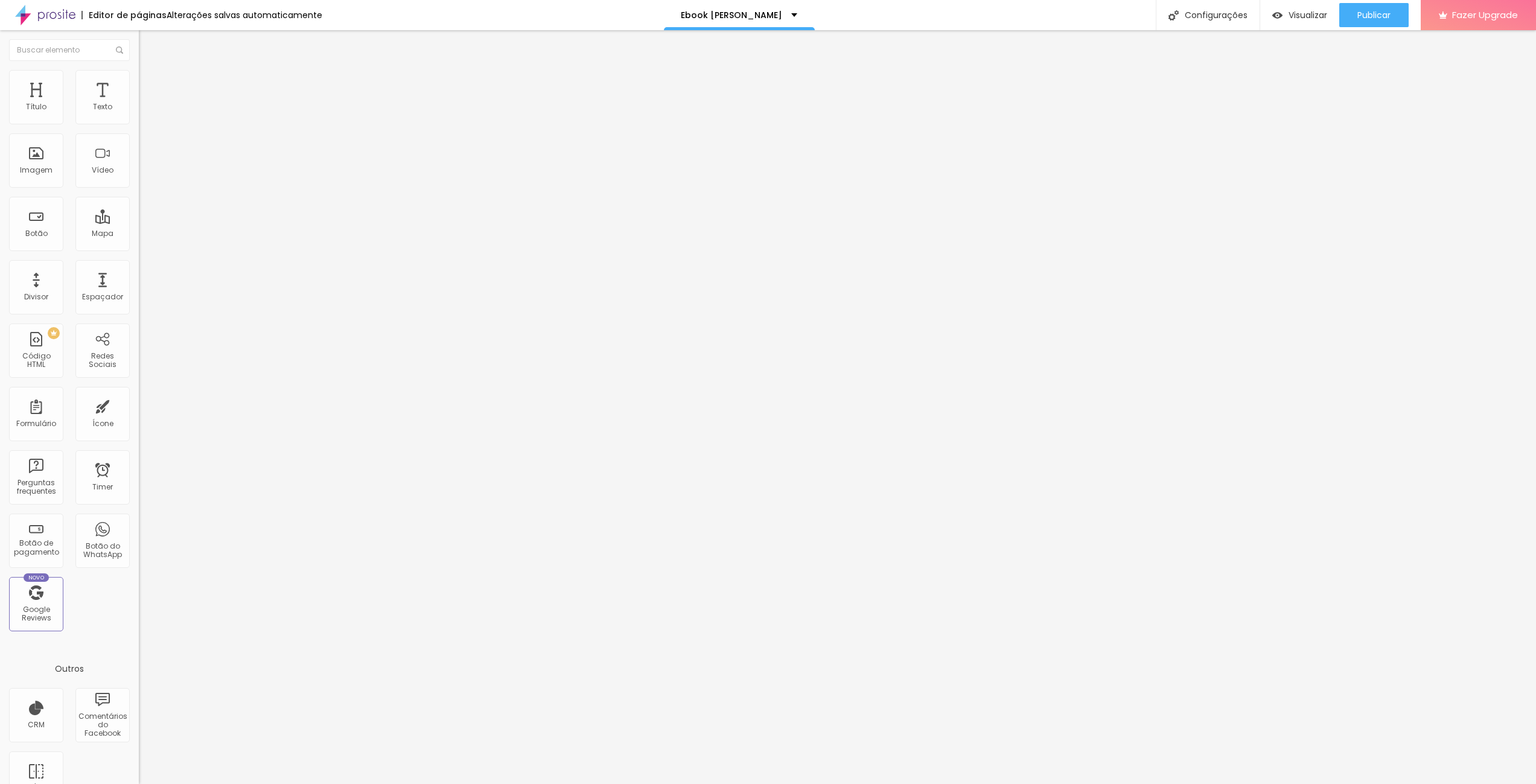
type input "82"
type input "88"
type input "93"
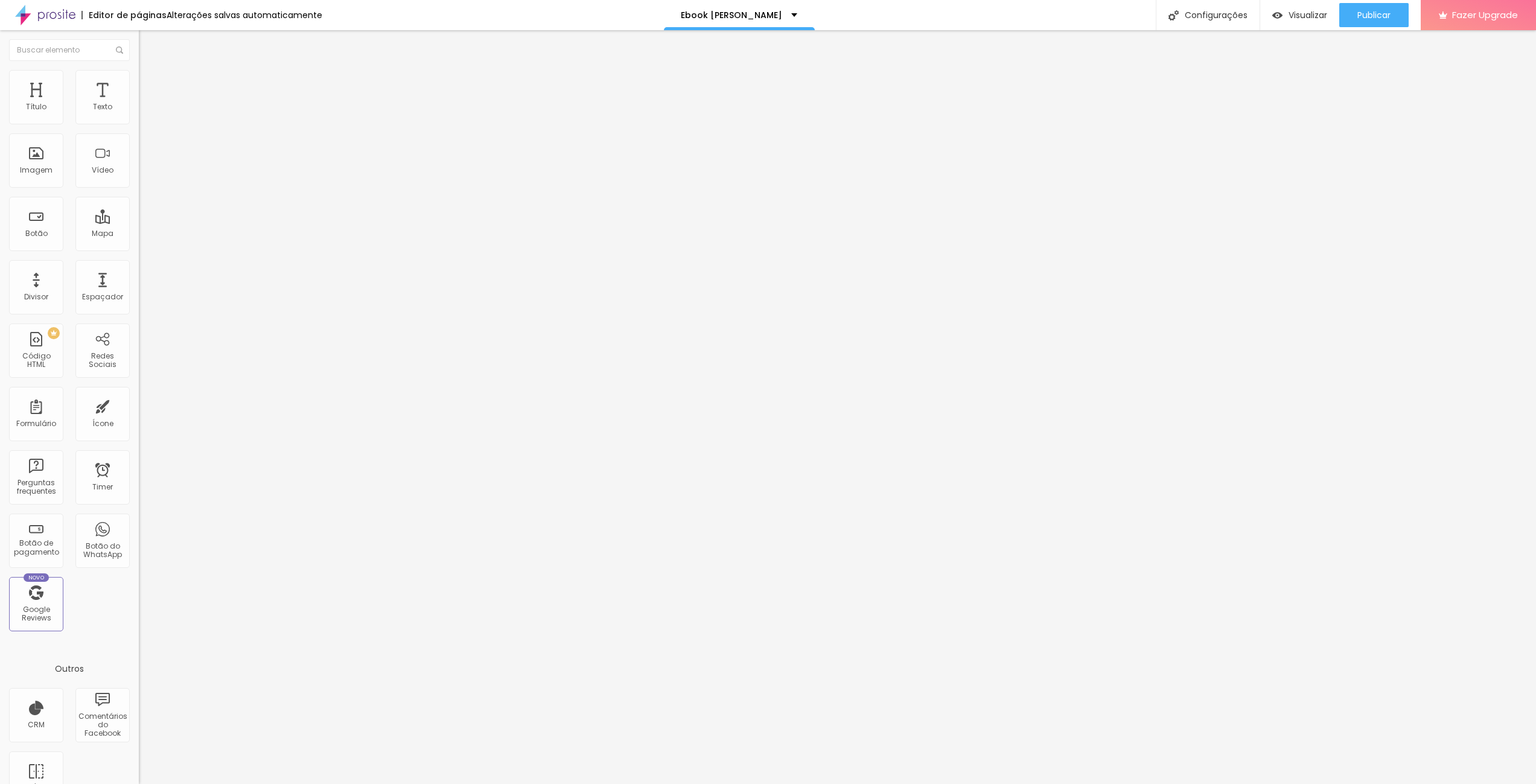
type input "93"
type input "95"
type input "100"
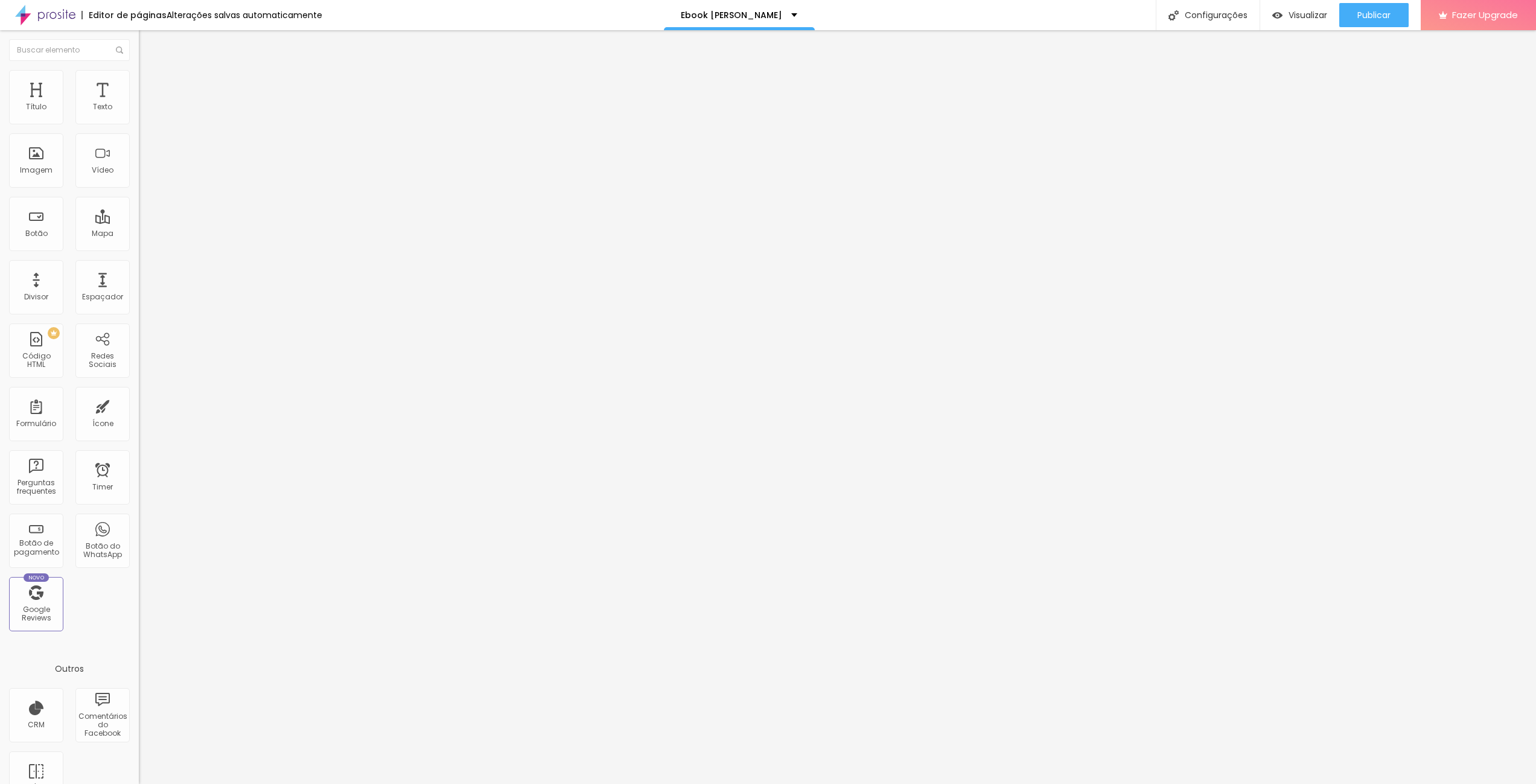
type input "67"
type input "39"
drag, startPoint x: 31, startPoint y: 117, endPoint x: 16, endPoint y: 122, distance: 15.8
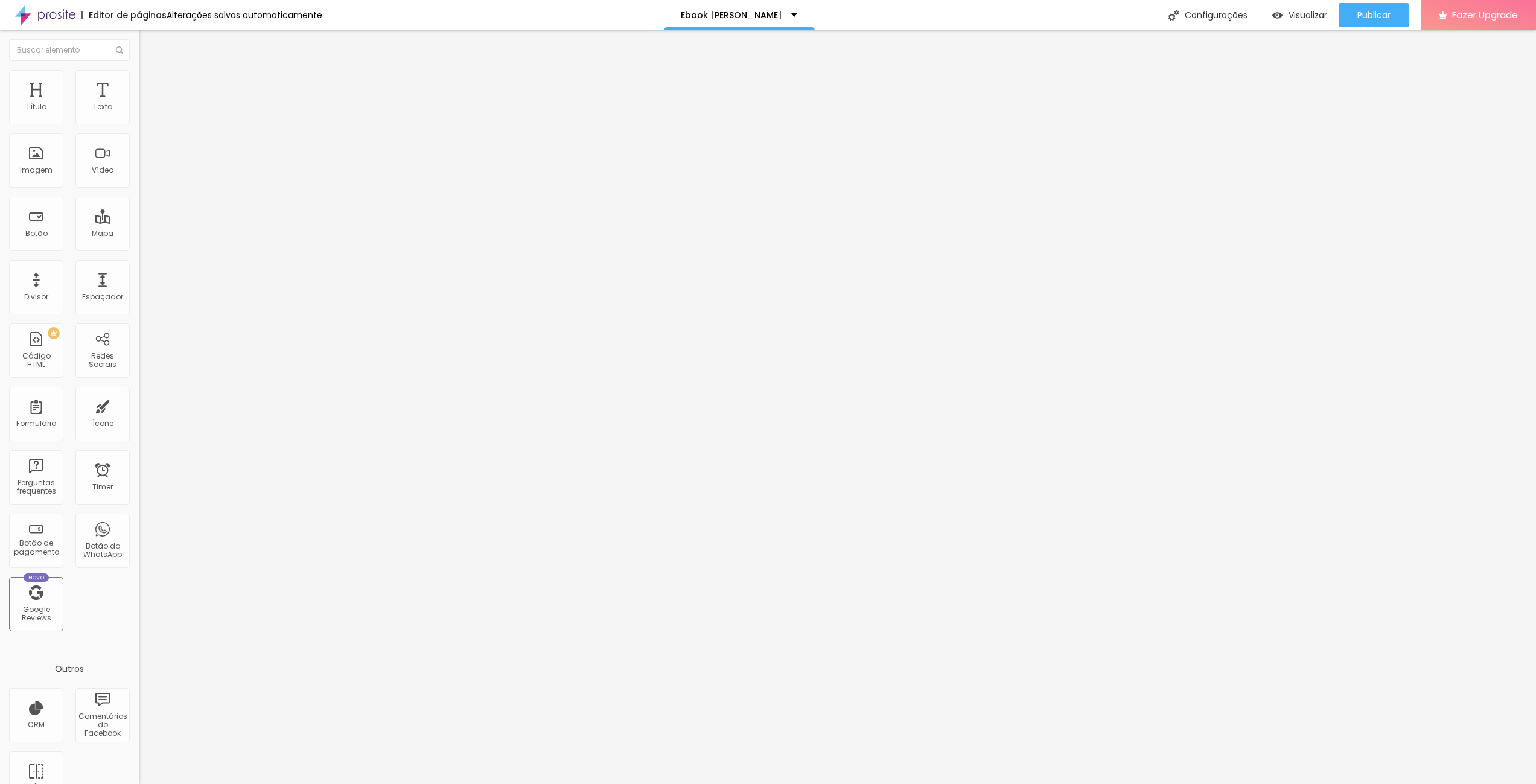
click at [139, 234] on input "range" at bounding box center [178, 239] width 78 height 10
drag, startPoint x: 35, startPoint y: 140, endPoint x: 11, endPoint y: 140, distance: 24.0
click at [139, 405] on input "range" at bounding box center [178, 410] width 78 height 10
click at [139, 76] on img at bounding box center [144, 75] width 11 height 11
click at [139, 82] on li "Avançado" at bounding box center [208, 88] width 139 height 12
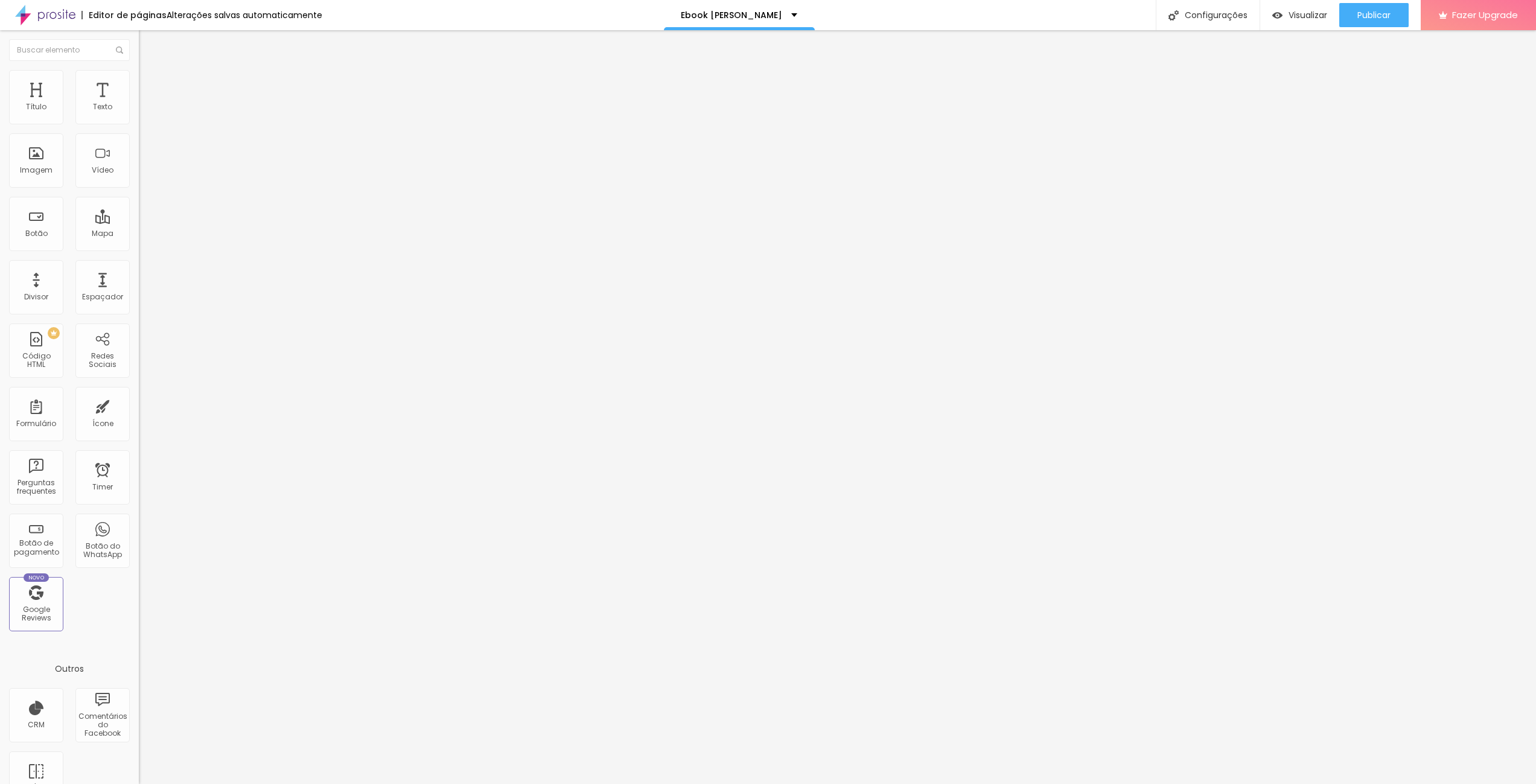
click at [139, 76] on img at bounding box center [144, 75] width 11 height 11
click at [145, 253] on icon "button" at bounding box center [147, 253] width 5 height 5
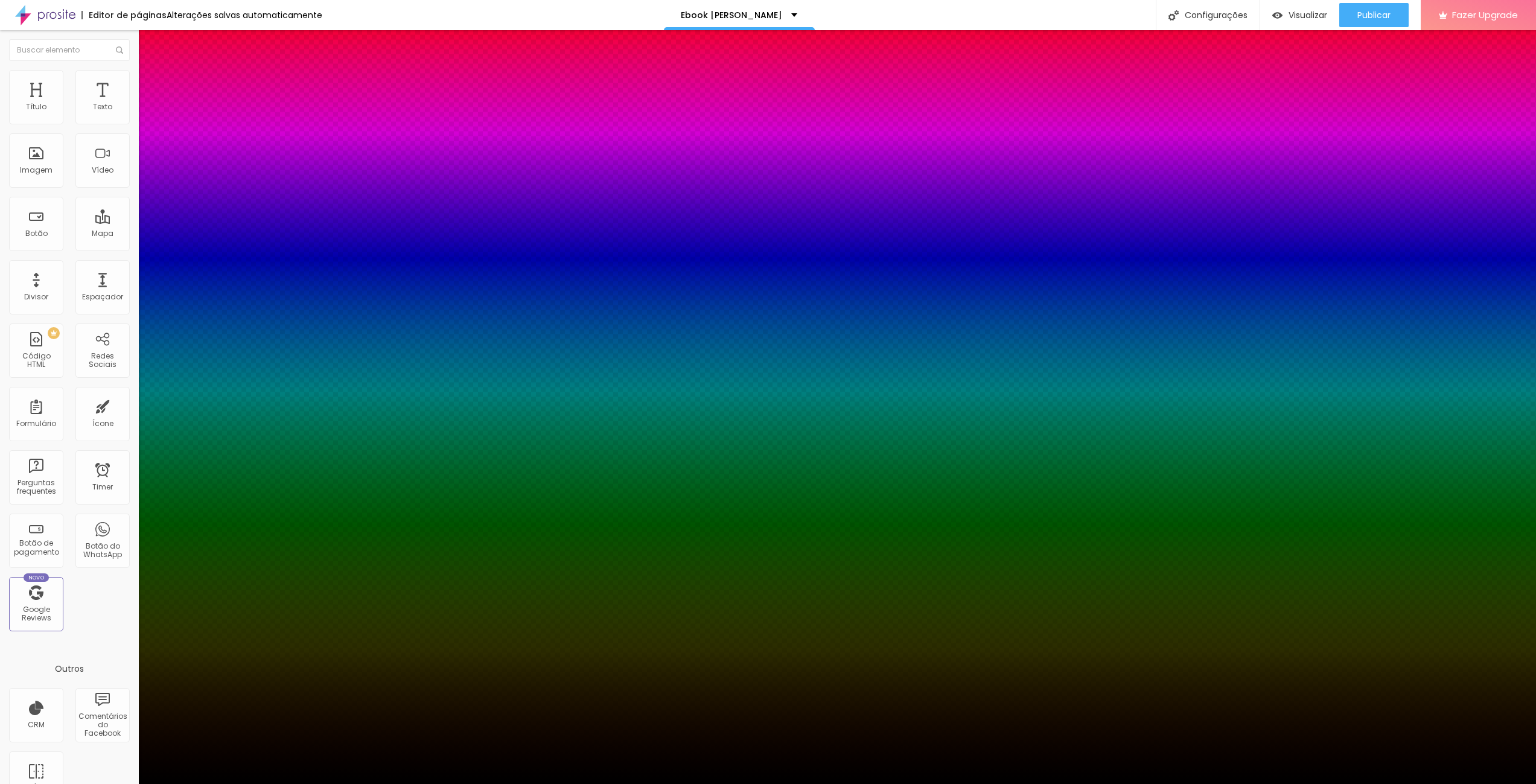
click at [210, 783] on div at bounding box center [768, 791] width 1536 height 0
click at [82, 783] on div at bounding box center [768, 784] width 1536 height 0
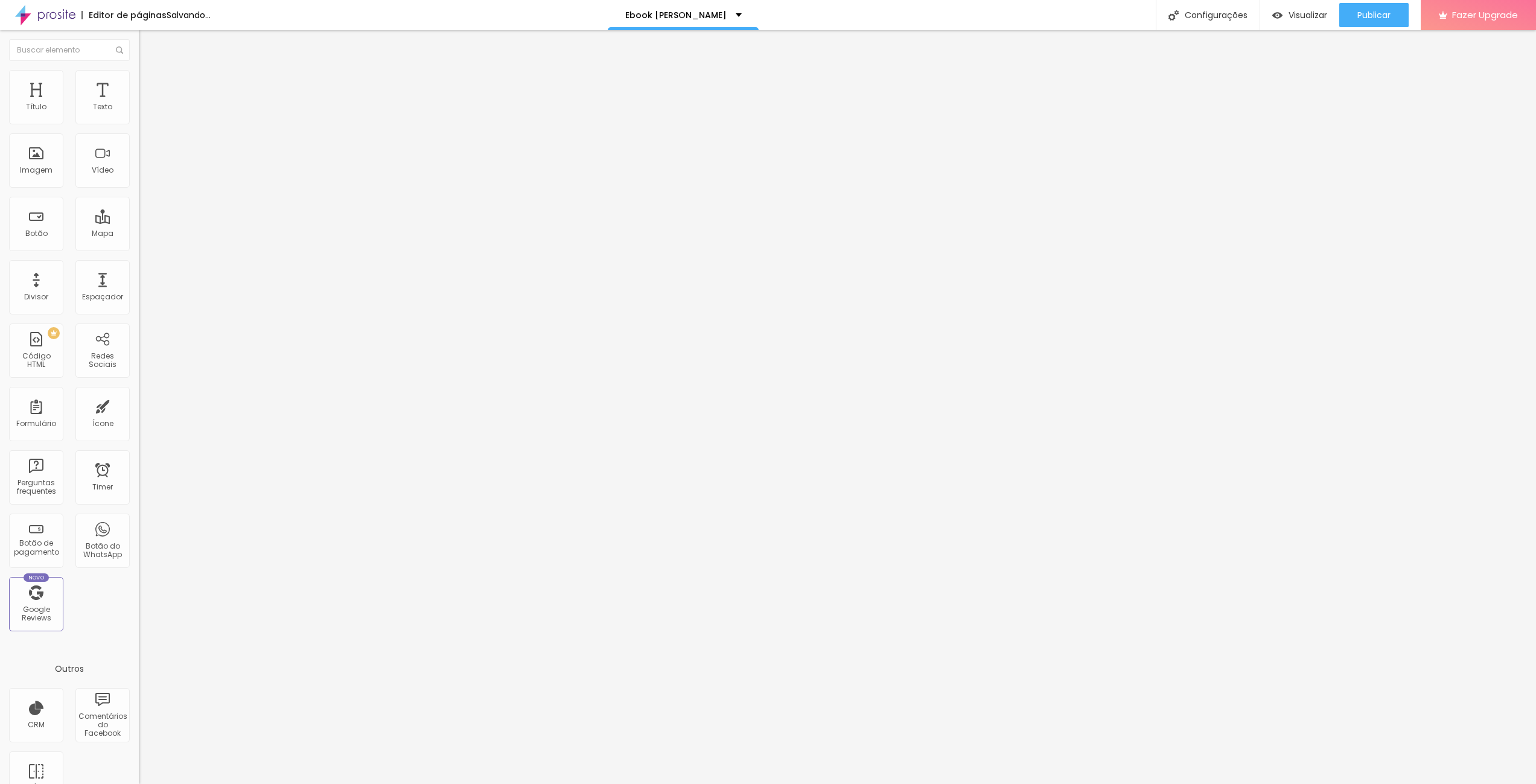
click at [139, 301] on div "Editar Redes Sociais Conteúdo Estilo Avançado Tamanho 40 px Espaçamento interno…" at bounding box center [208, 407] width 139 height 754
click at [139, 69] on img at bounding box center [144, 62] width 11 height 11
click at [139, 499] on img at bounding box center [143, 503] width 8 height 8
click at [139, 490] on div at bounding box center [208, 495] width 139 height 10
click at [139, 260] on div "Editar Redes Sociais Conteúdo Estilo Avançado Instagram Rede social Instagram E…" at bounding box center [208, 407] width 139 height 754
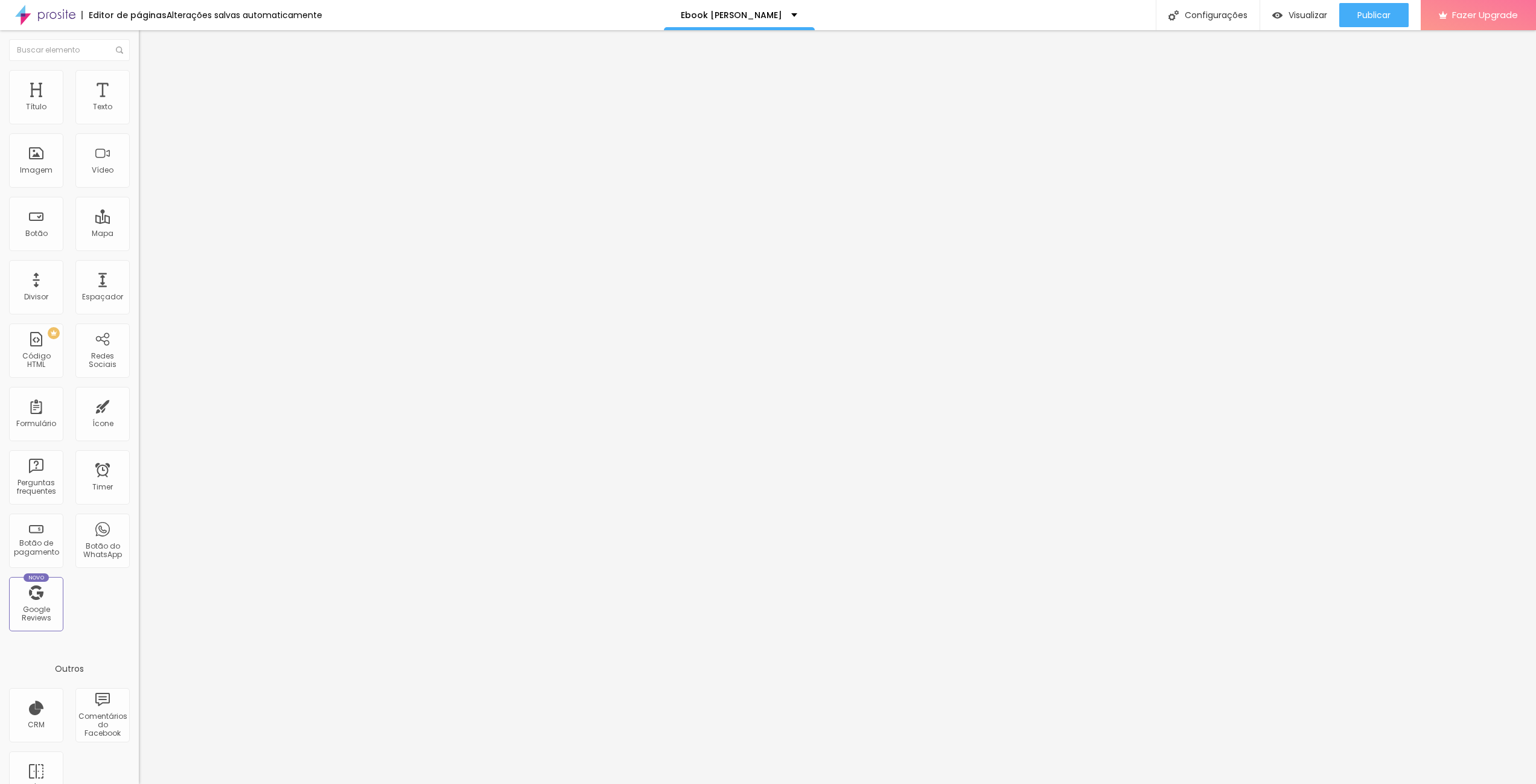
click at [139, 69] on img at bounding box center [144, 62] width 11 height 11
click at [139, 308] on div "Editar Redes Sociais Conteúdo Estilo Avançado Instagram Rede social Instagram E…" at bounding box center [208, 407] width 139 height 754
click at [1364, 8] on div "Publicar" at bounding box center [1374, 15] width 33 height 24
click at [1368, 12] on span "Publicar" at bounding box center [1374, 15] width 33 height 10
